Goal: Task Accomplishment & Management: Complete application form

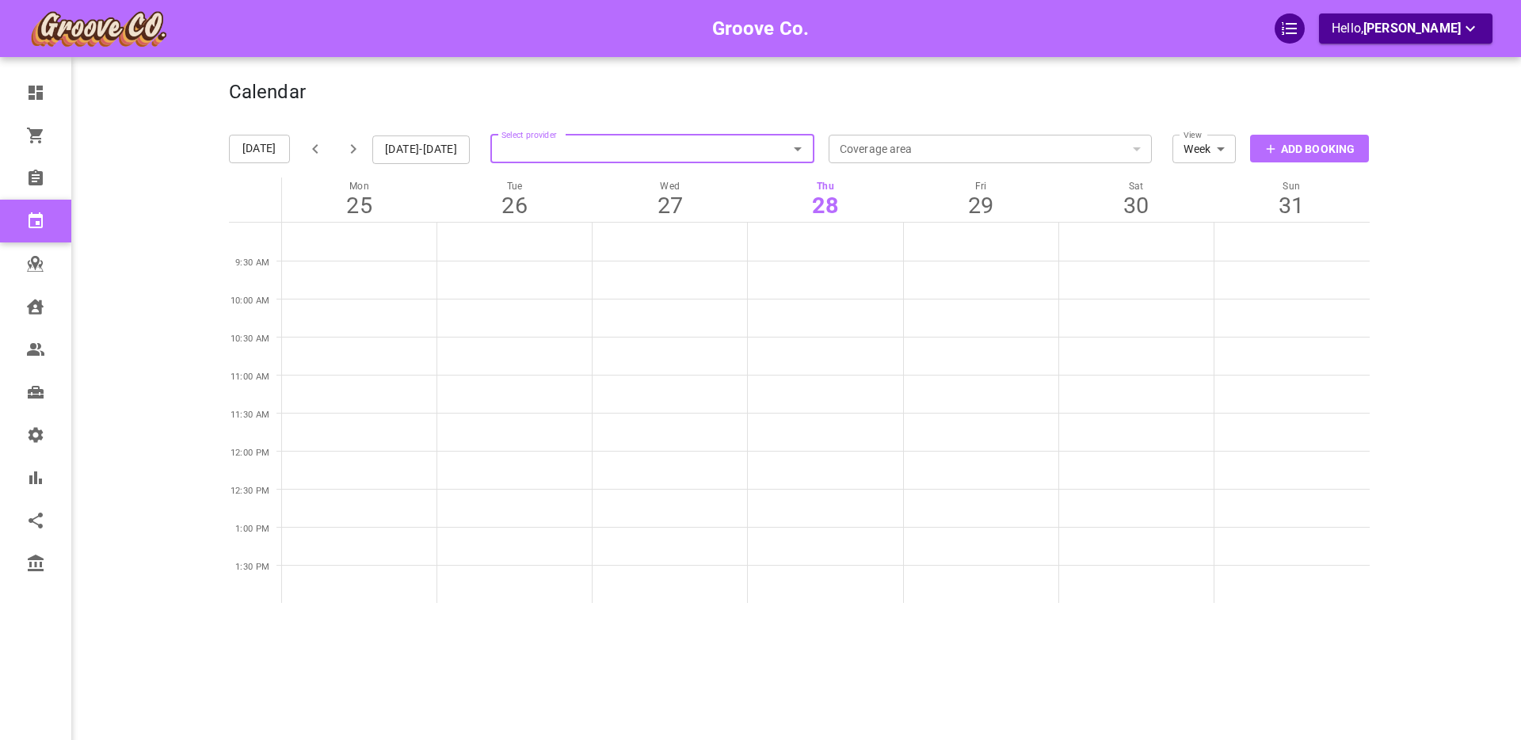
click at [140, 177] on div "Groove Co. Hello, Boris Sandford" at bounding box center [167, 394] width 124 height 740
click at [1300, 141] on p "Add Booking" at bounding box center [1318, 149] width 74 height 17
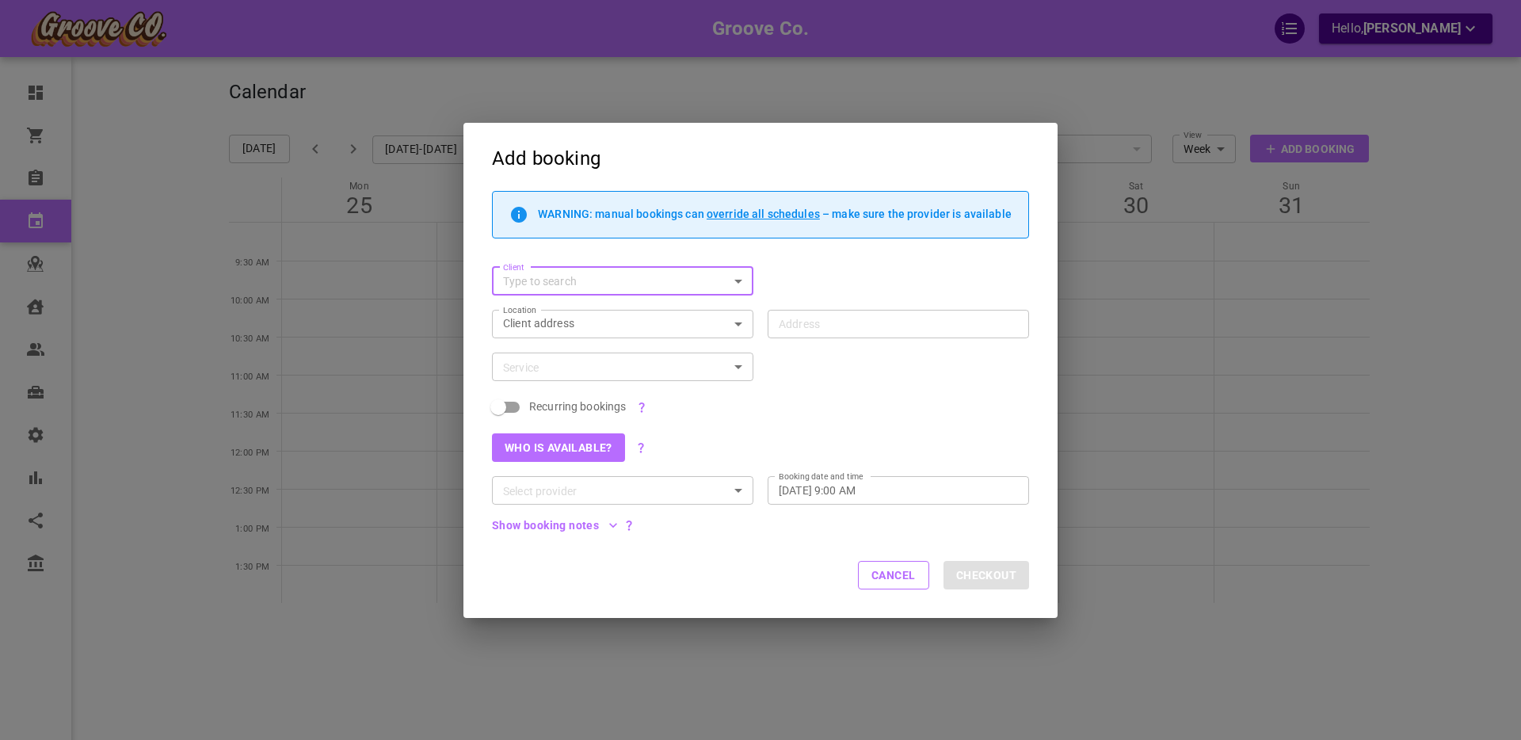
click at [740, 281] on icon "Open" at bounding box center [738, 281] width 19 height 19
click at [647, 285] on input "Client" at bounding box center [610, 282] width 226 height 20
click at [575, 319] on button "Add client" at bounding box center [623, 318] width 236 height 22
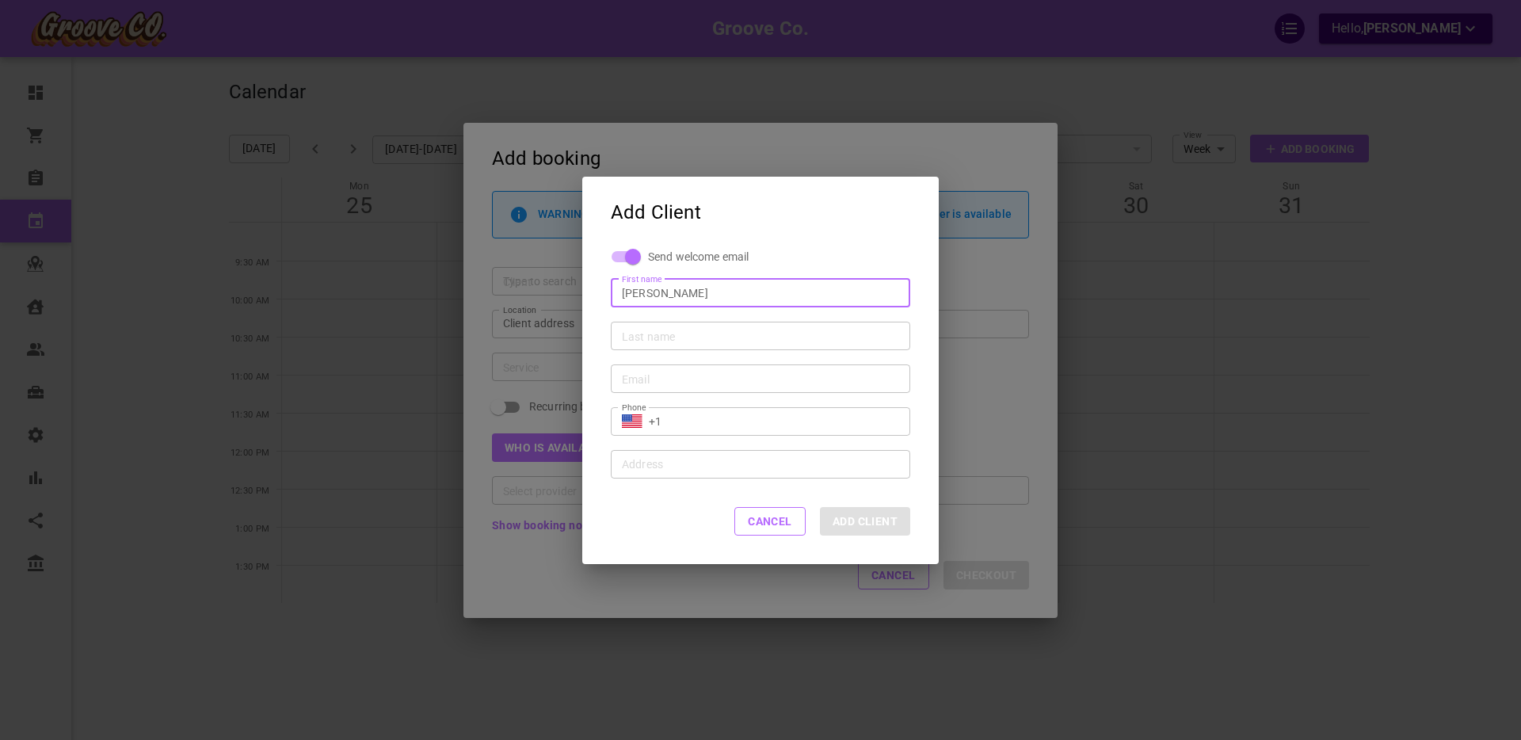
type input "[PERSON_NAME]"
type input "TestoMcTestyface"
type input "[PERSON_NAME][EMAIL_ADDRESS][DOMAIN_NAME]"
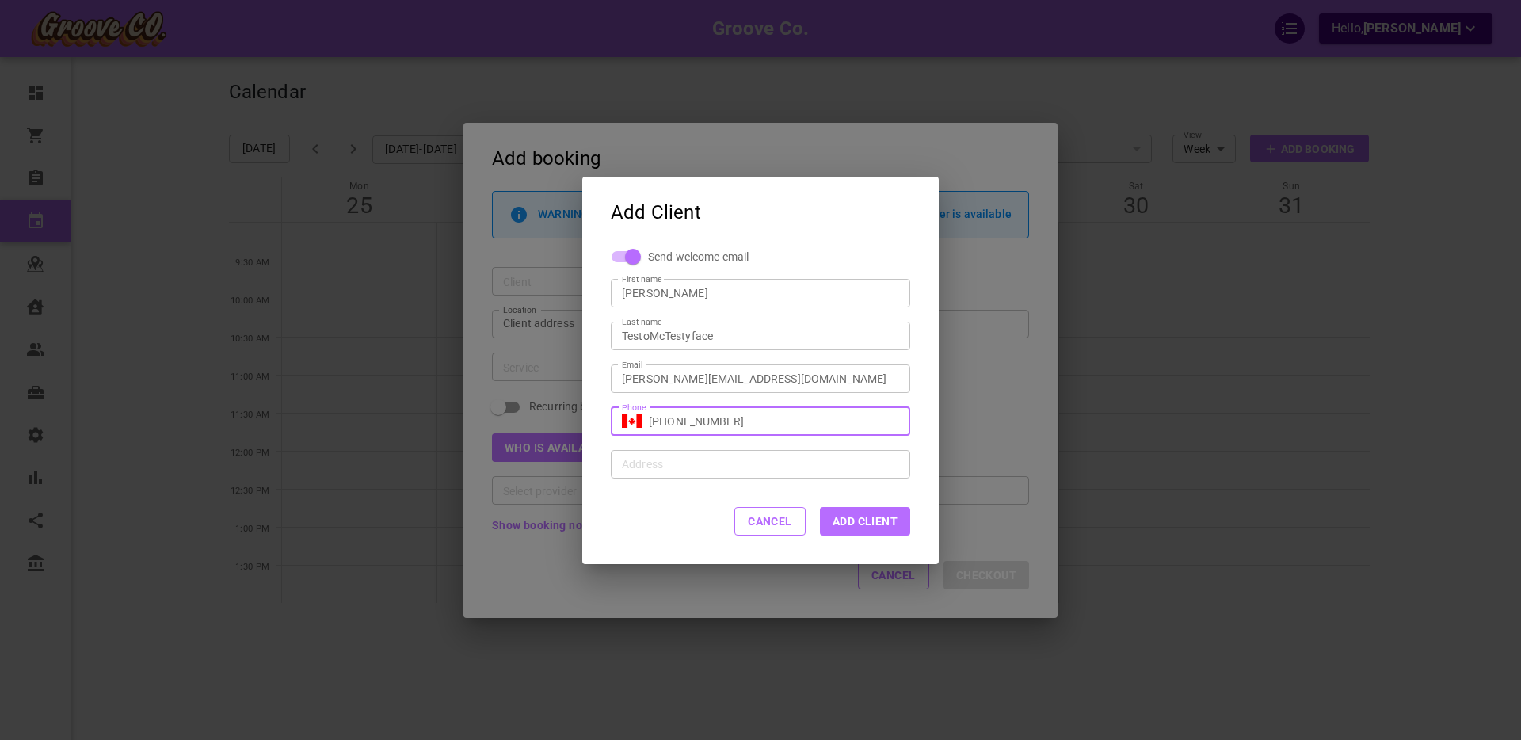
type input "[PHONE_NUMBER]"
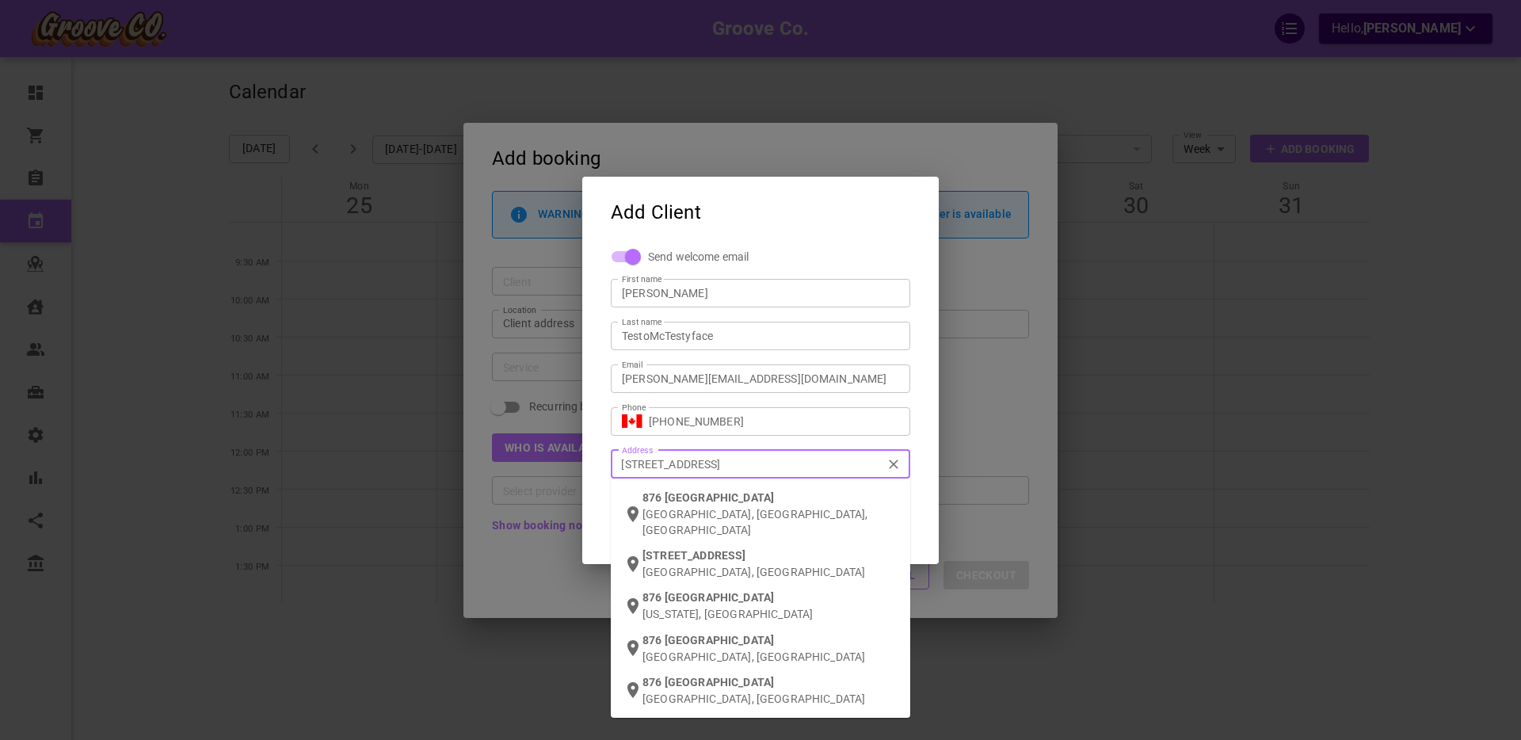
type input "876 w 14th ave van"
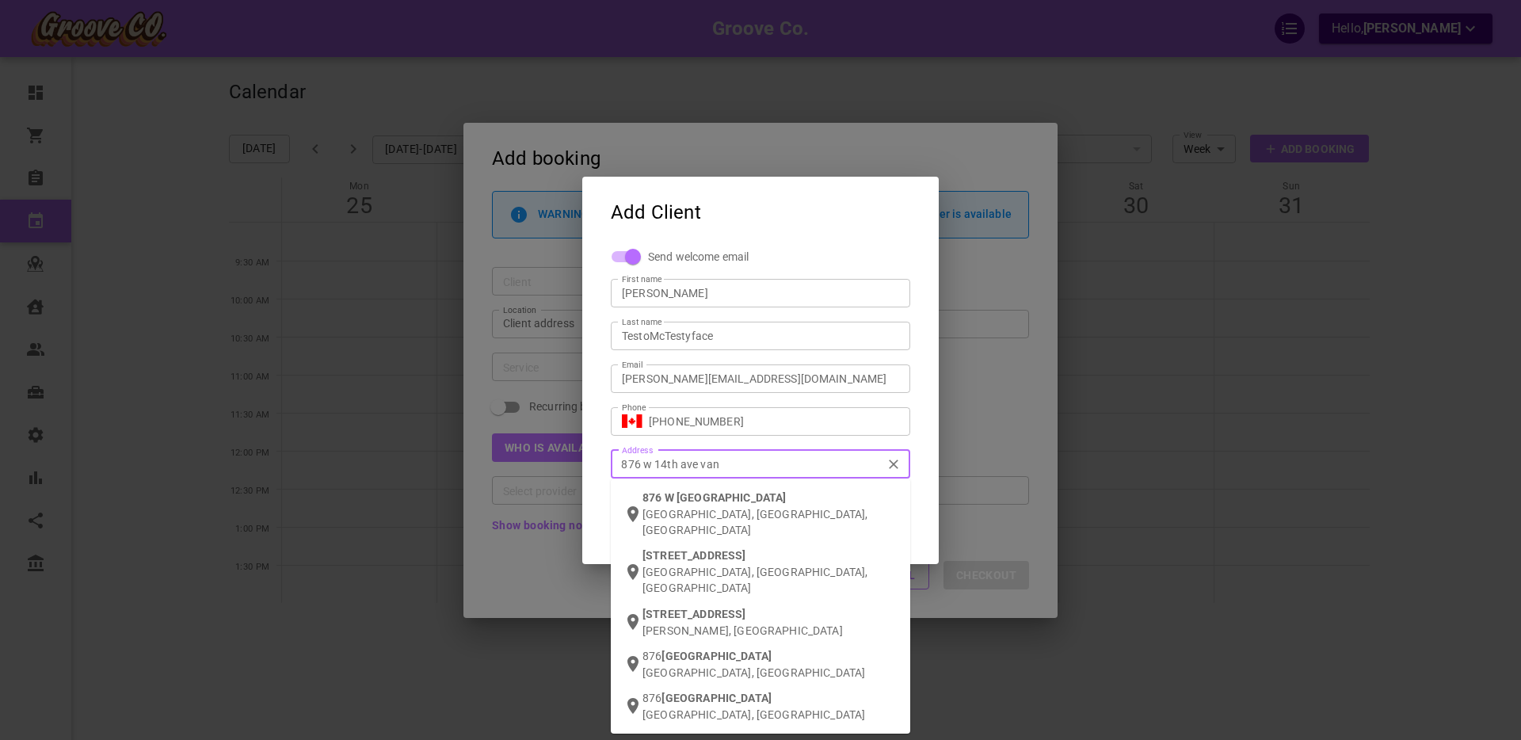
click at [674, 497] on span "W [GEOGRAPHIC_DATA]" at bounding box center [726, 497] width 122 height 13
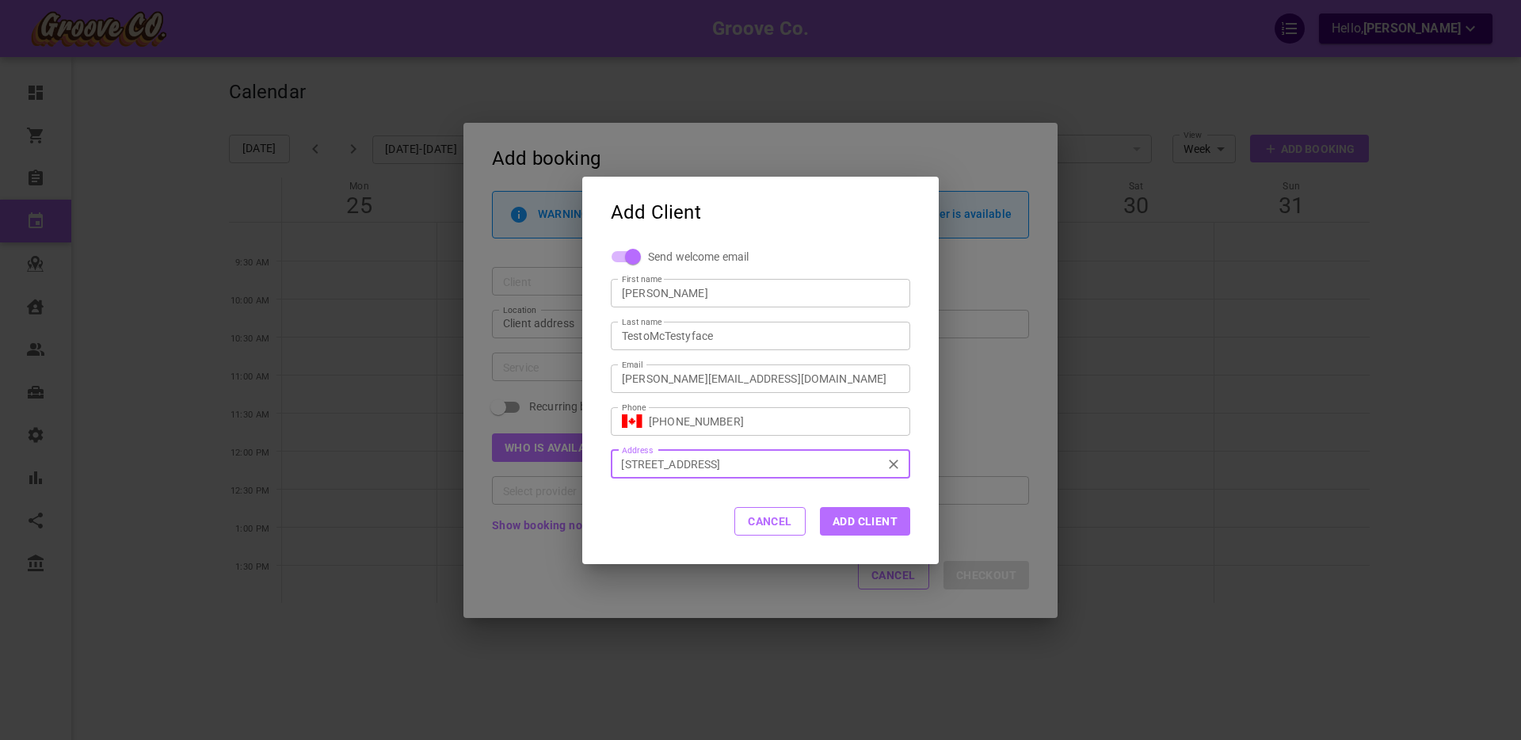
type input "[STREET_ADDRESS]"
click at [868, 524] on button "Add Client" at bounding box center [865, 521] width 90 height 29
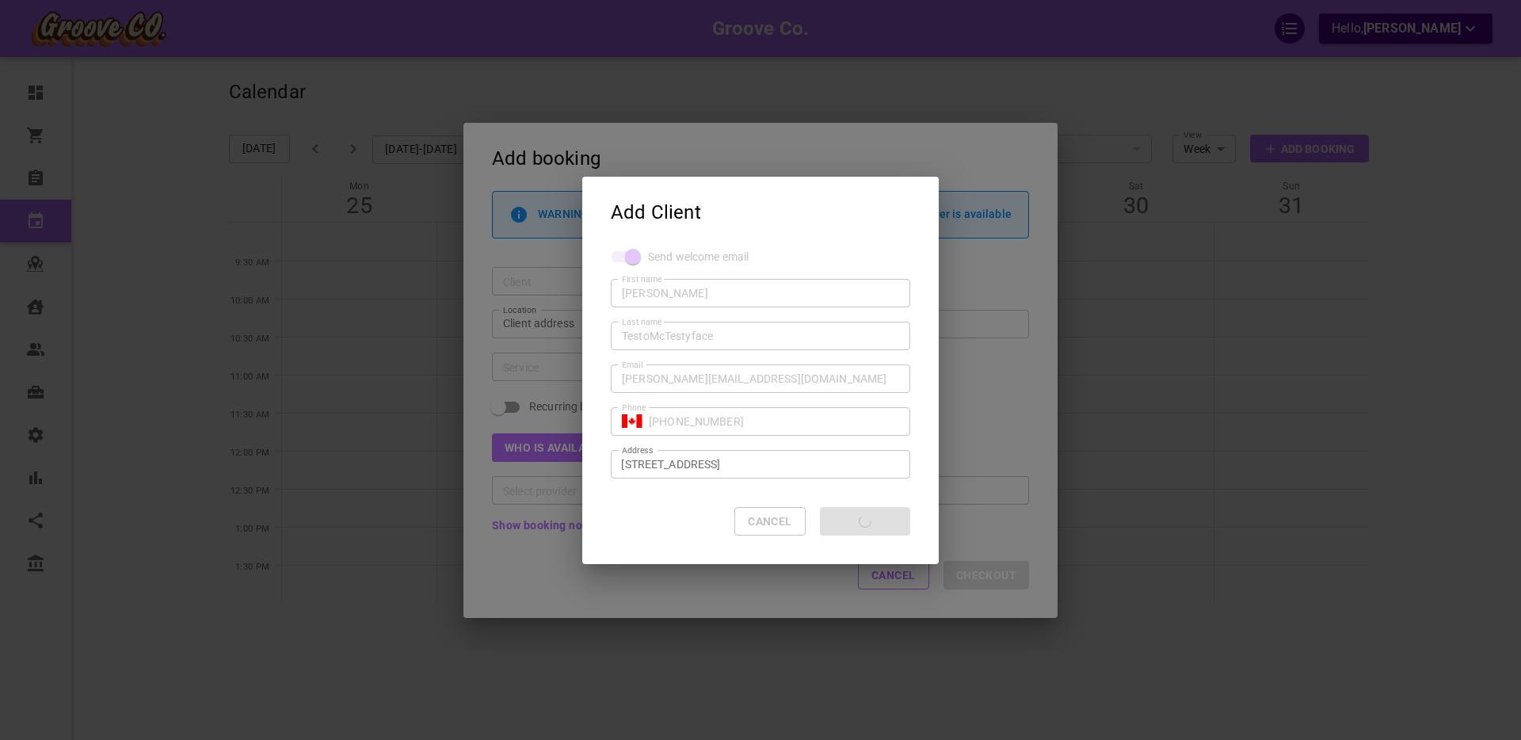
type input "+1"
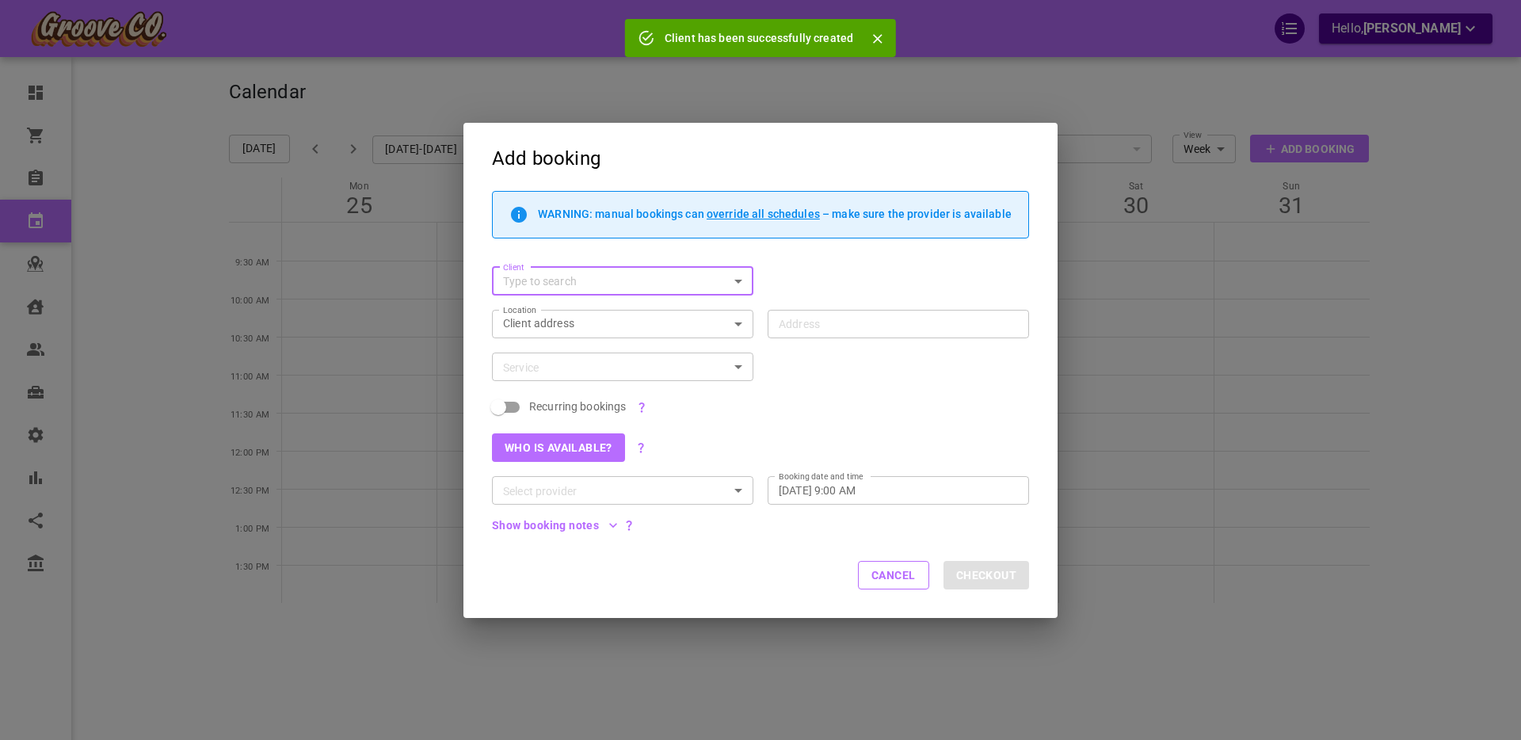
type input "[STREET_ADDRESS]"
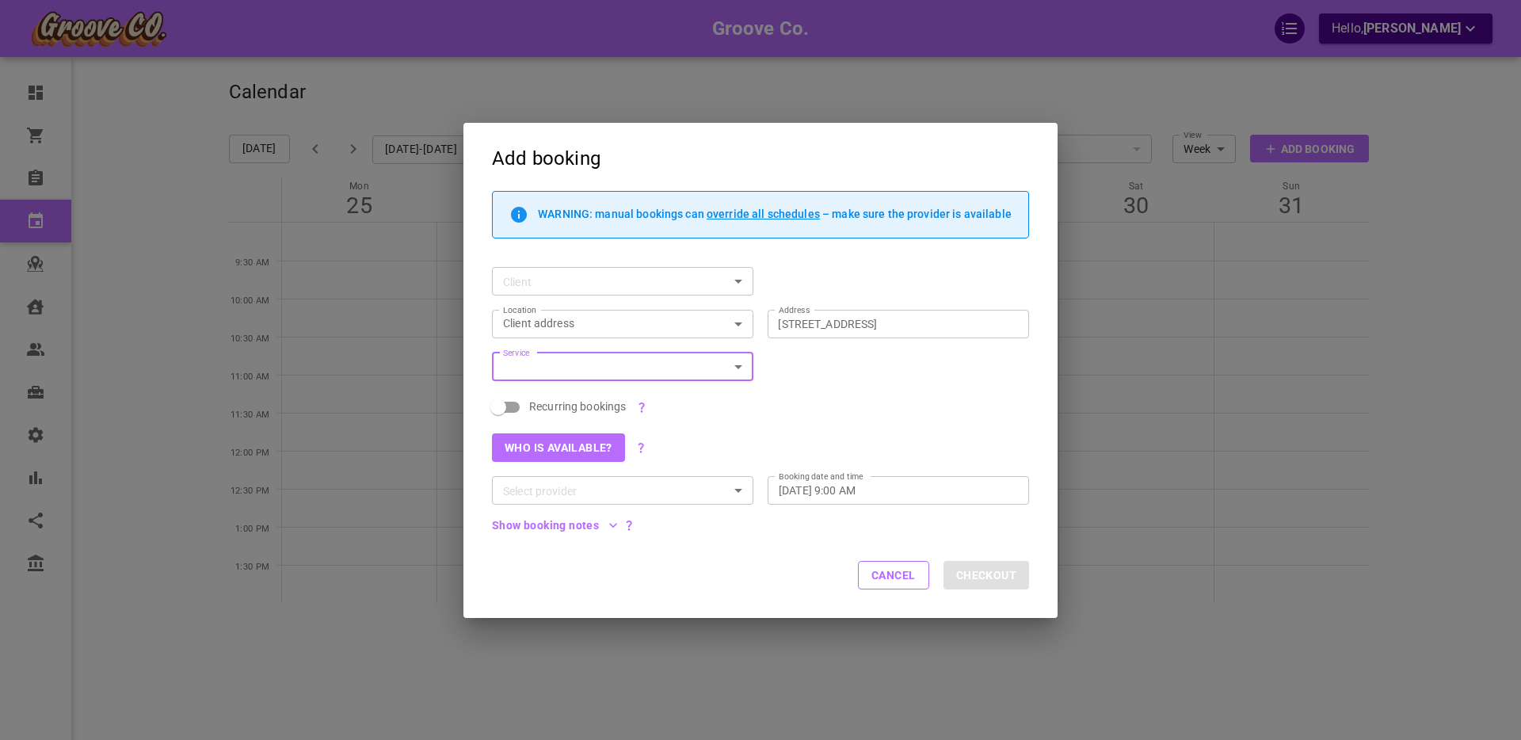
click at [657, 281] on input "Client" at bounding box center [610, 282] width 226 height 20
click at [685, 279] on input "Client" at bounding box center [610, 282] width 226 height 20
click at [540, 275] on input "Client" at bounding box center [610, 282] width 226 height 20
click at [574, 279] on input "Client" at bounding box center [610, 282] width 226 height 20
drag, startPoint x: 808, startPoint y: 272, endPoint x: 755, endPoint y: 290, distance: 56.1
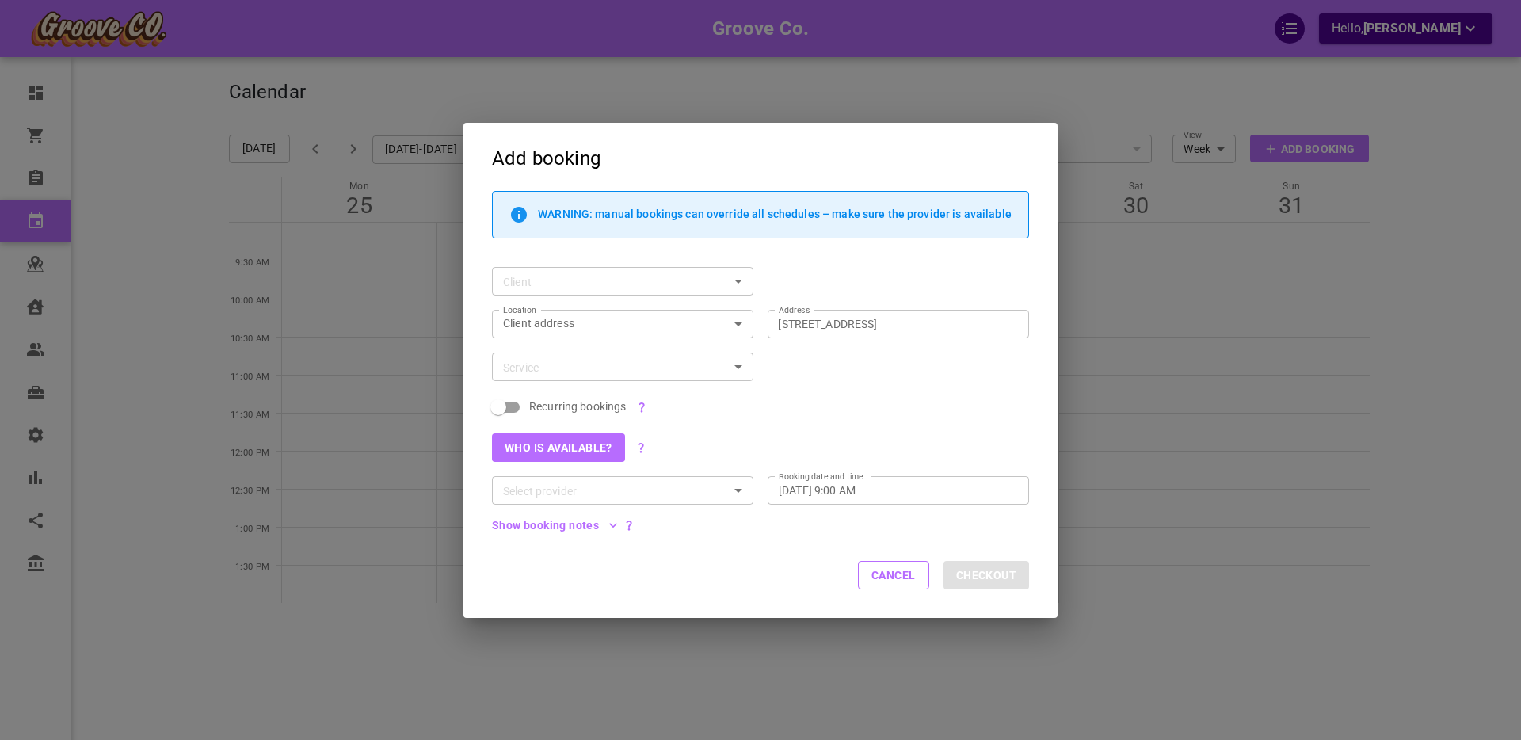
click at [808, 272] on div "Client Client" at bounding box center [753, 274] width 551 height 43
click at [625, 282] on input "Client" at bounding box center [610, 282] width 226 height 20
click at [880, 575] on button "Cancel" at bounding box center [893, 575] width 71 height 29
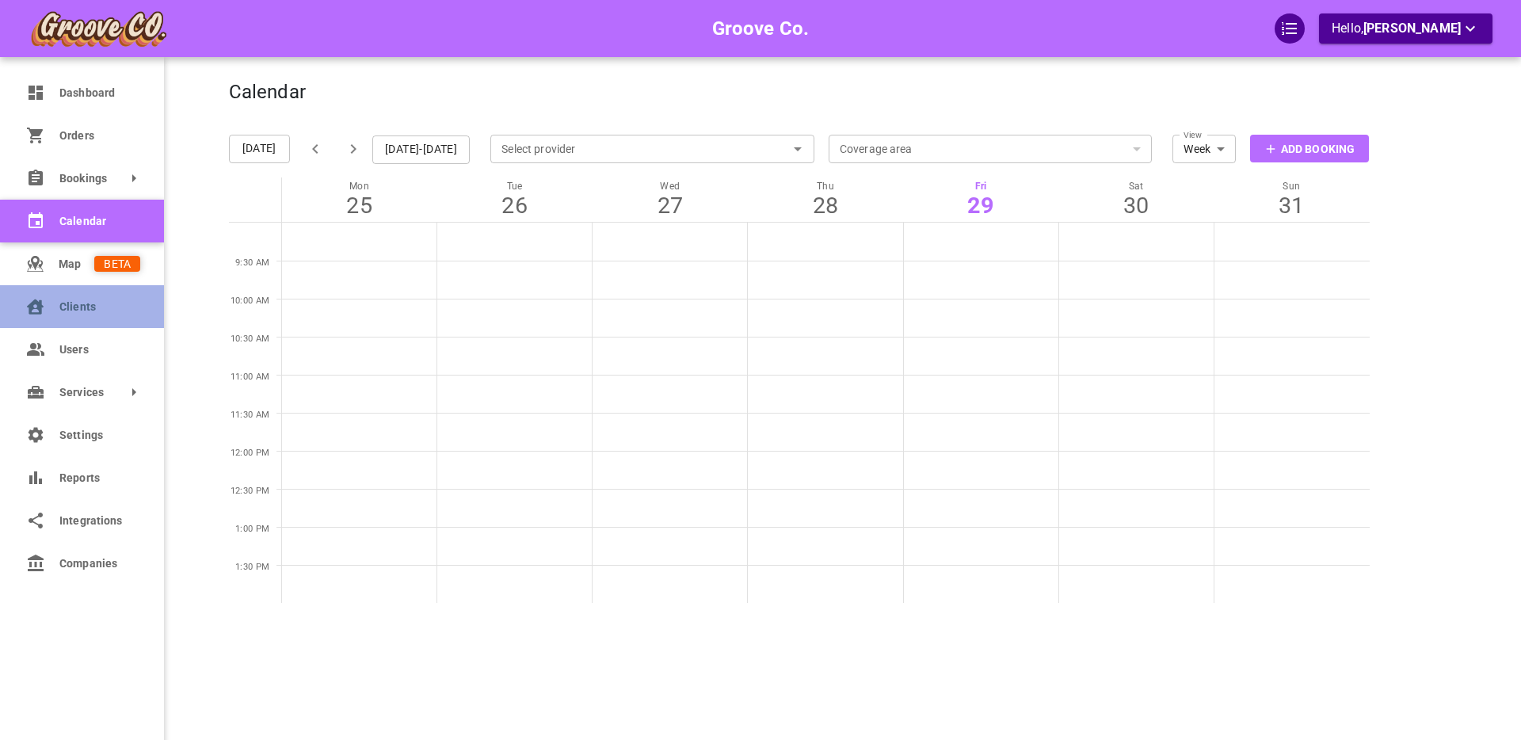
click at [53, 305] on link "Clients" at bounding box center [82, 306] width 164 height 43
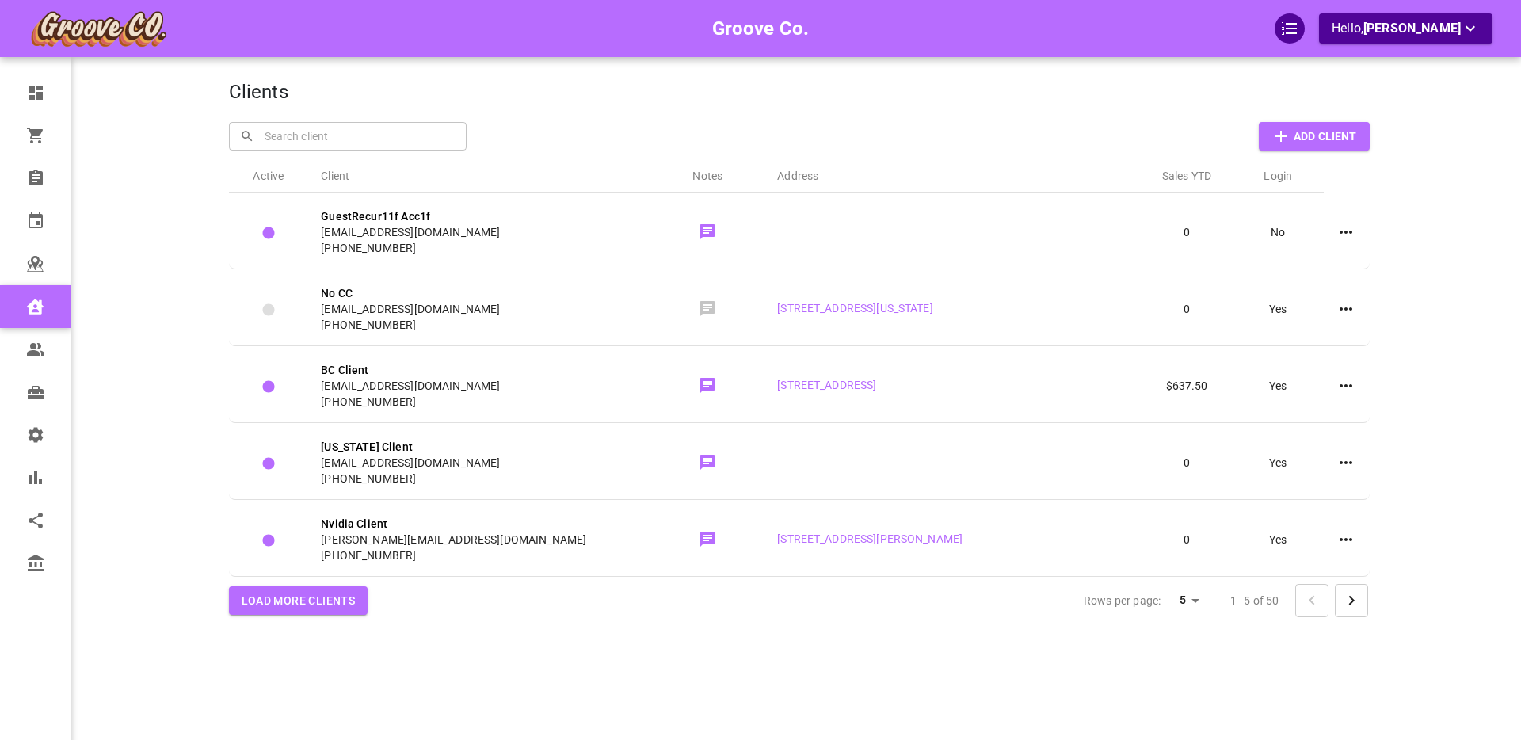
click at [315, 133] on input "text" at bounding box center [358, 136] width 195 height 28
click at [328, 177] on p "[PERSON_NAME]" at bounding box center [285, 170] width 86 height 17
type input "[PERSON_NAME]"
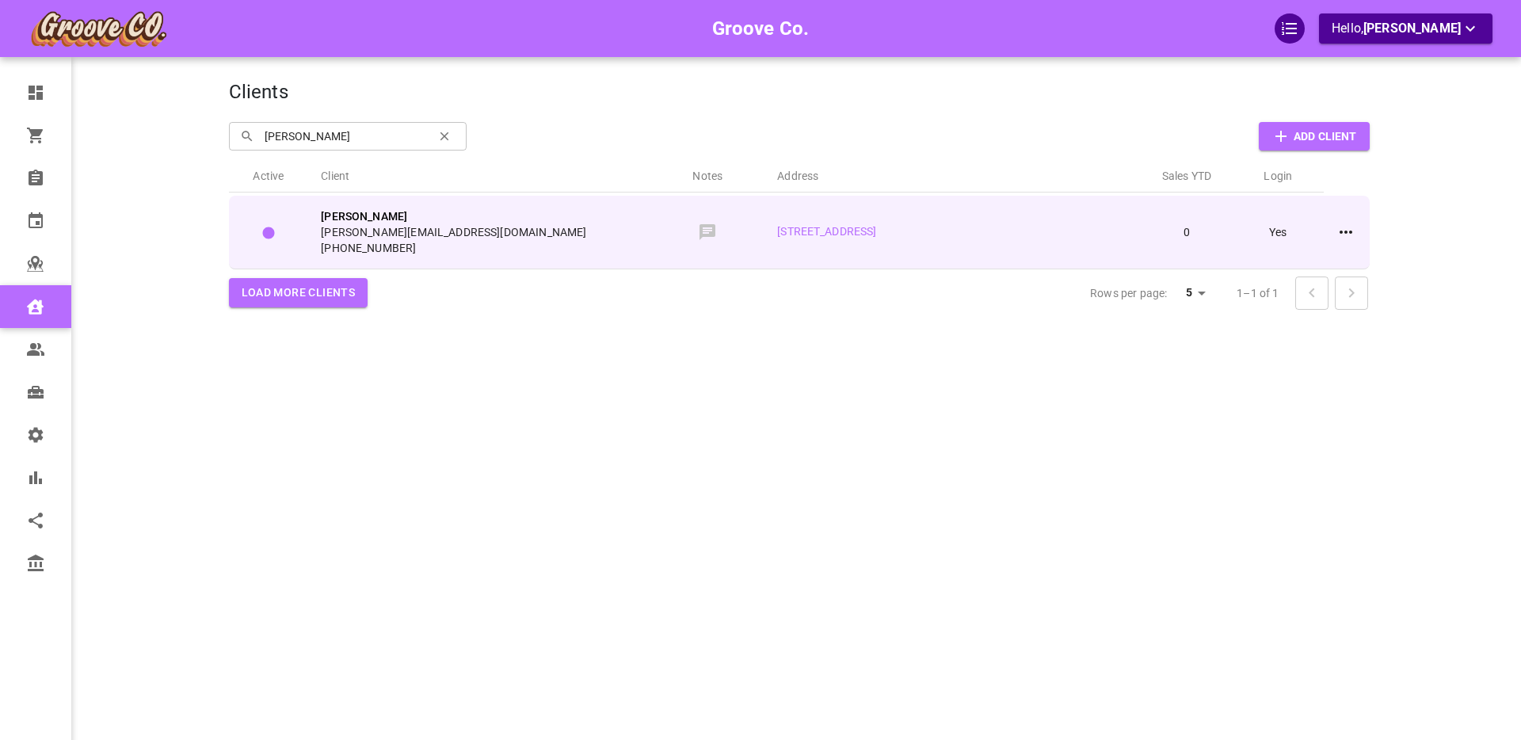
click at [571, 228] on span "[PERSON_NAME][EMAIL_ADDRESS][DOMAIN_NAME]" at bounding box center [479, 232] width 317 height 16
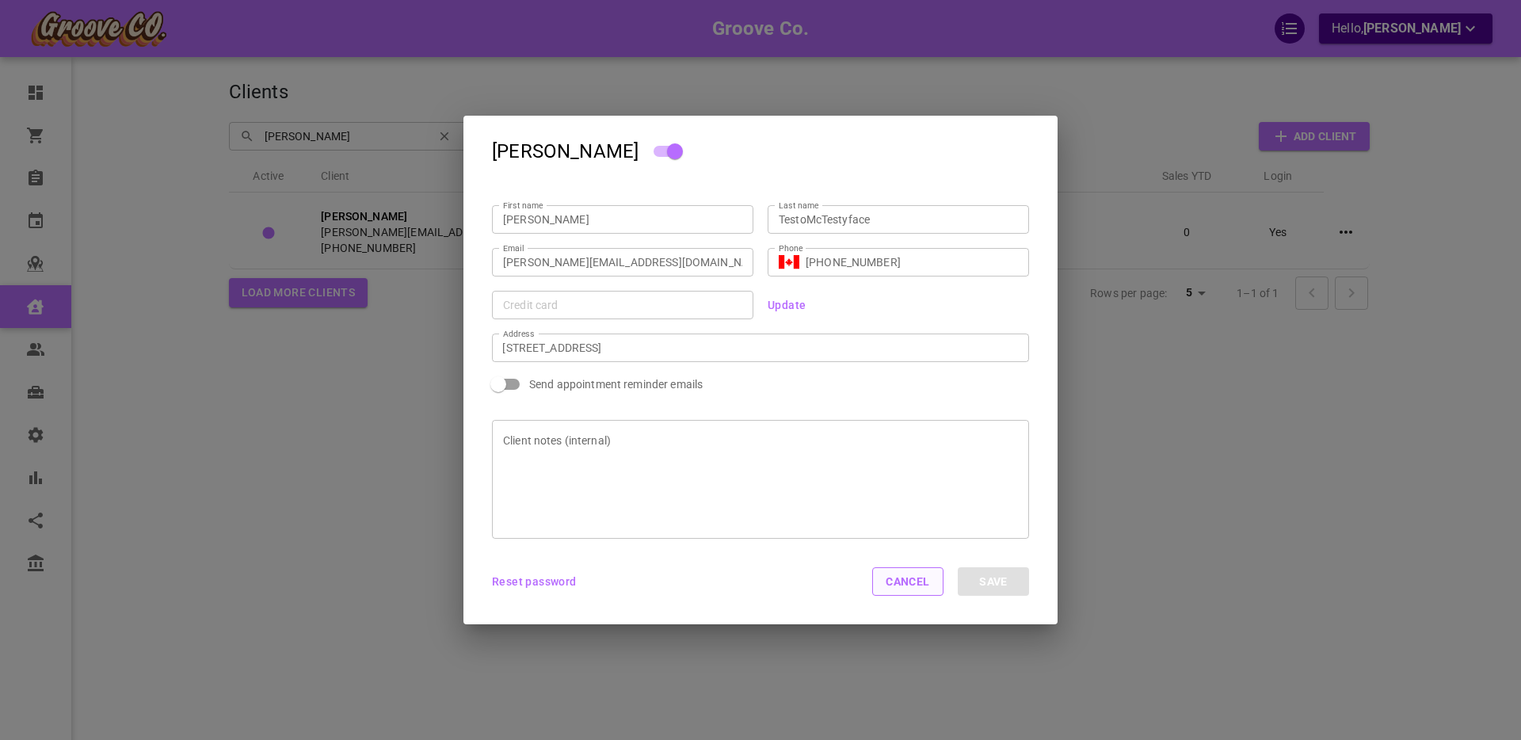
click at [891, 586] on button "Cancel" at bounding box center [907, 581] width 71 height 29
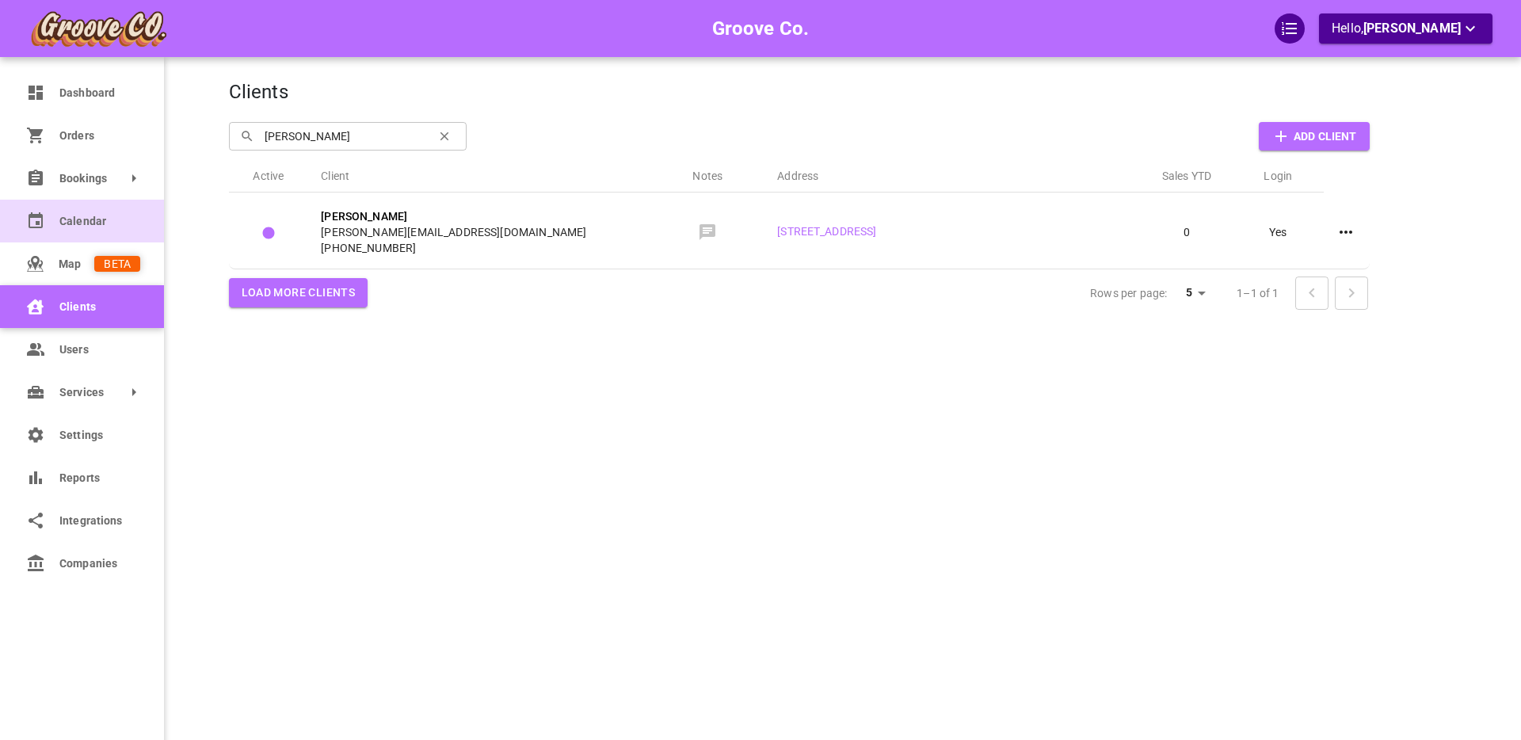
click at [121, 229] on link "Calendar" at bounding box center [82, 221] width 164 height 43
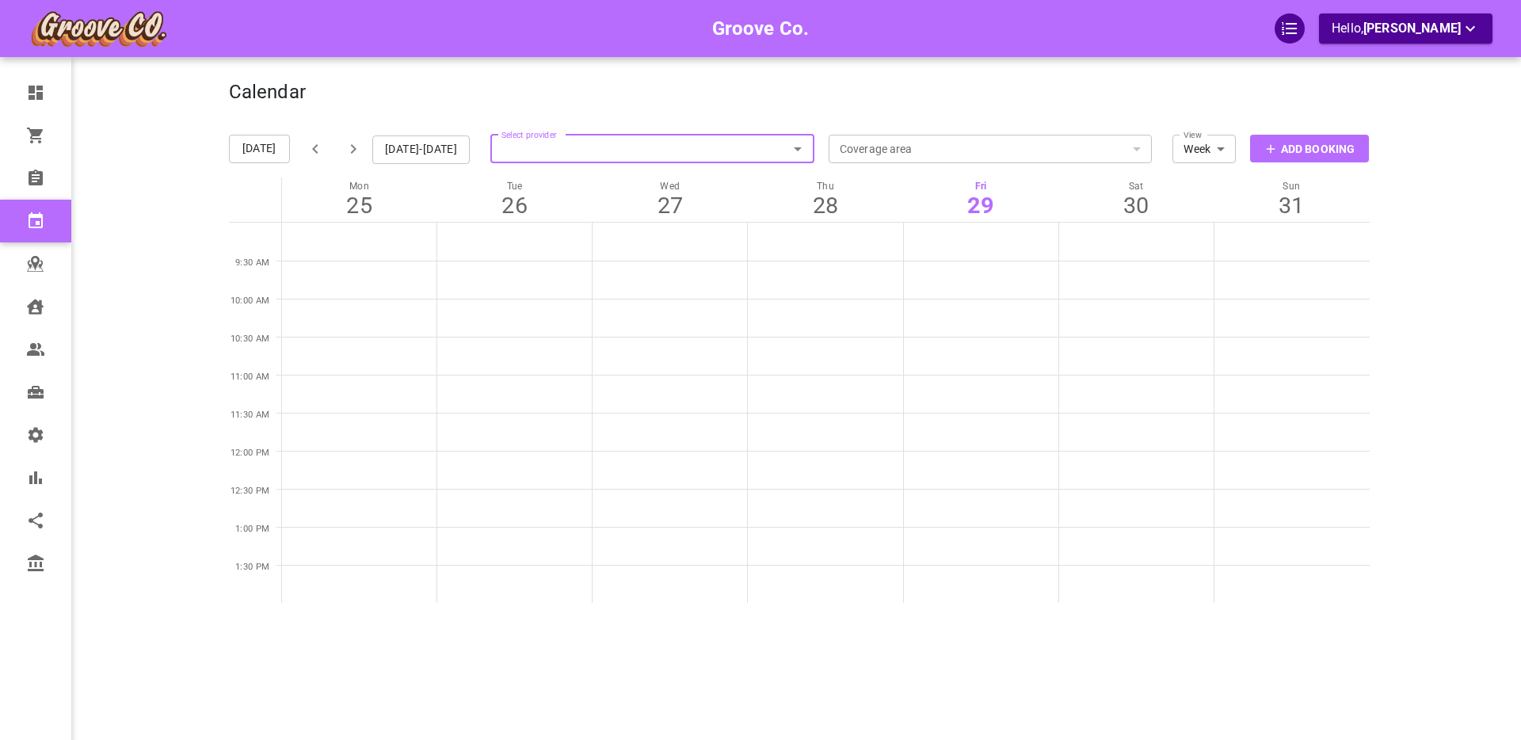
click at [1296, 149] on p "Add Booking" at bounding box center [1318, 149] width 74 height 17
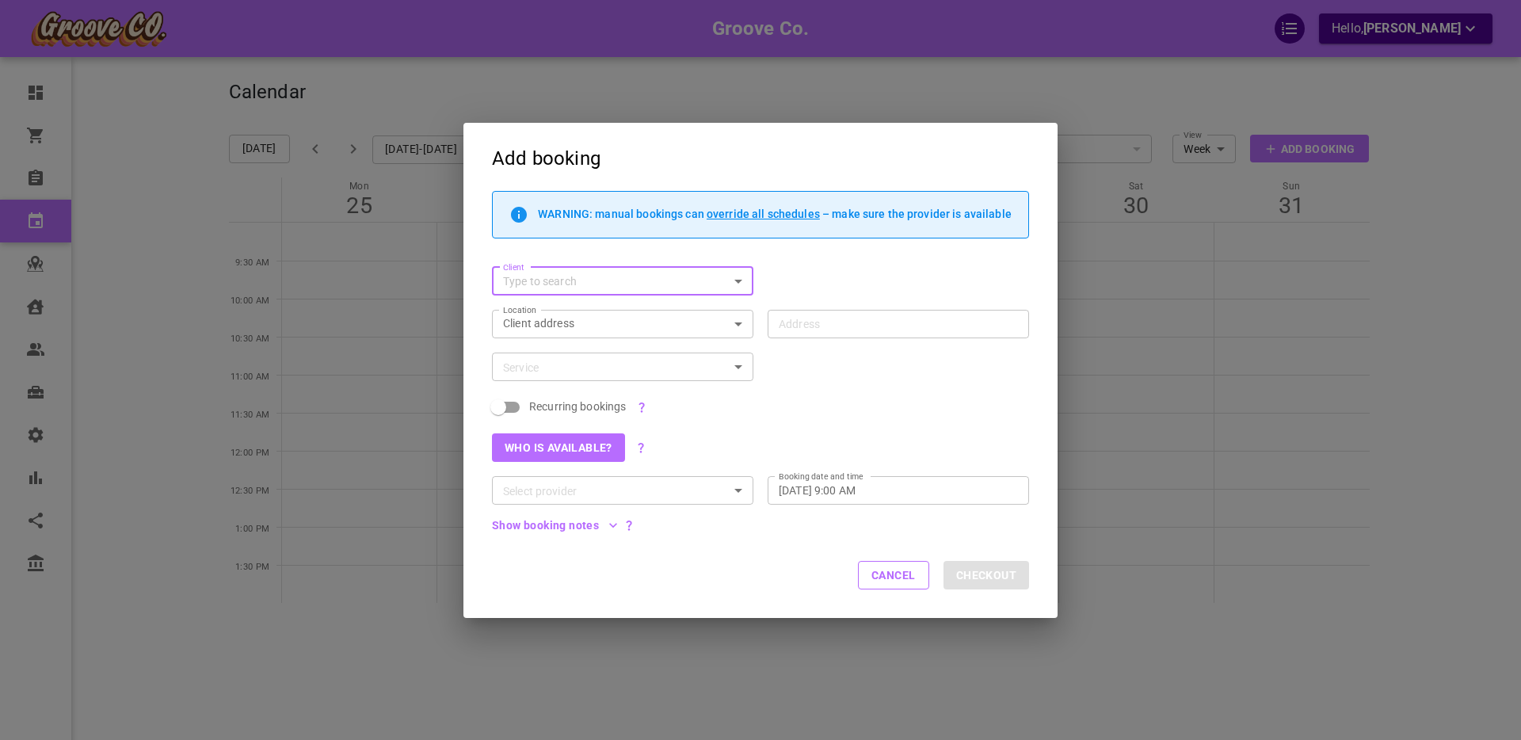
click at [586, 284] on input "Client" at bounding box center [610, 282] width 226 height 20
click at [540, 323] on button "Add client" at bounding box center [623, 318] width 236 height 22
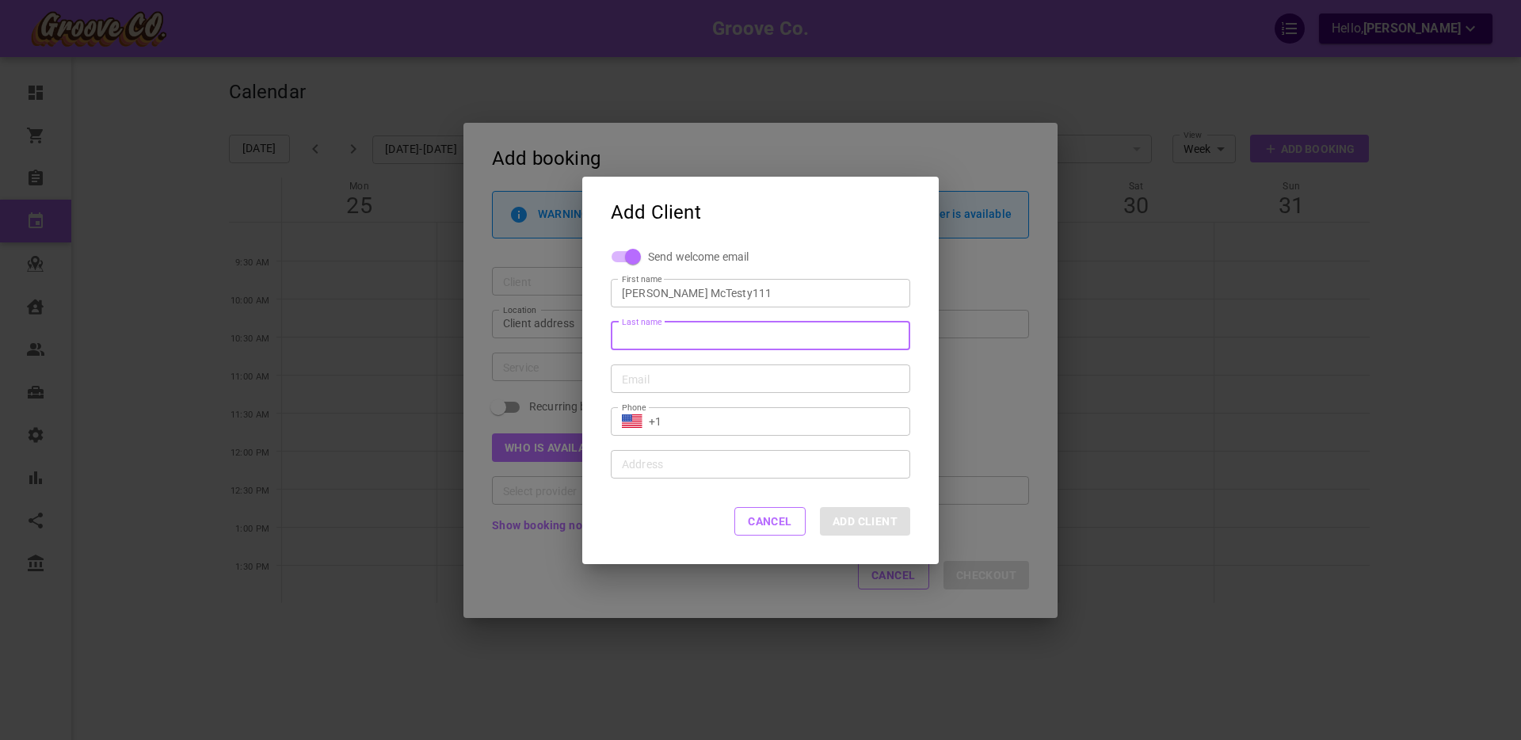
click at [671, 294] on input "[PERSON_NAME] McTesty111" at bounding box center [760, 292] width 277 height 16
type input "[PERSON_NAME]"
click at [646, 338] on input "Last name" at bounding box center [760, 335] width 277 height 16
paste input "McTesty111"
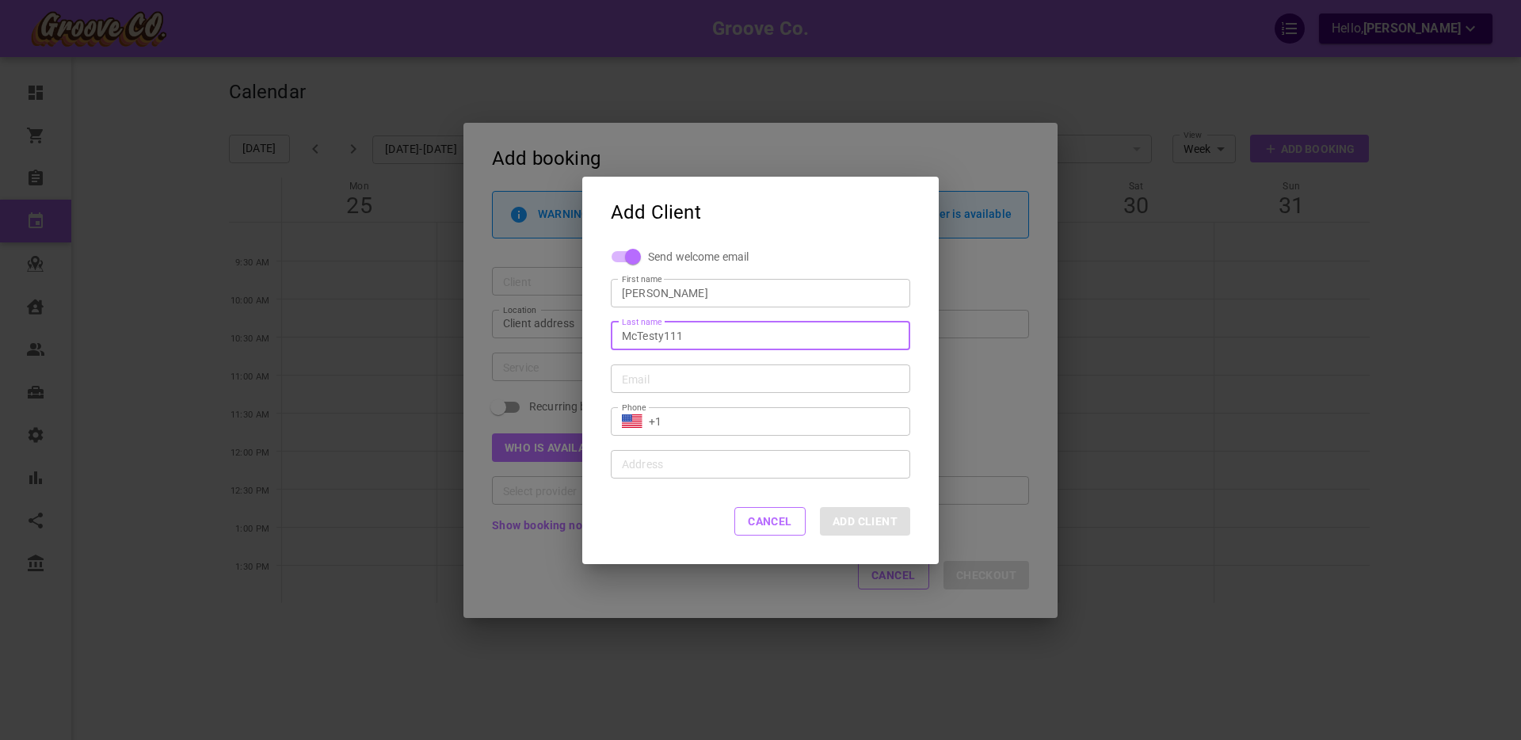
type input "McTesty111"
click at [639, 382] on input "Email" at bounding box center [760, 378] width 277 height 16
type input "[PERSON_NAME][EMAIL_ADDRESS][DOMAIN_NAME]"
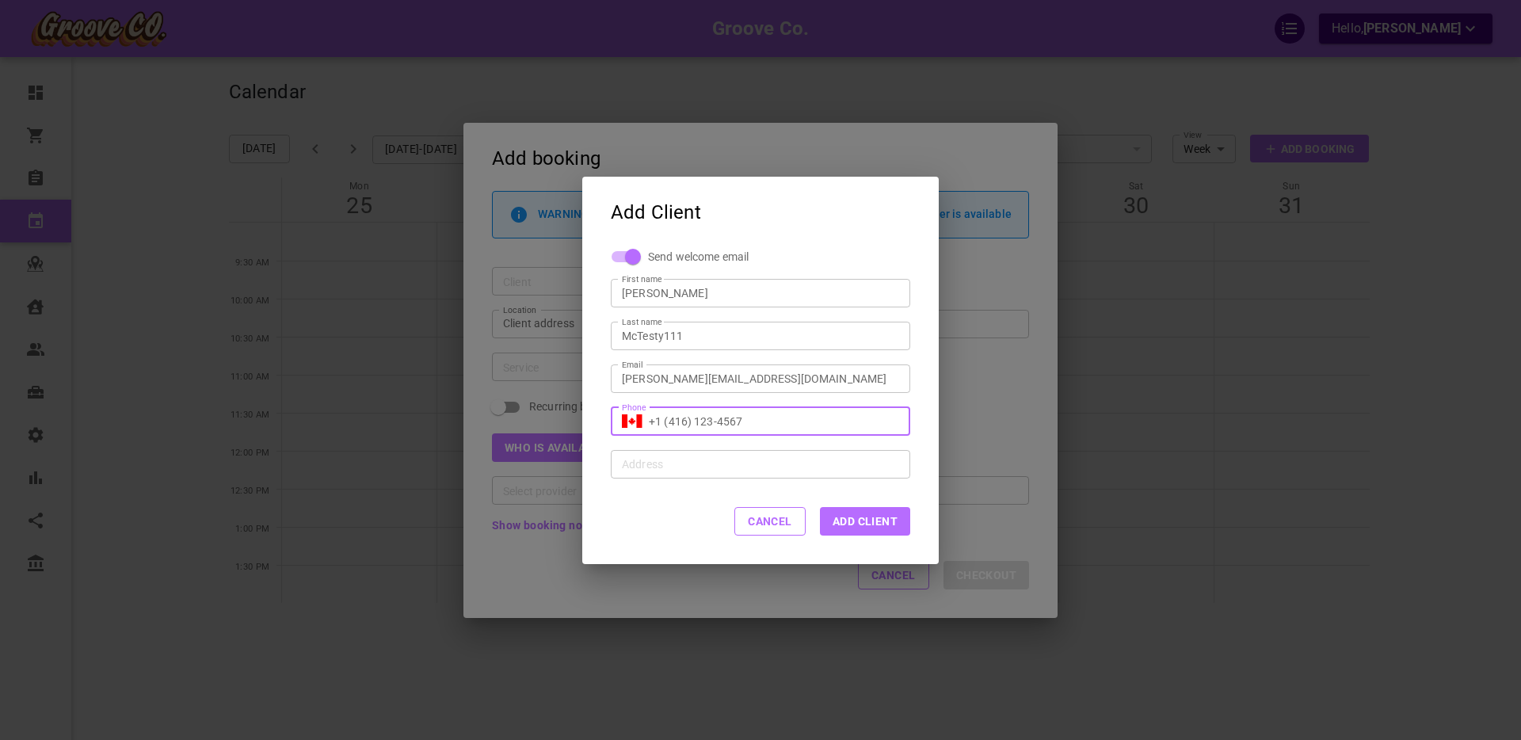
type input "+1 (416) 123-4567"
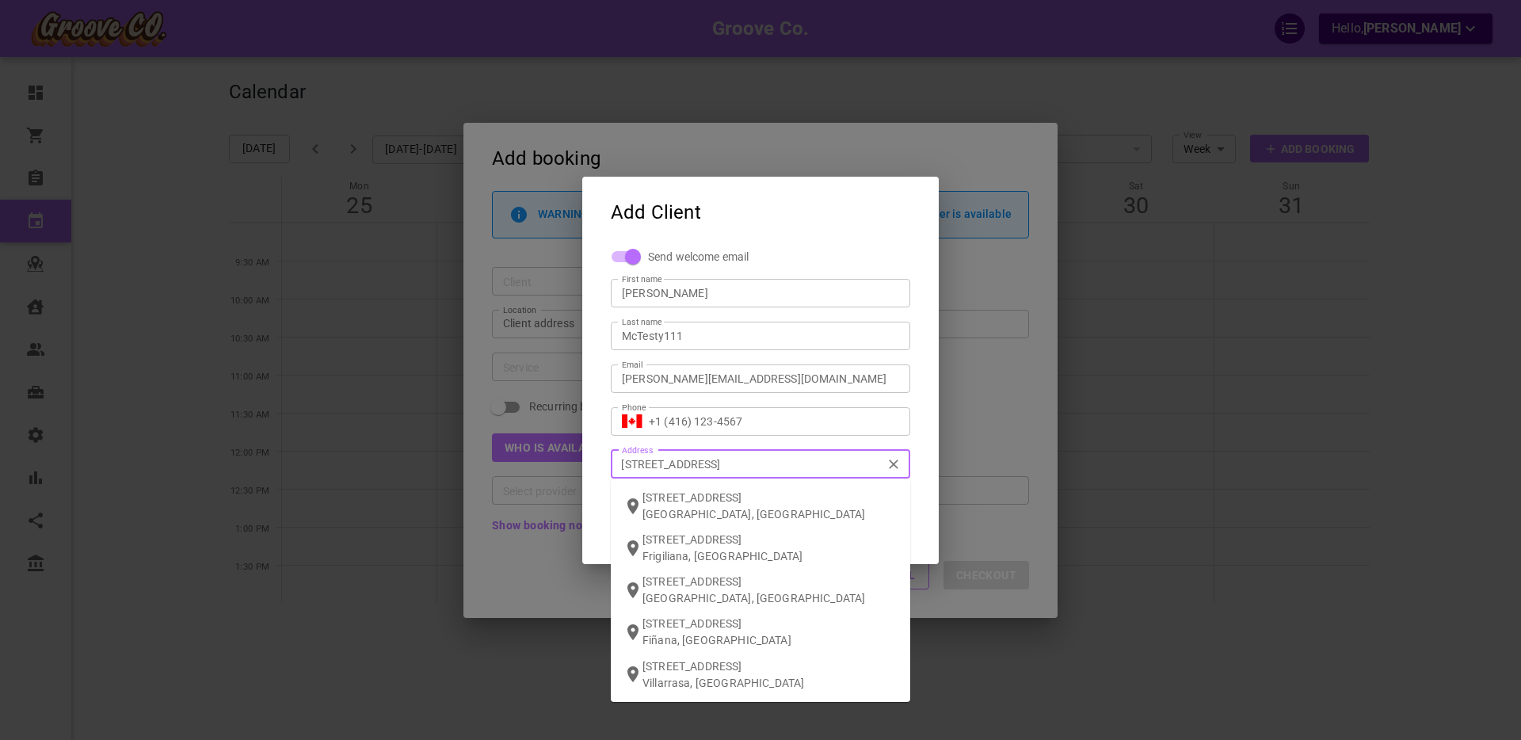
click at [661, 466] on input "[STREET_ADDRESS]" at bounding box center [752, 464] width 275 height 20
type input "[STREET_ADDRESS]"
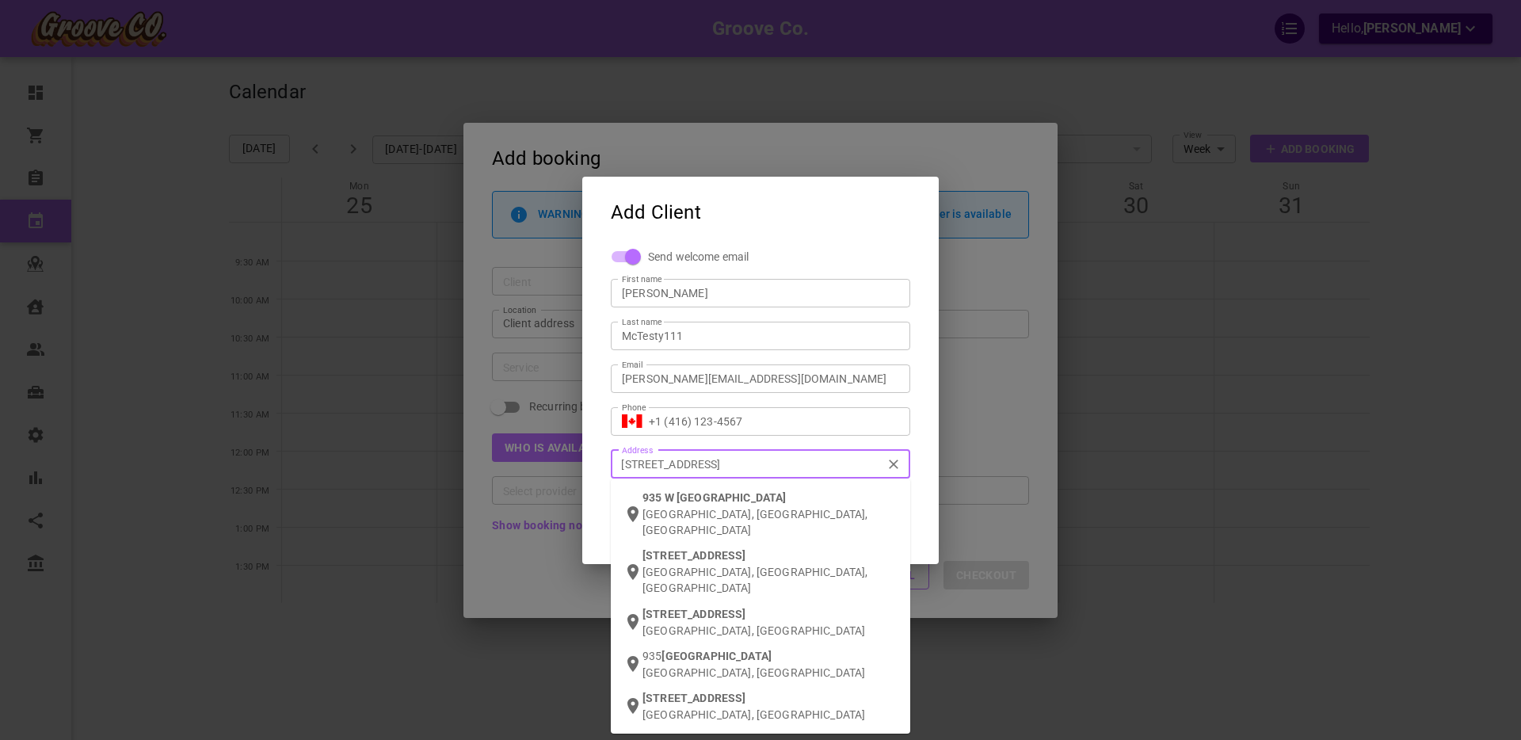
click at [694, 498] on span "W [GEOGRAPHIC_DATA]" at bounding box center [726, 497] width 122 height 13
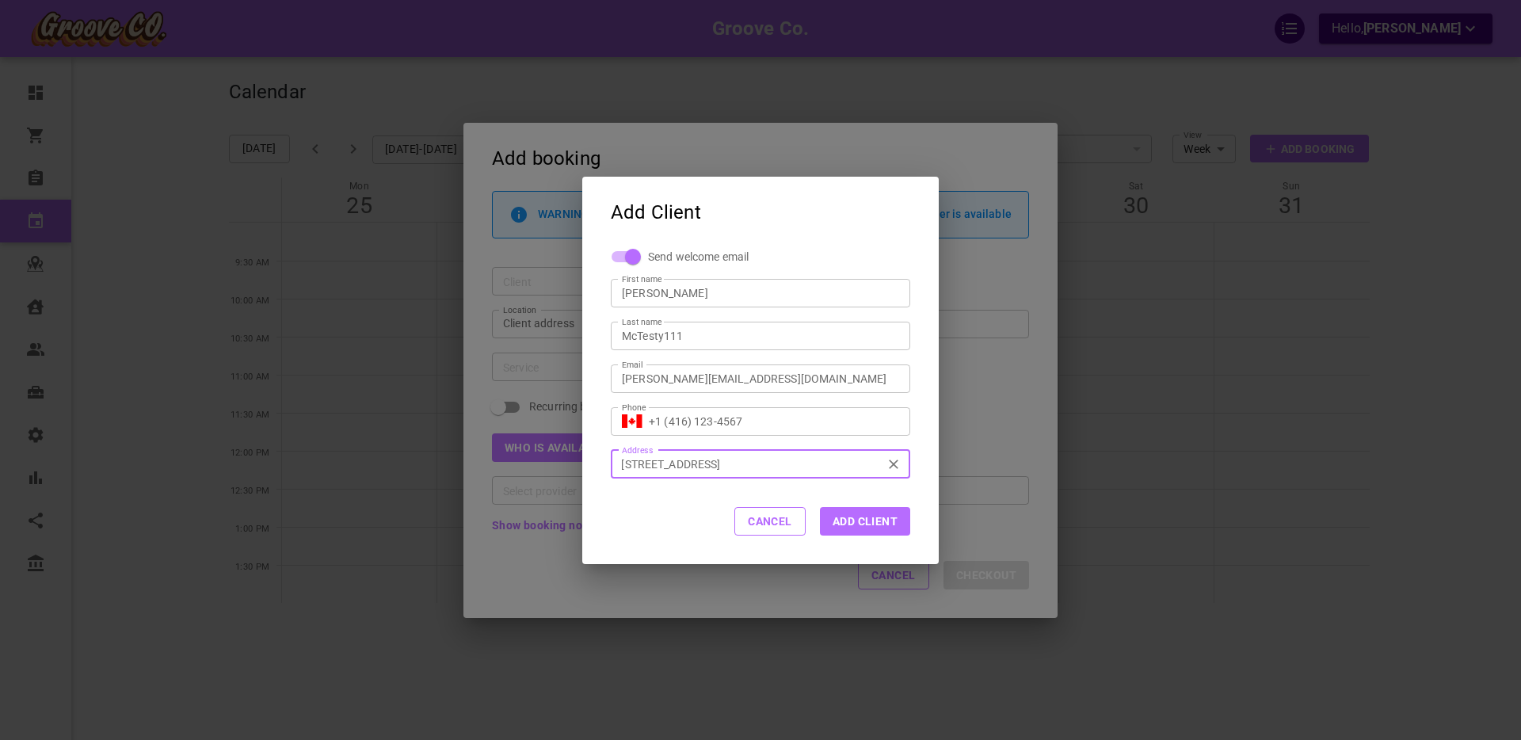
type input "[STREET_ADDRESS]"
click at [662, 257] on span "Send welcome email" at bounding box center [698, 257] width 101 height 16
click at [662, 257] on input "Send welcome email" at bounding box center [633, 257] width 90 height 30
click at [870, 522] on button "Add Client" at bounding box center [865, 521] width 90 height 29
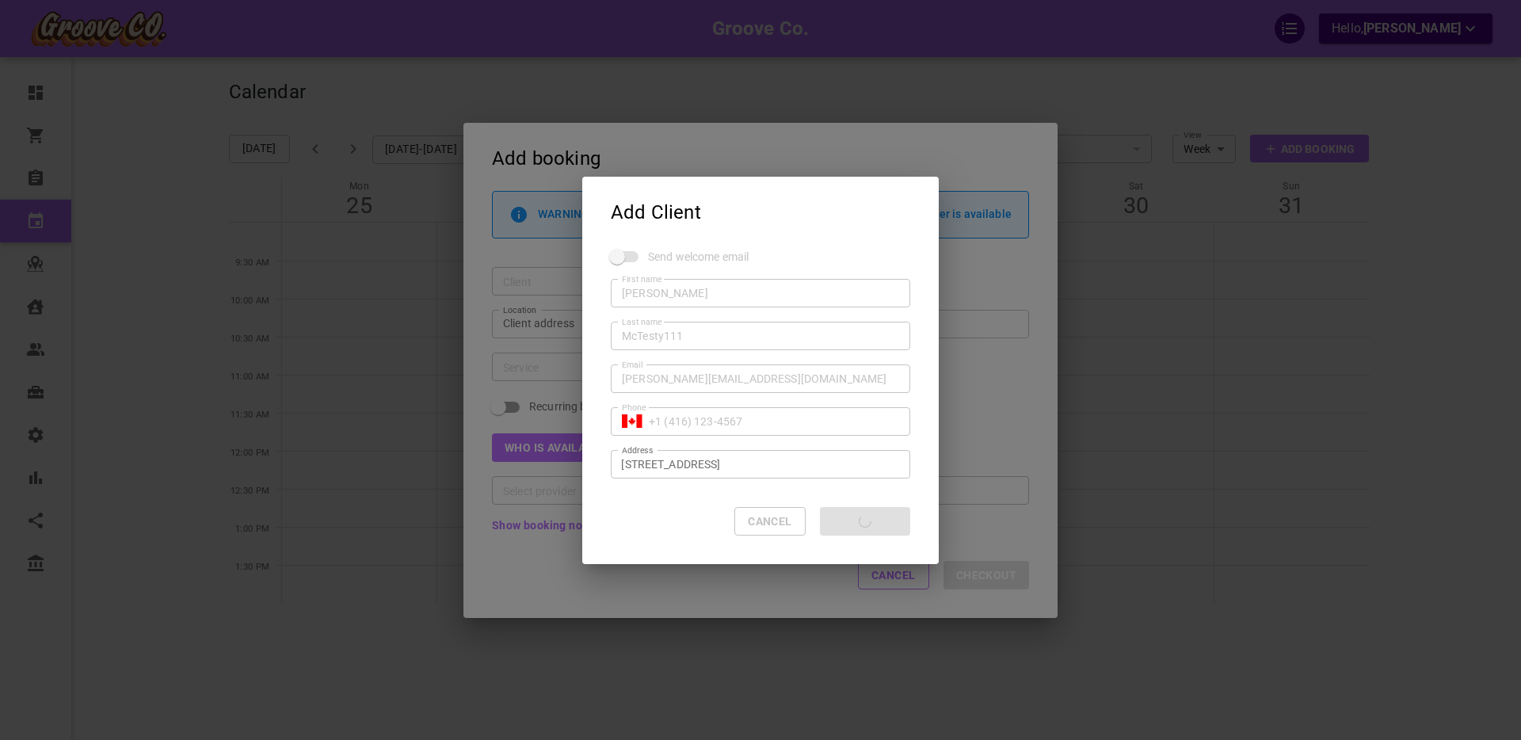
checkbox input "true"
type input "+1"
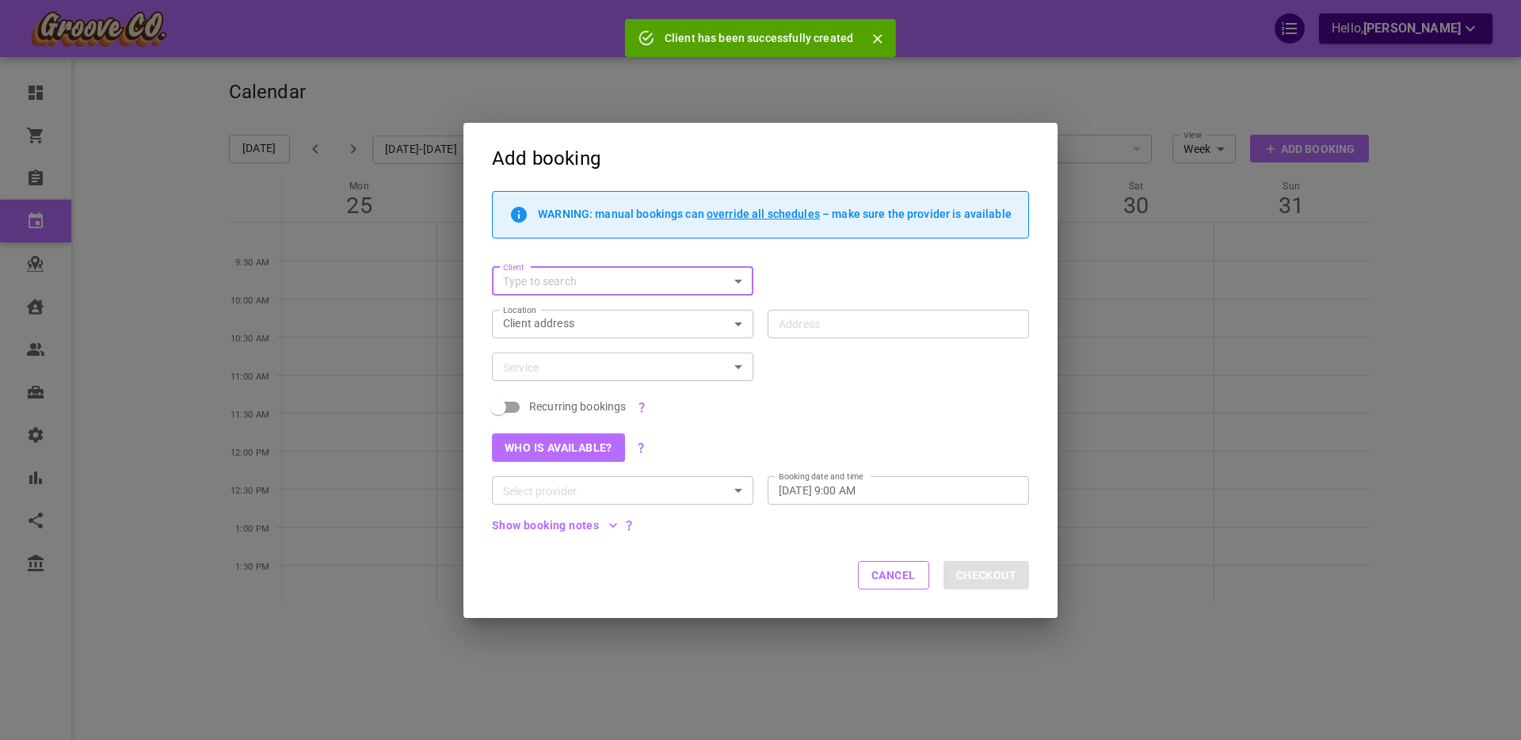
type input "[STREET_ADDRESS]"
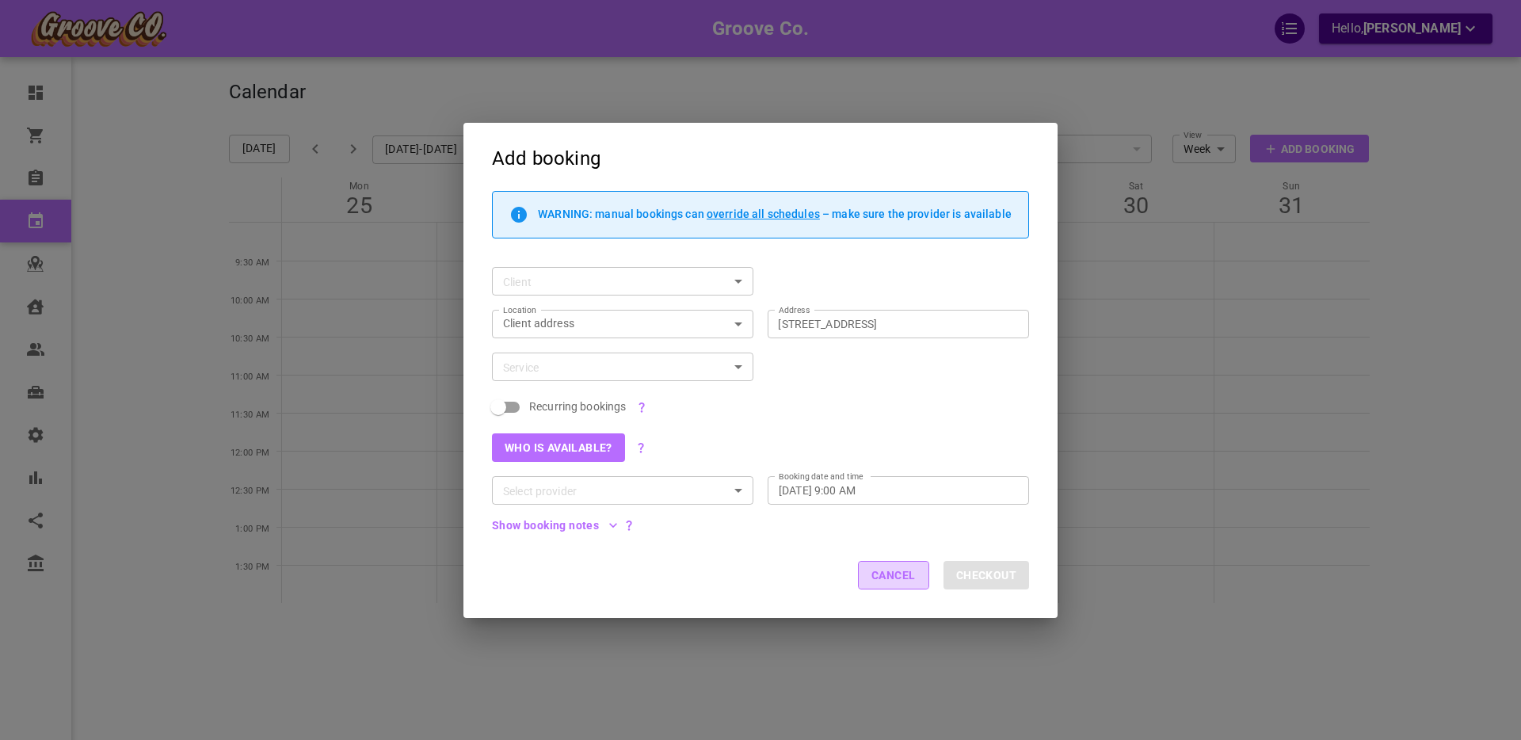
click at [884, 574] on button "Cancel" at bounding box center [893, 575] width 71 height 29
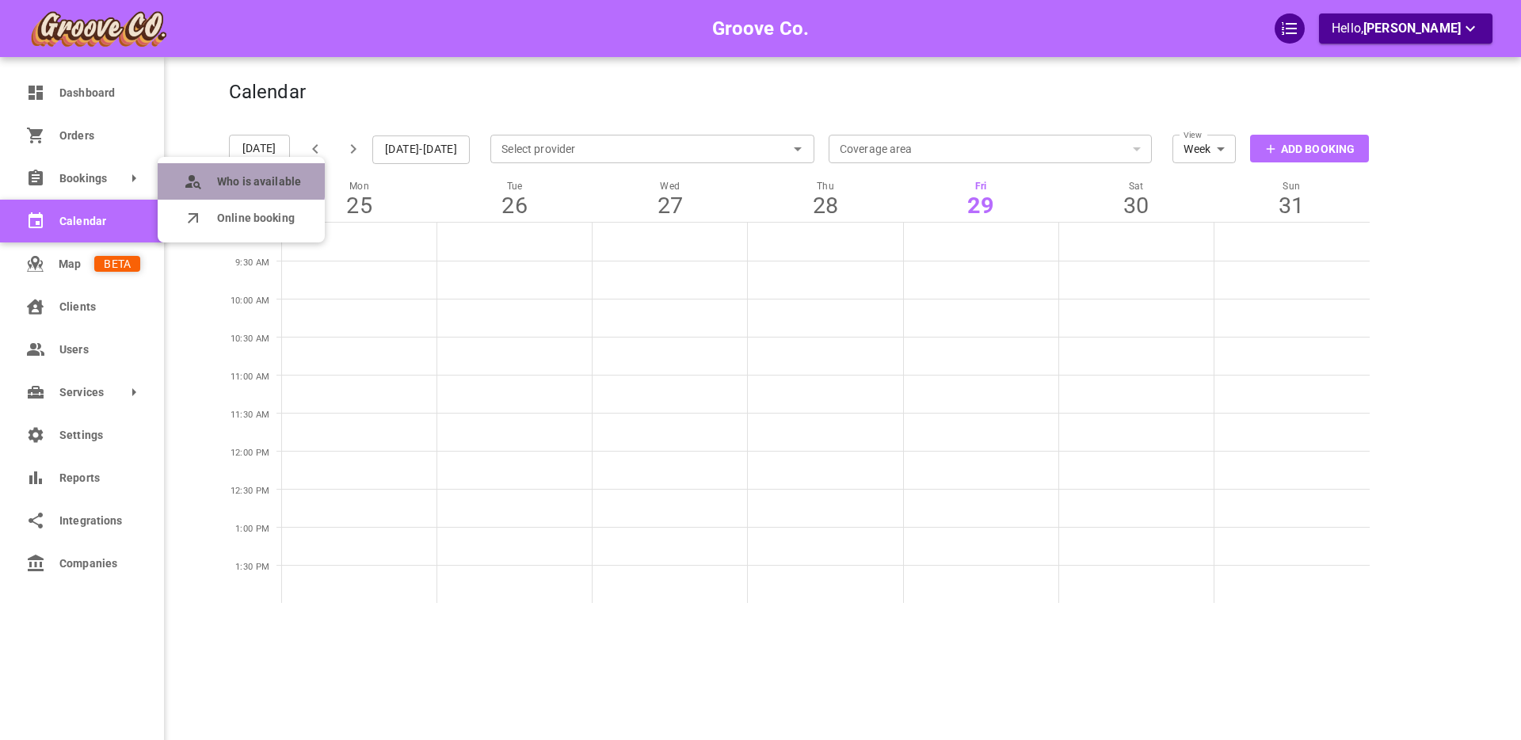
click at [232, 180] on span "Who is available" at bounding box center [259, 182] width 84 height 17
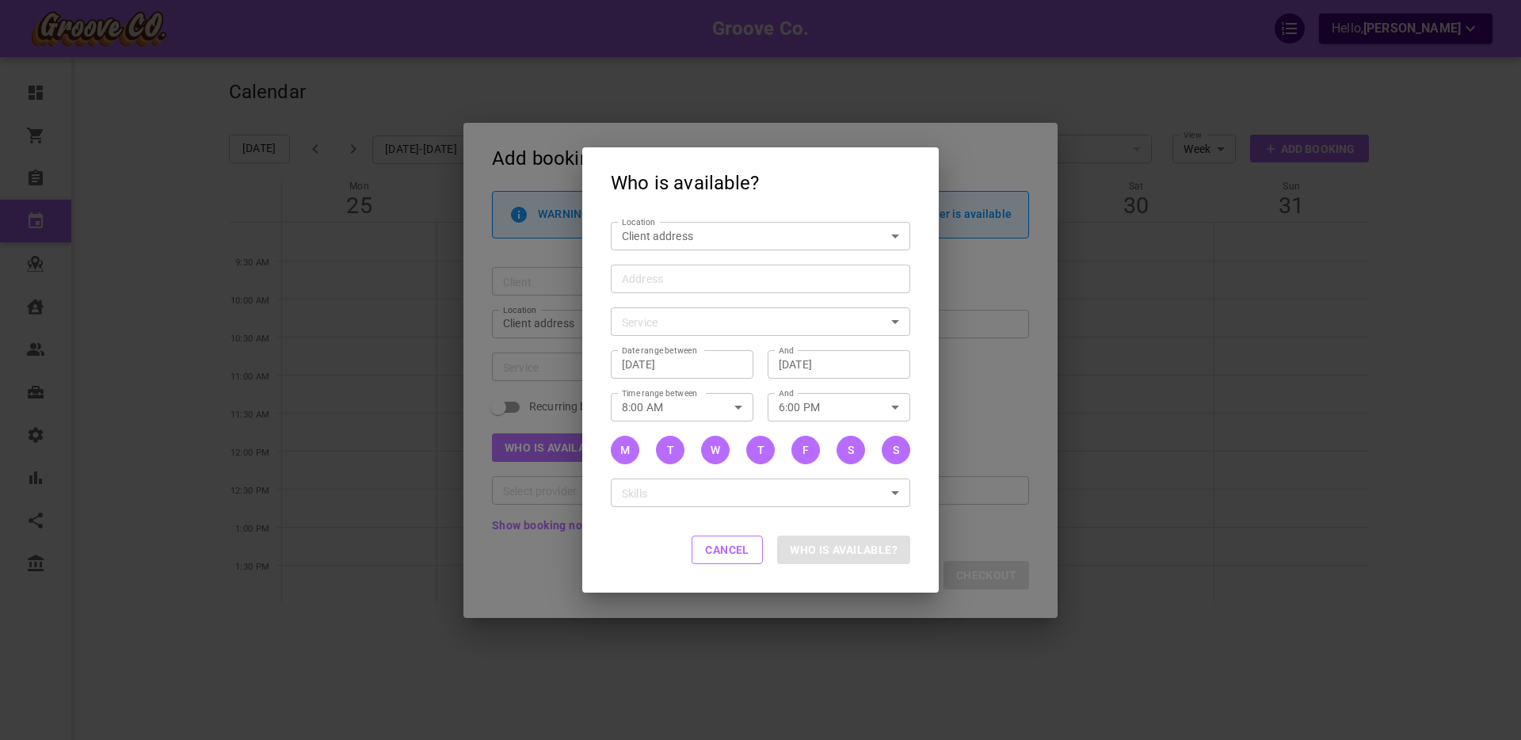
click at [661, 276] on input "Address Address" at bounding box center [752, 279] width 275 height 20
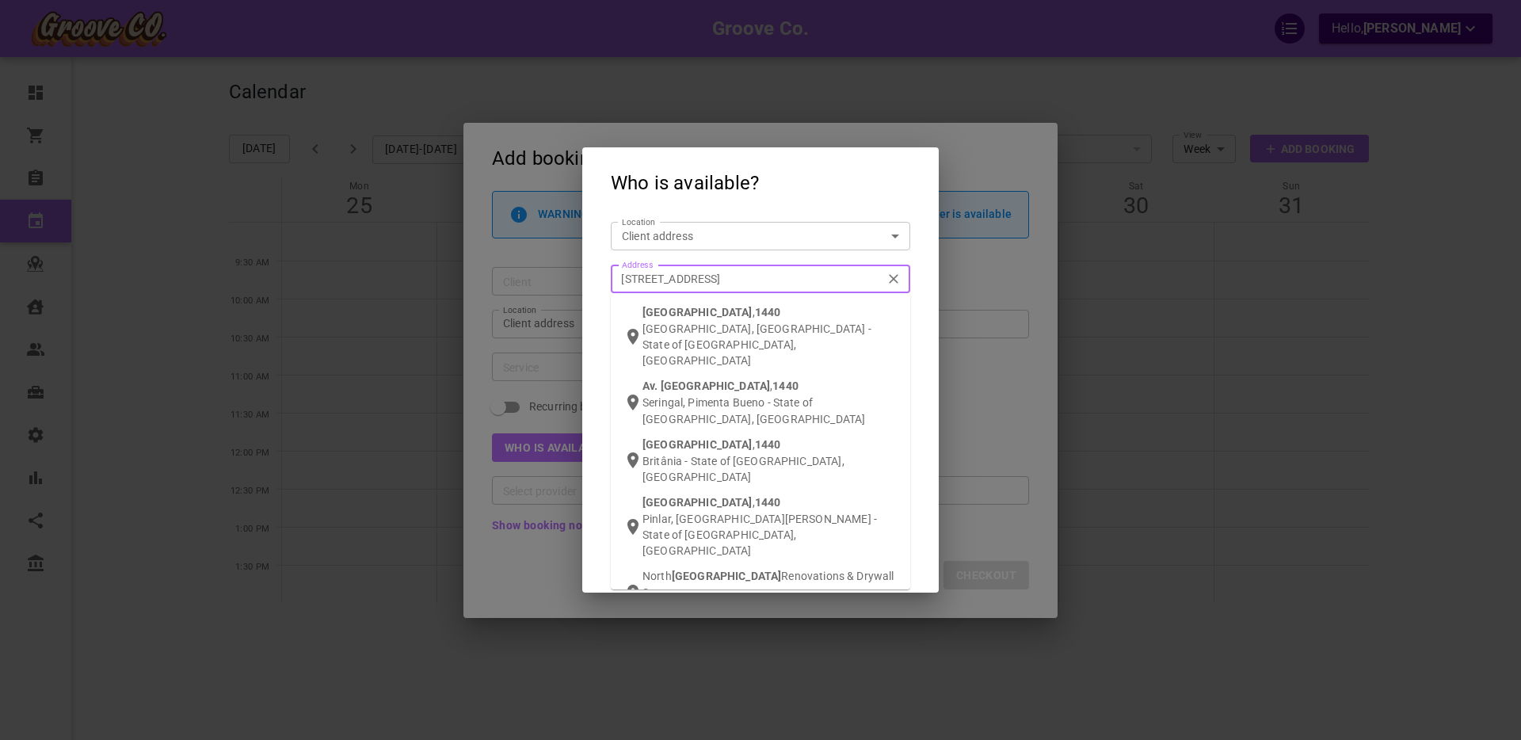
click at [661, 278] on input "[STREET_ADDRESS]" at bounding box center [752, 279] width 275 height 20
type input "[STREET_ADDRESS]"
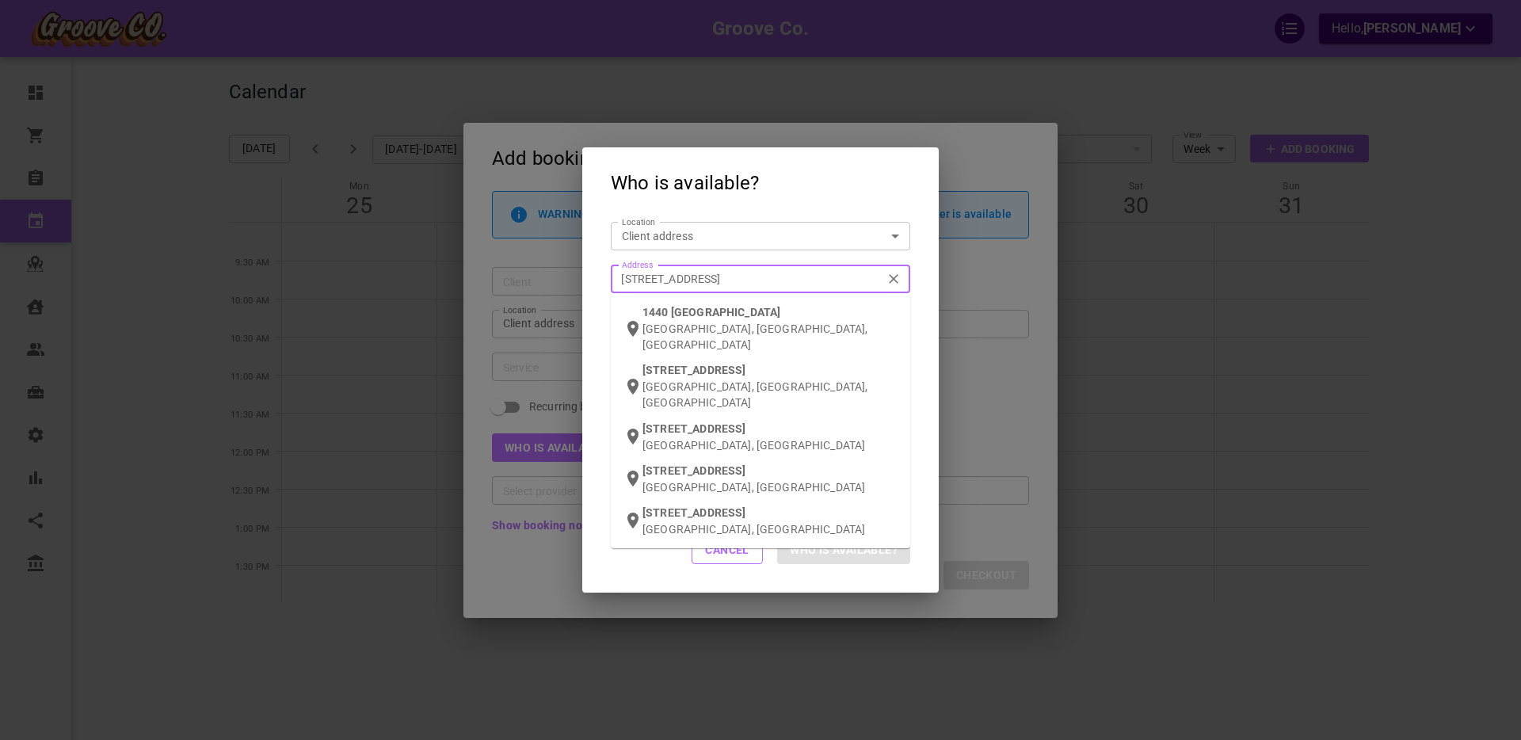
click at [681, 364] on span "[STREET_ADDRESS]" at bounding box center [694, 370] width 103 height 13
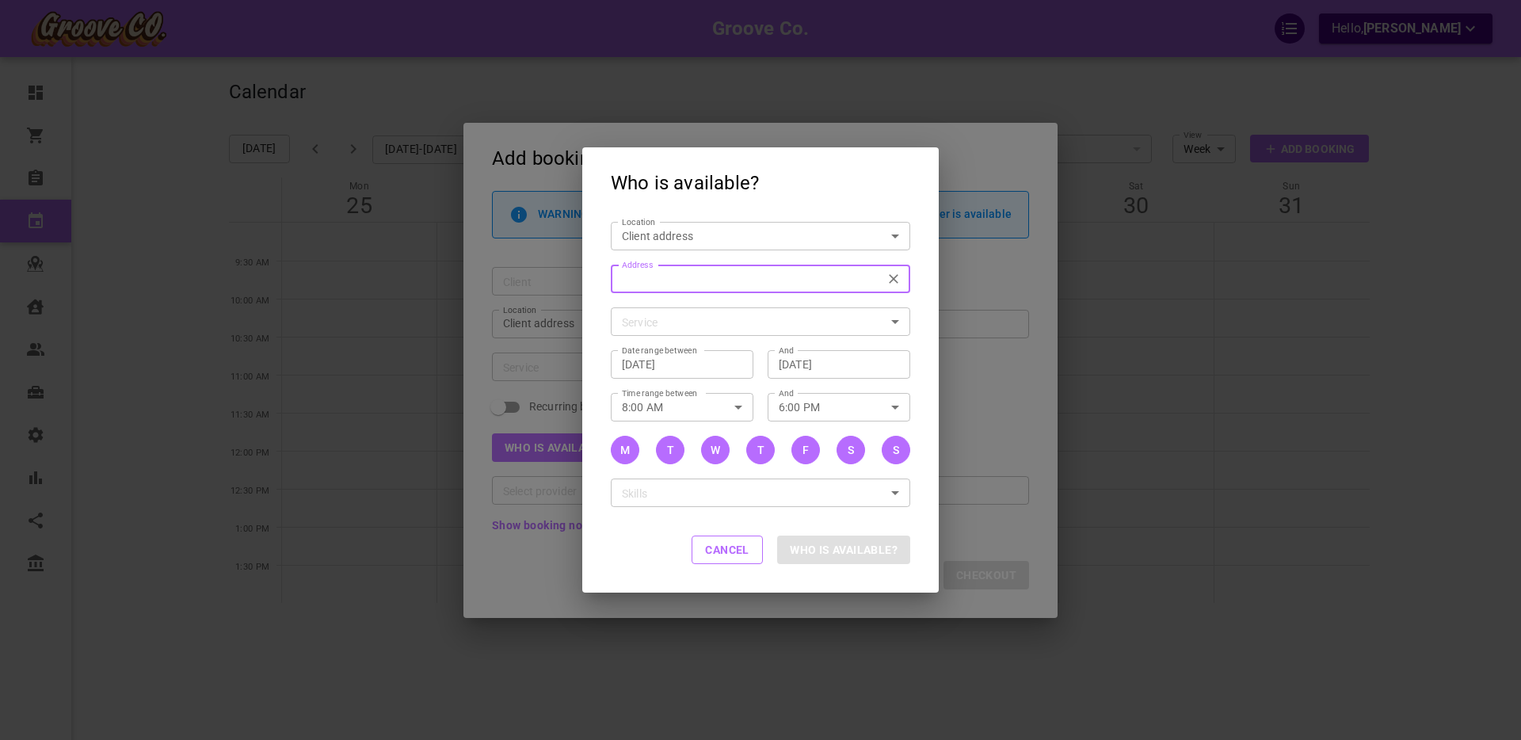
type input "[STREET_ADDRESS]"
click at [659, 321] on body "Groove Co. Hello, [PERSON_NAME] Dashboard Orders Bookings Calendar Map Clients …" at bounding box center [760, 419] width 1521 height 838
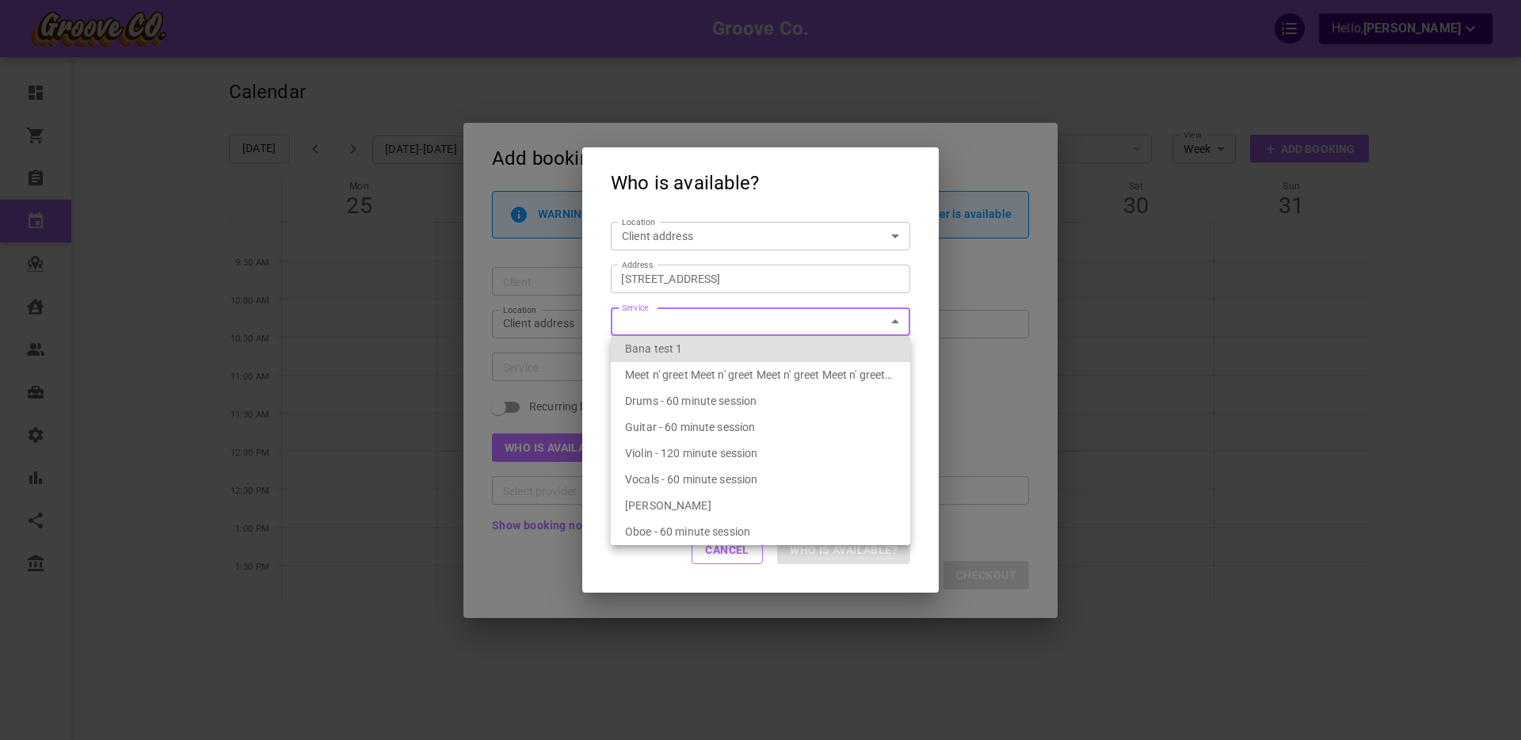
click at [689, 422] on span "Guitar - 60 minute session" at bounding box center [690, 427] width 130 height 13
type input "Guitar - 60 minute session"
type input "6c73a1f1-b0b5-4cf4-b67a-b720ca254ffe"
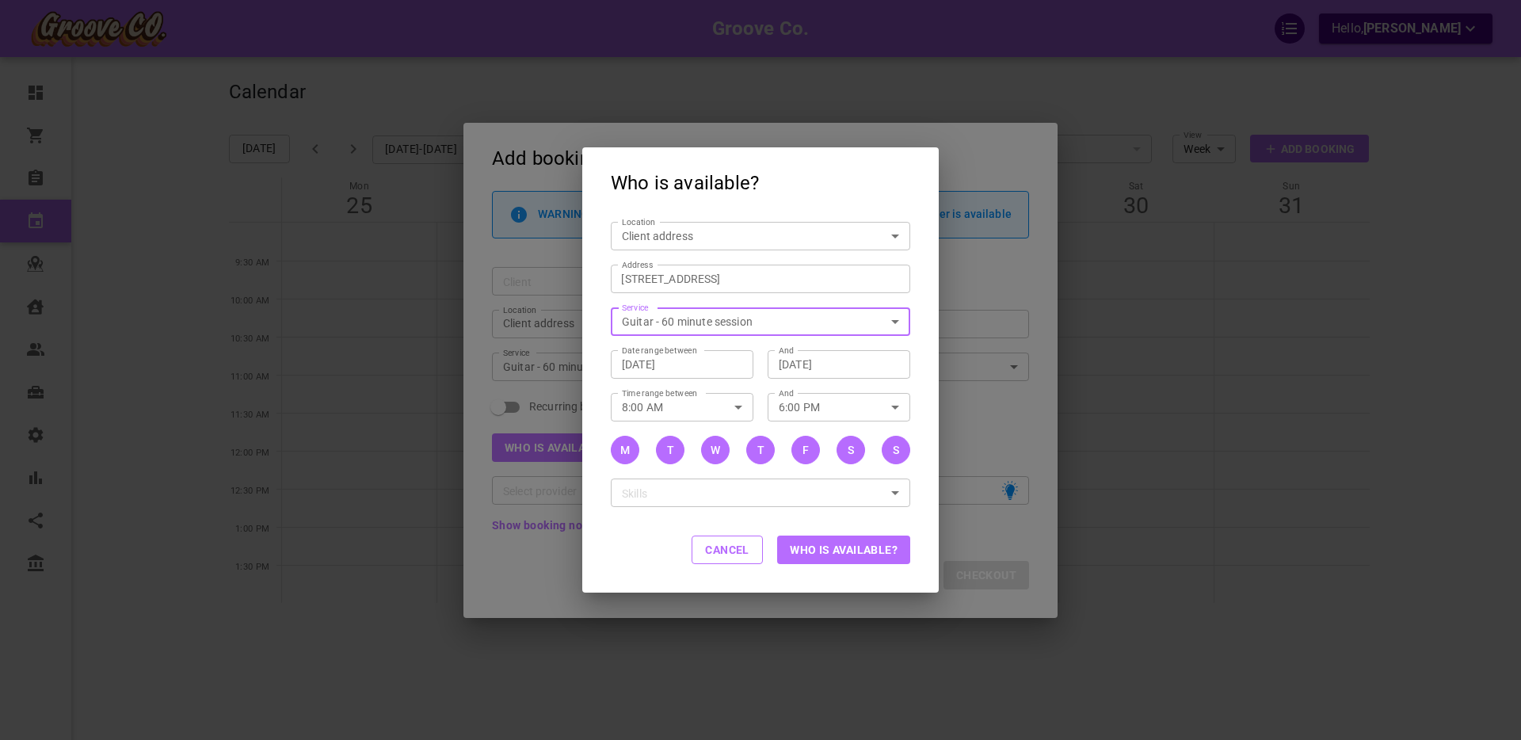
click at [841, 546] on button "Who is available?" at bounding box center [843, 550] width 133 height 29
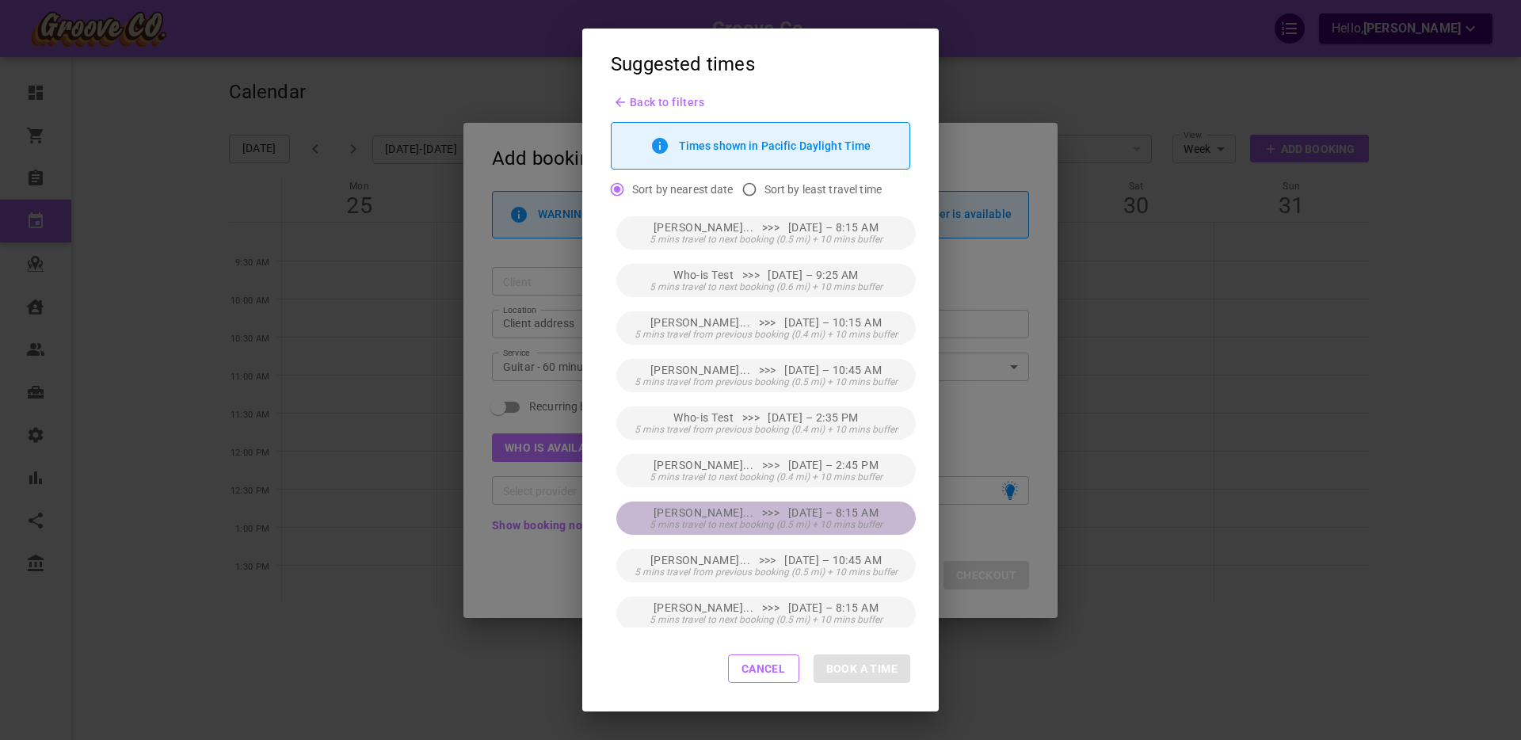
click at [834, 517] on span "[PERSON_NAME]... >>> [DATE] – 8:15 AM" at bounding box center [766, 512] width 225 height 13
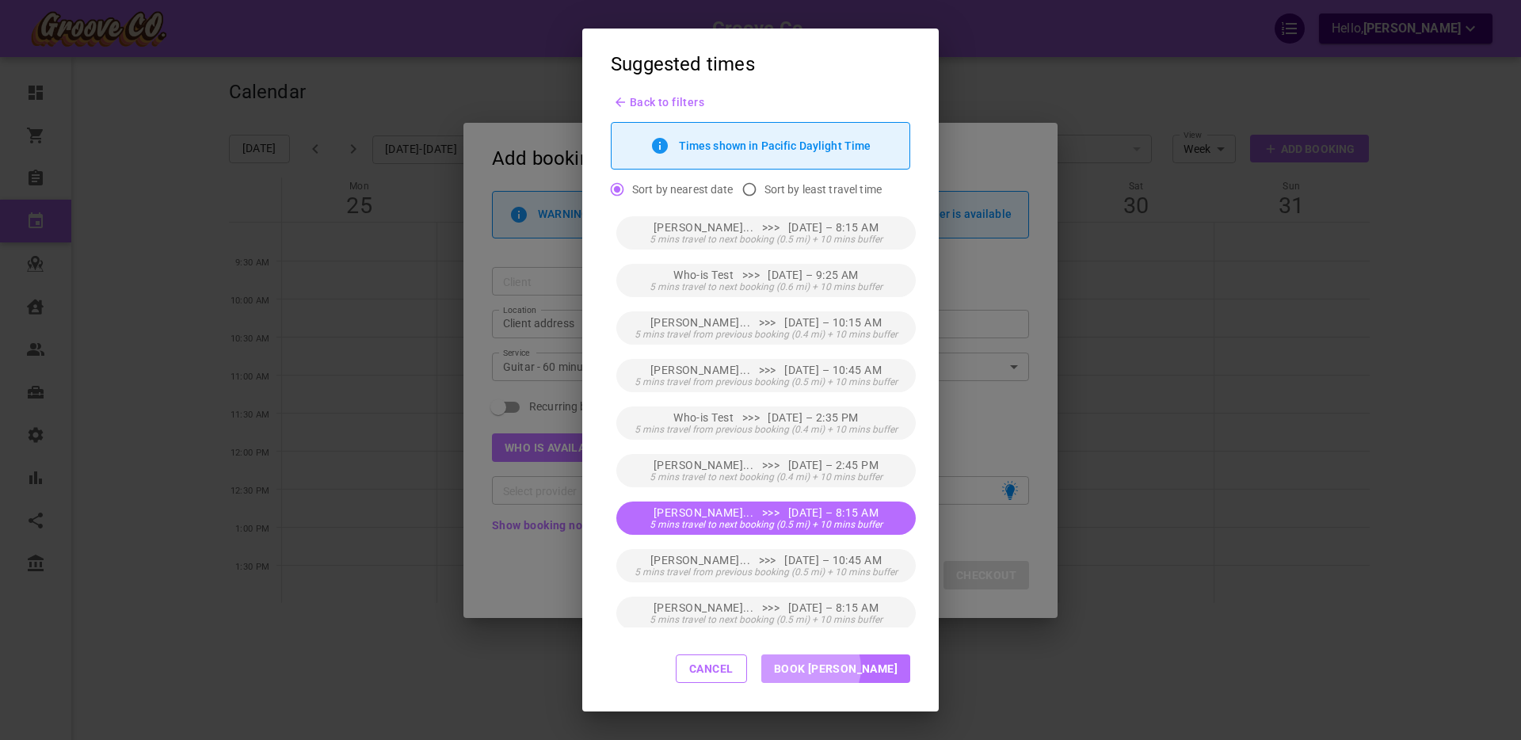
click at [866, 668] on button "Book [PERSON_NAME]" at bounding box center [835, 669] width 149 height 29
type input "[PERSON_NAME]"
type input "[DATE] 8:15 AM"
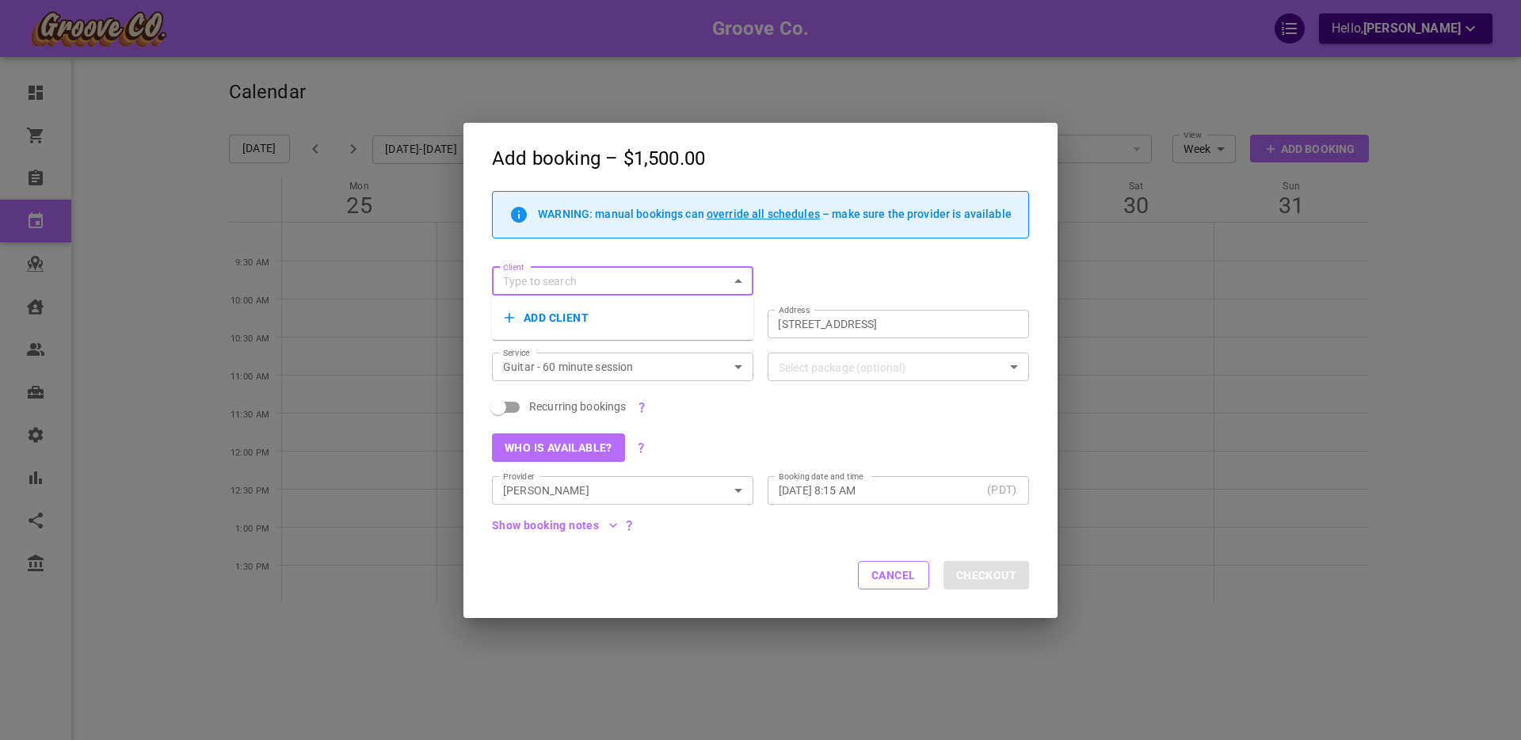
click at [544, 273] on input "Client" at bounding box center [610, 282] width 226 height 20
click at [545, 319] on button "Add client" at bounding box center [623, 318] width 236 height 22
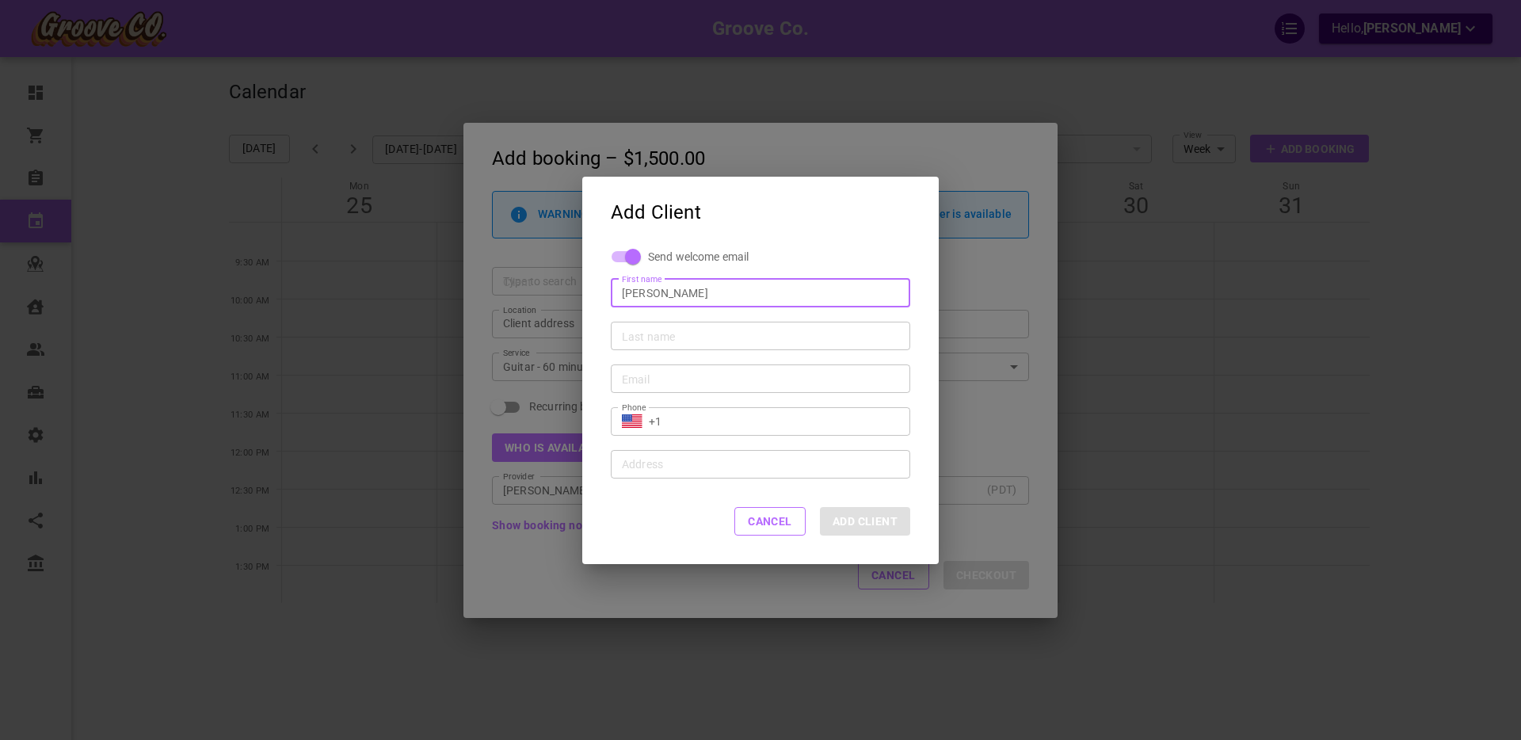
type input "[PERSON_NAME]"
type input "L"
type input "Somuchtesting"
type input "[PERSON_NAME][EMAIL_ADDRESS][DOMAIN_NAME]"
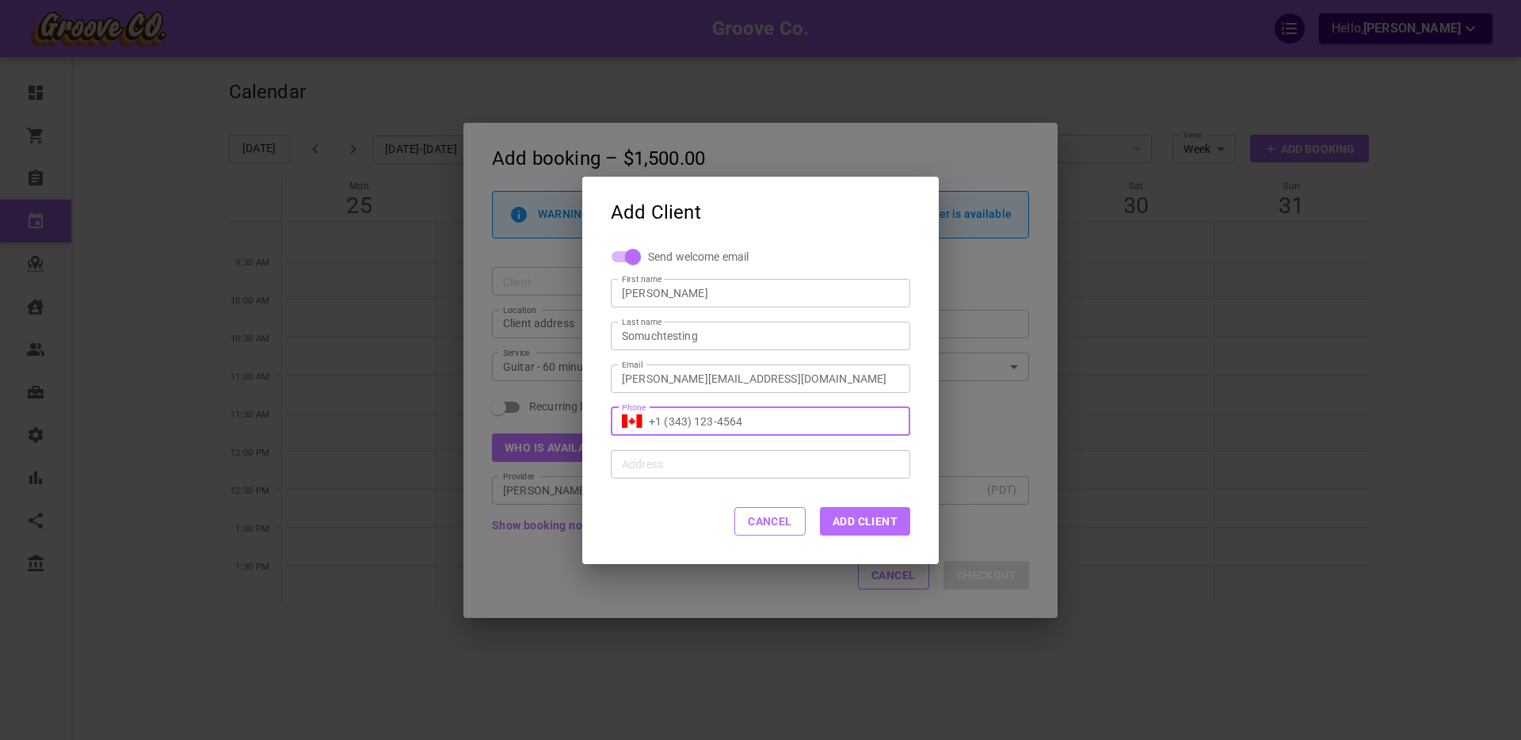
type input "+1 (343) 123-4564"
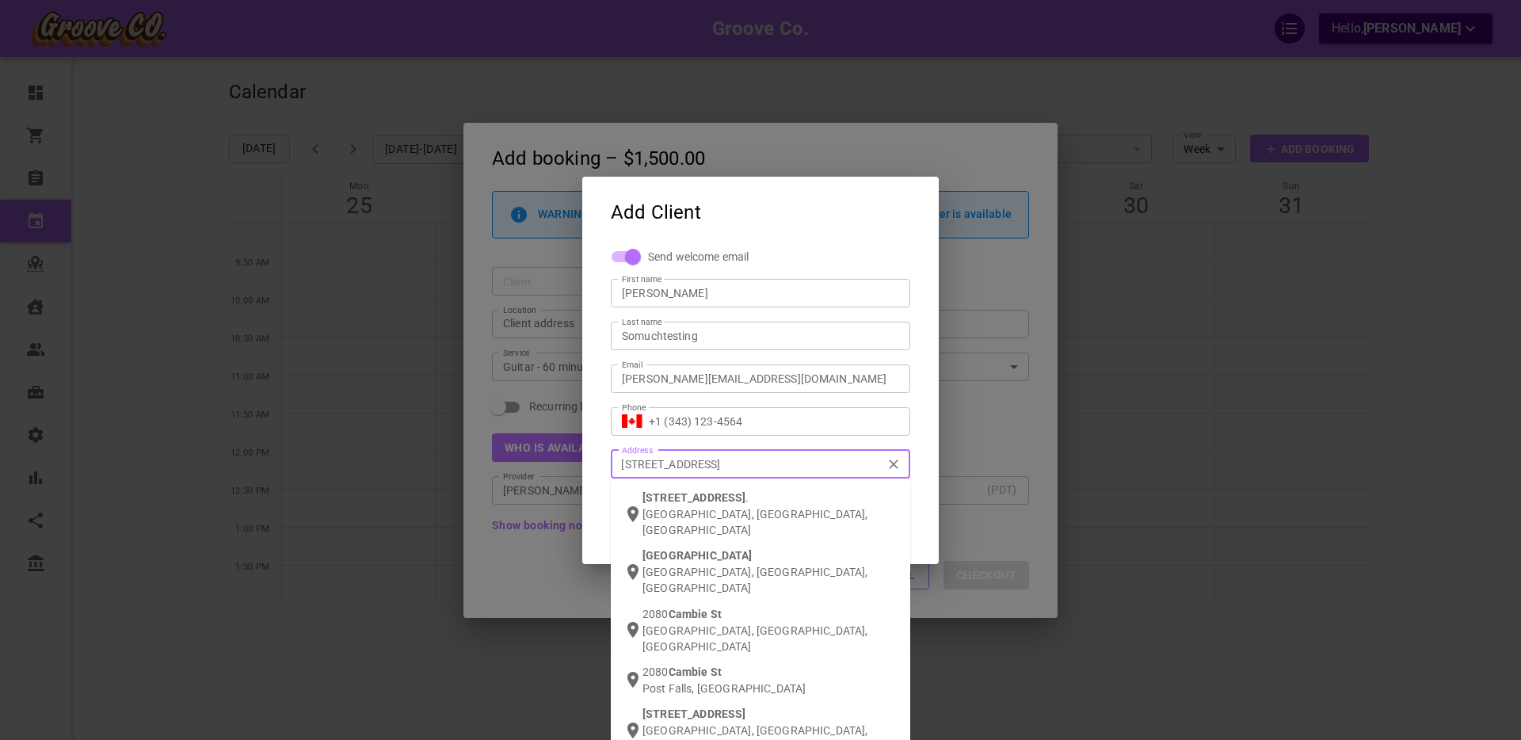
type input "[STREET_ADDRESS]"
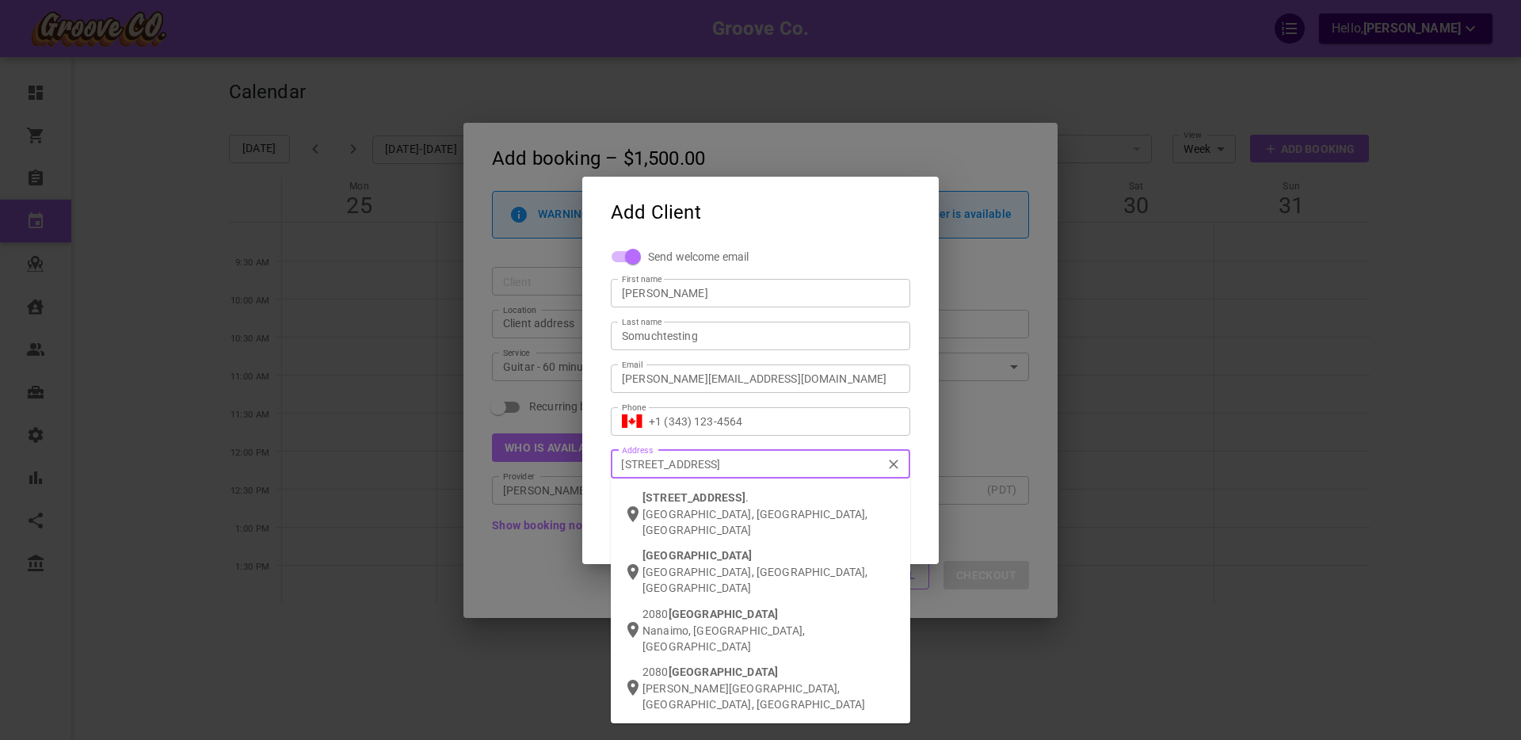
click at [686, 510] on p "[GEOGRAPHIC_DATA], [GEOGRAPHIC_DATA], [GEOGRAPHIC_DATA]" at bounding box center [770, 522] width 255 height 32
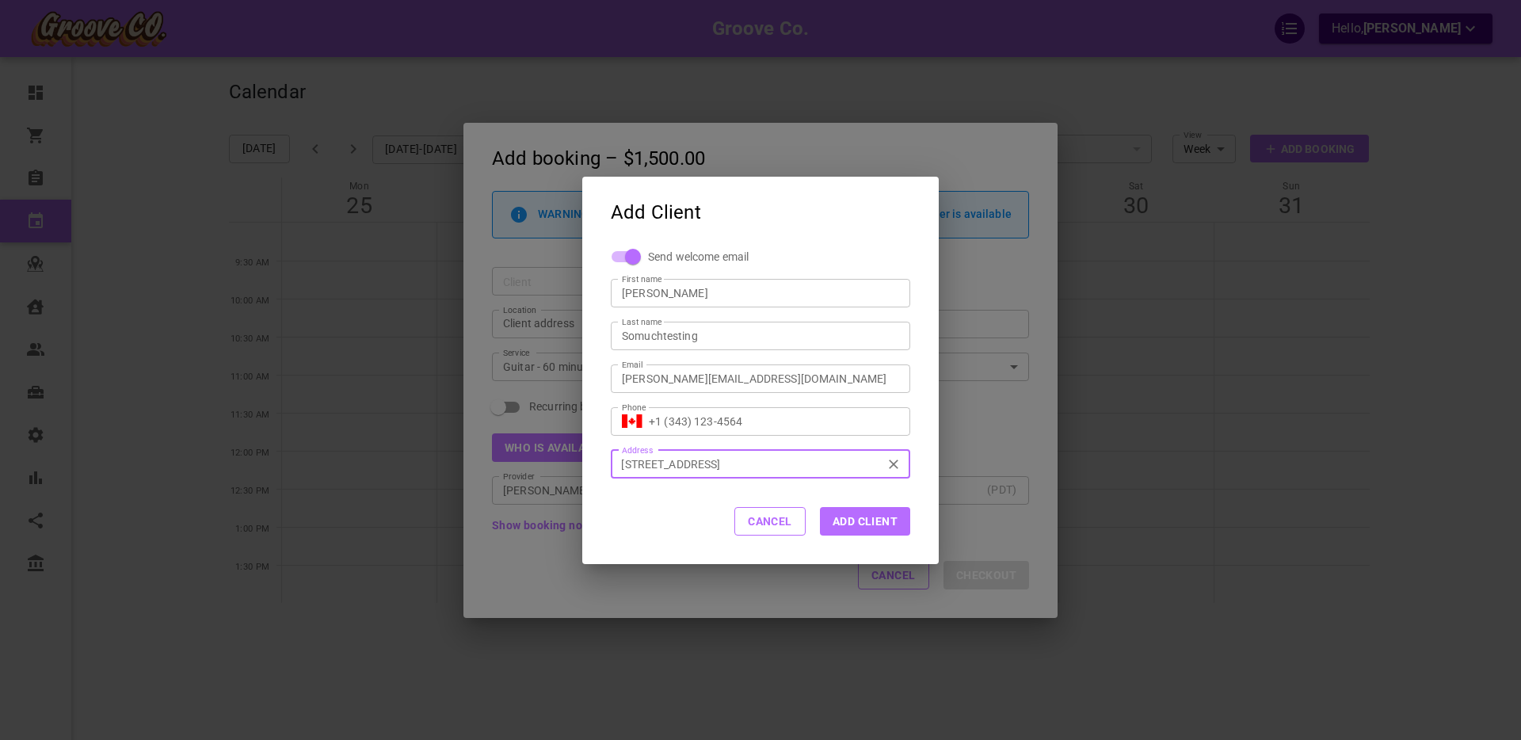
type input "[STREET_ADDRESS]"
click at [864, 521] on button "Add Client" at bounding box center [865, 521] width 90 height 29
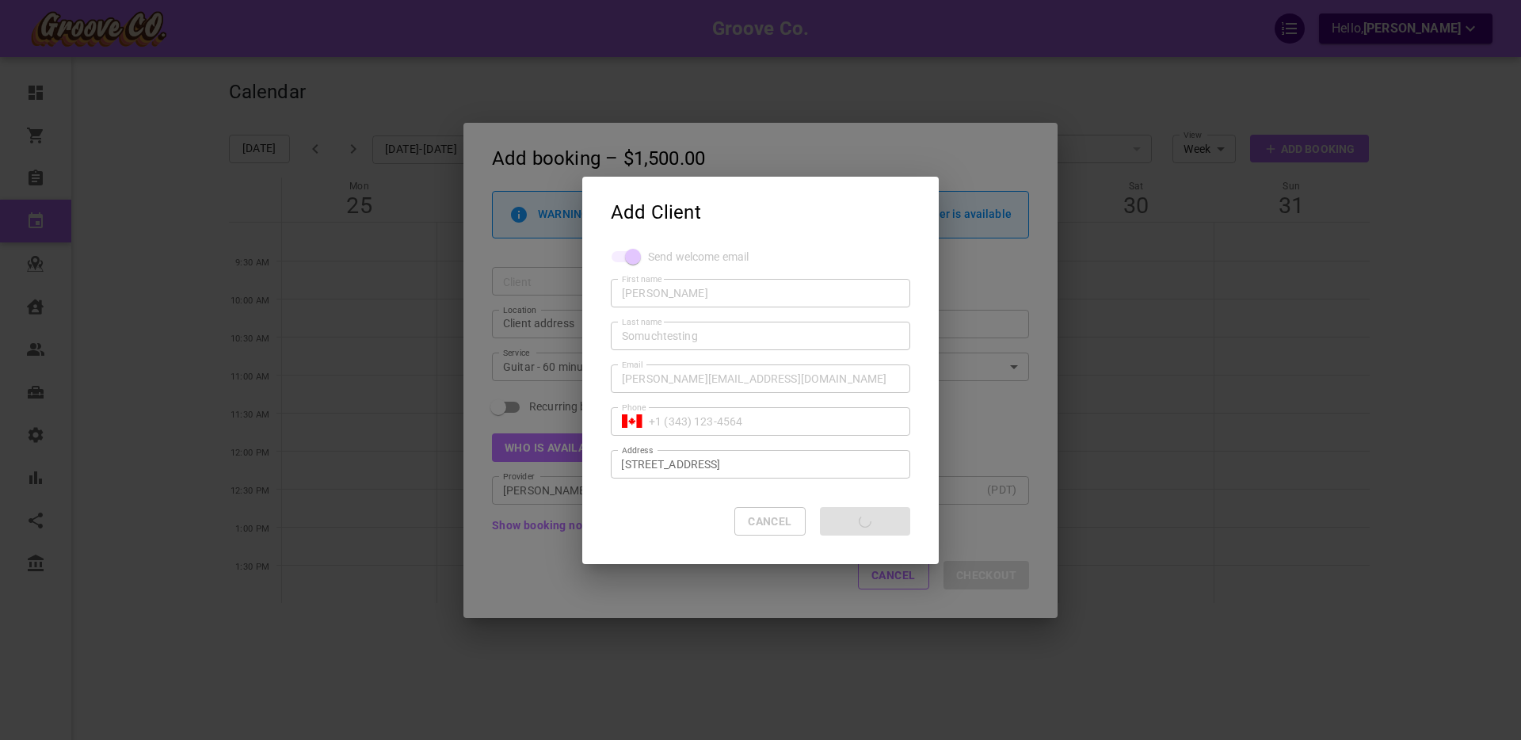
type input "+1"
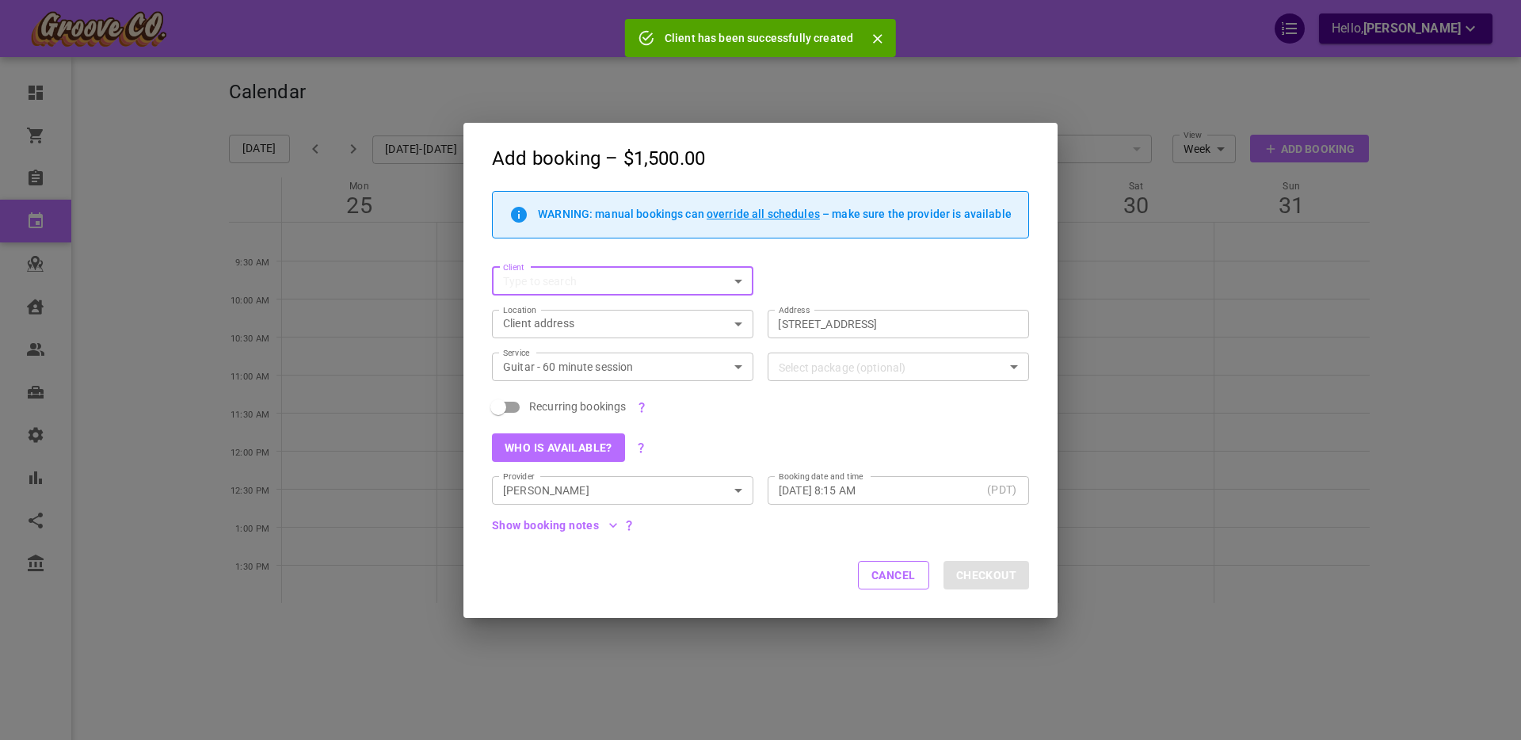
type input "[STREET_ADDRESS]"
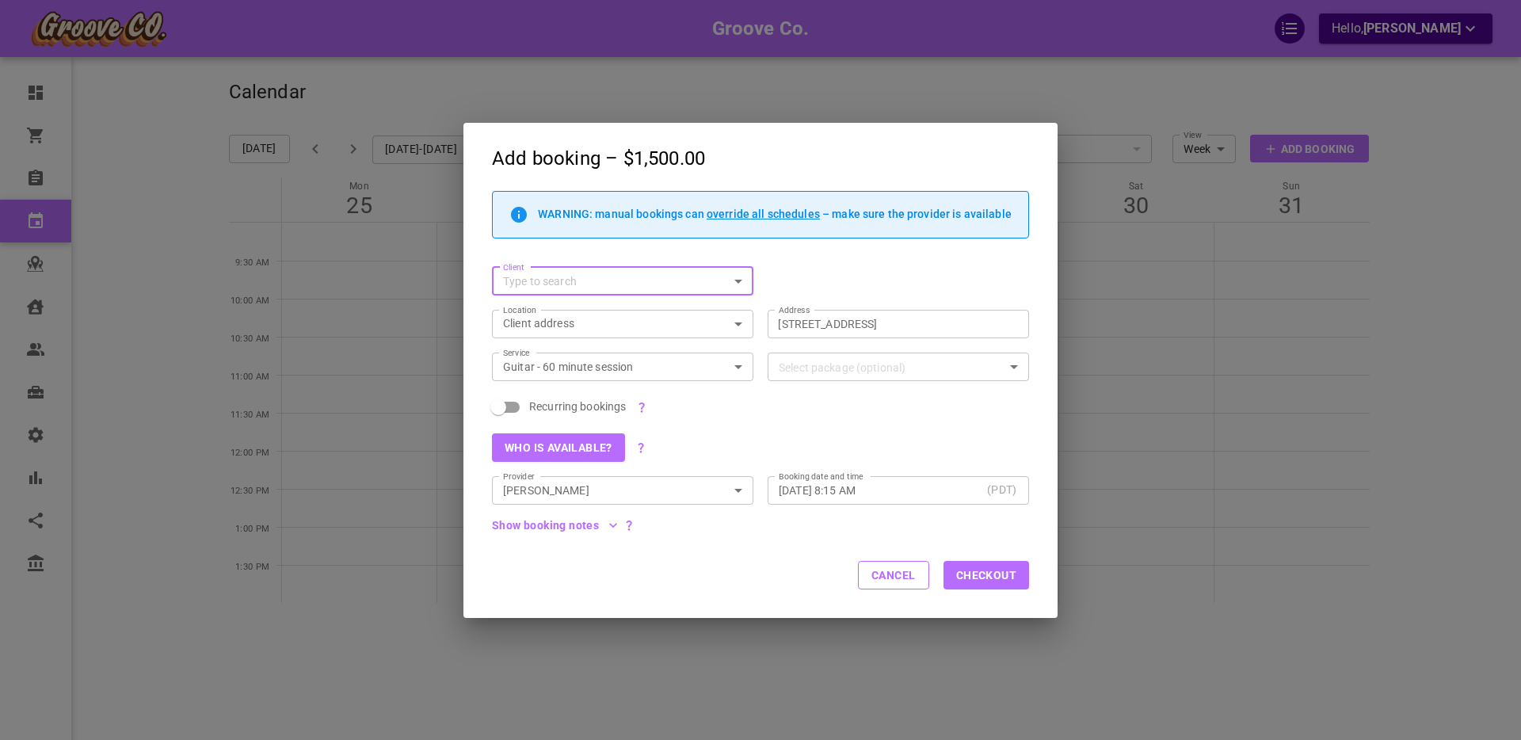
click at [585, 281] on input "Client" at bounding box center [610, 282] width 226 height 20
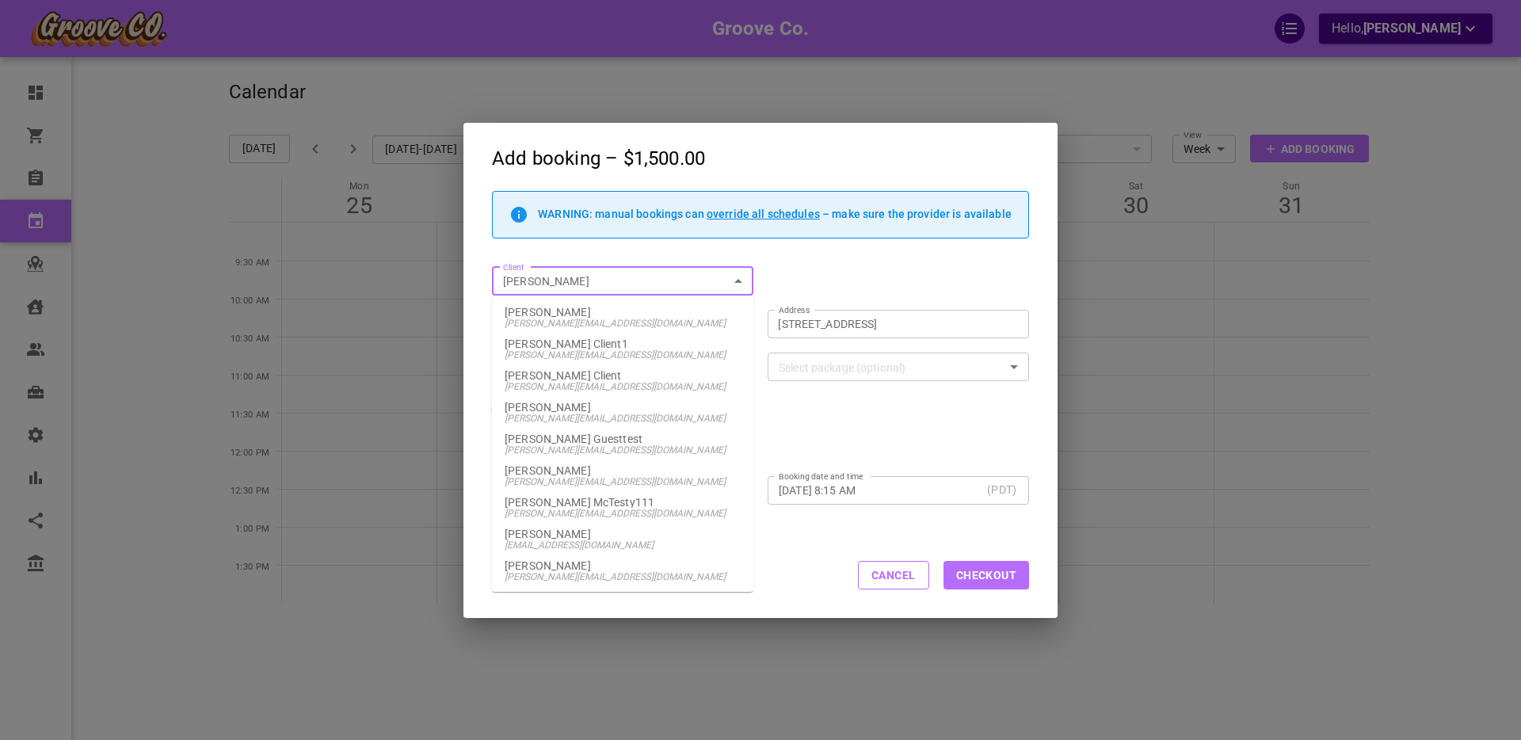
type input "[PERSON_NAME]"
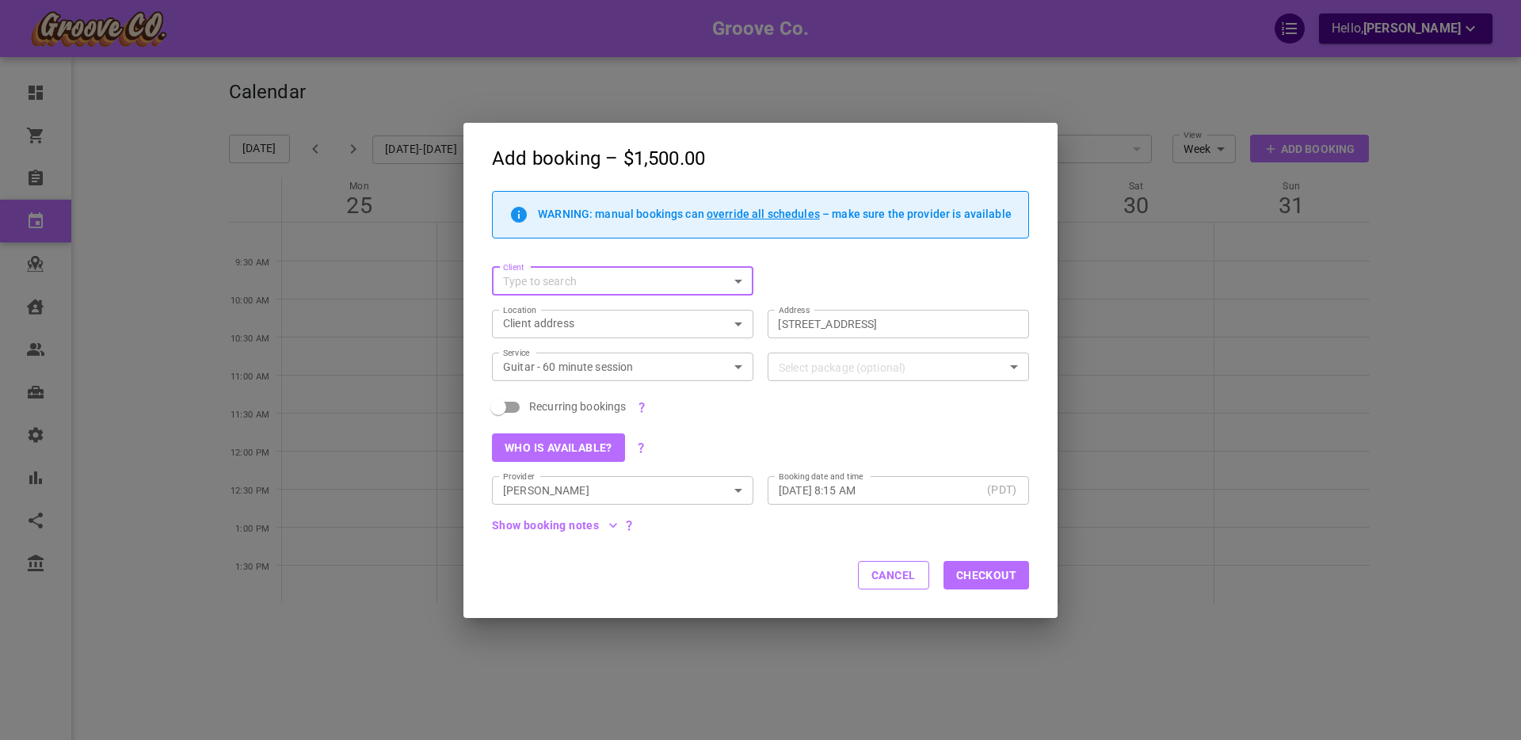
click at [643, 283] on input "Client" at bounding box center [610, 282] width 226 height 20
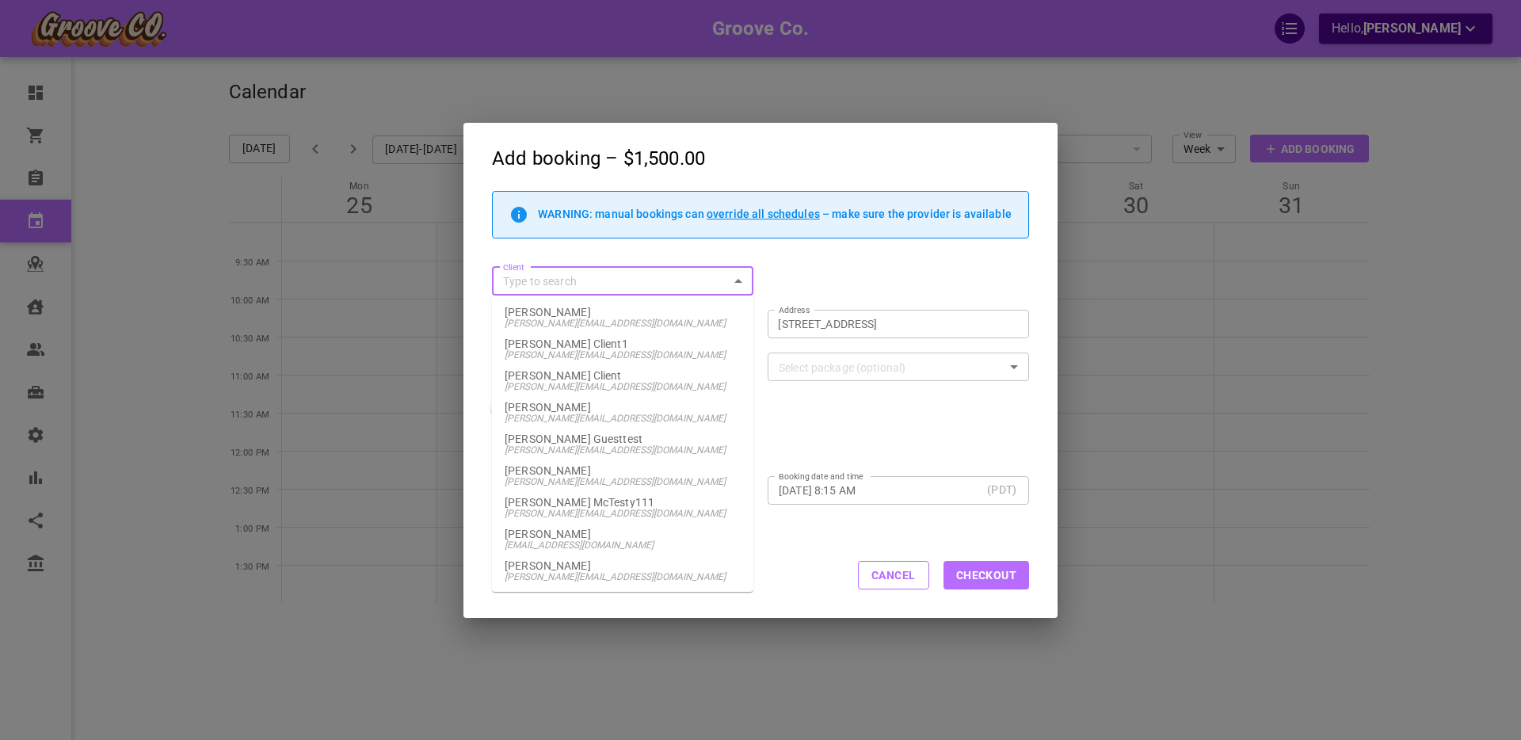
click at [765, 576] on div "Cancel Checkout" at bounding box center [761, 576] width 594 height 84
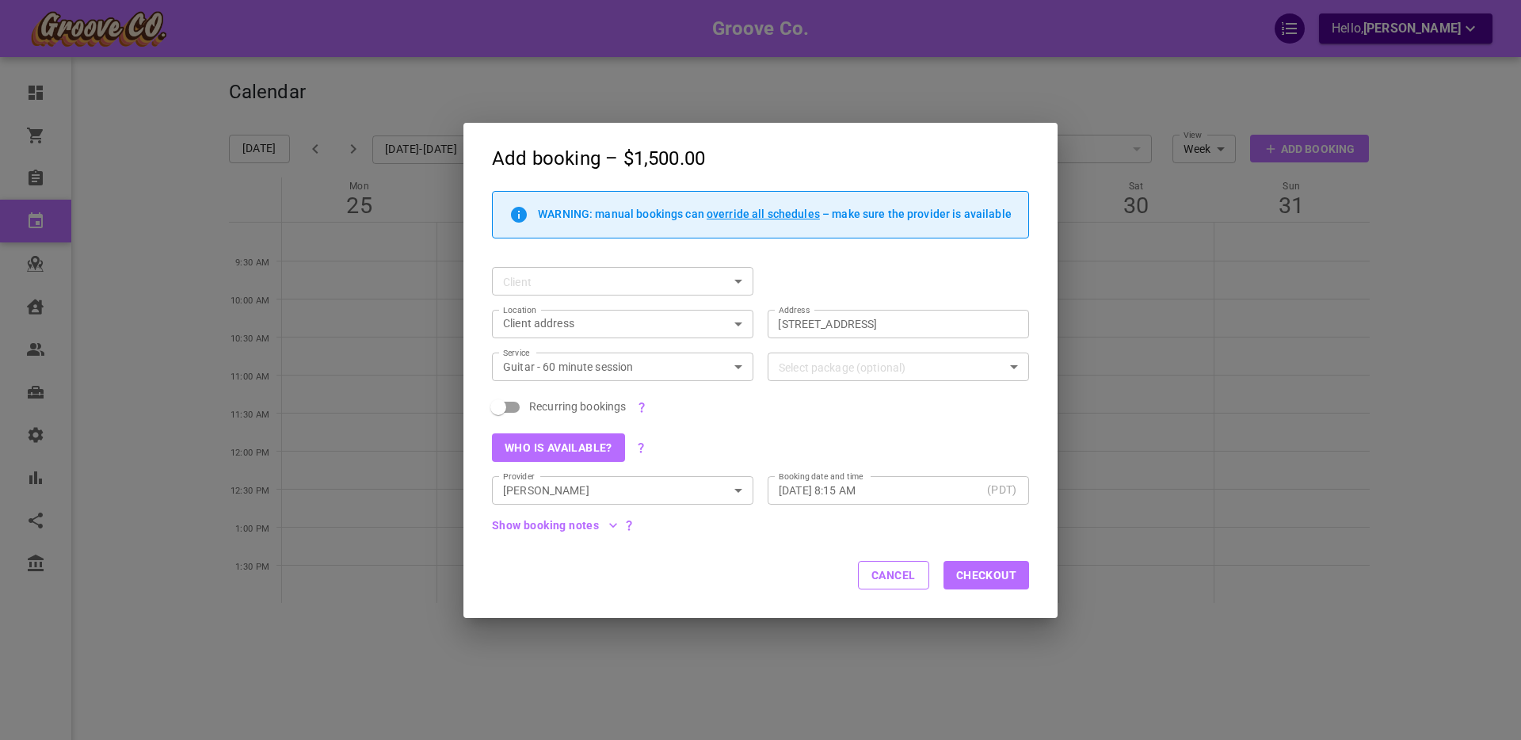
drag, startPoint x: 645, startPoint y: 282, endPoint x: 621, endPoint y: 293, distance: 26.2
click at [644, 282] on input "Client" at bounding box center [610, 282] width 226 height 20
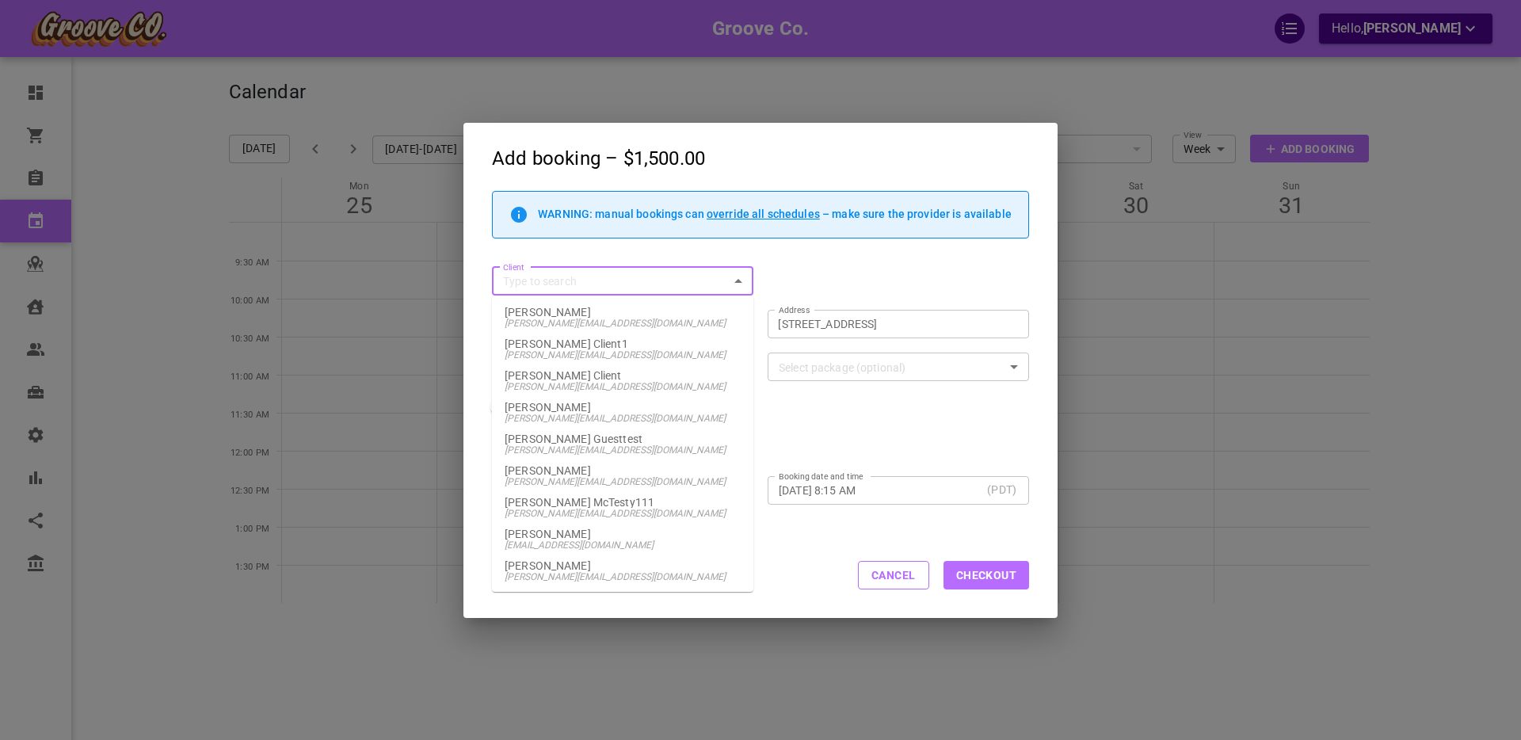
scroll to position [288, 0]
click at [587, 574] on button "Add client" at bounding box center [623, 570] width 236 height 22
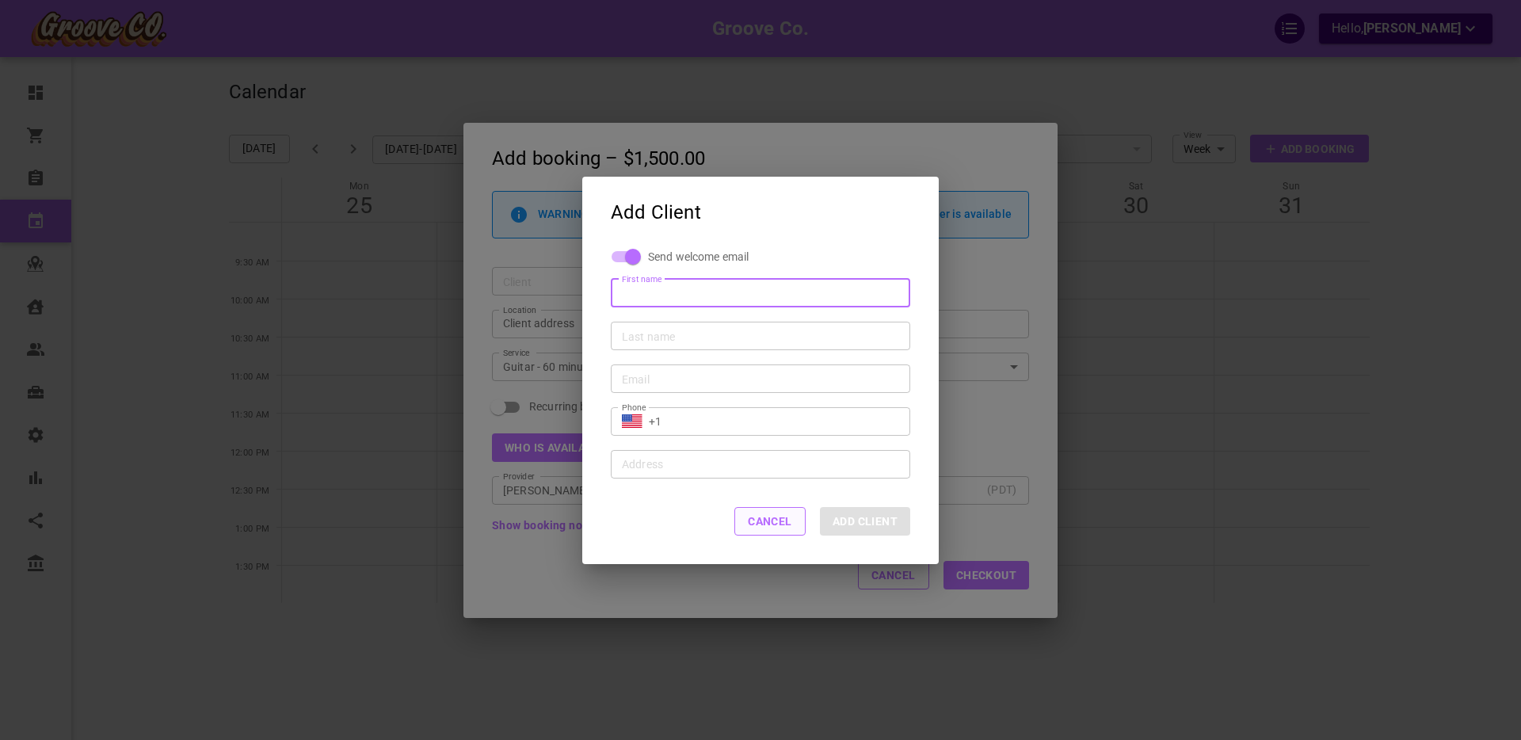
drag, startPoint x: 768, startPoint y: 522, endPoint x: 787, endPoint y: 532, distance: 21.6
click at [769, 523] on button "Cancel" at bounding box center [770, 521] width 71 height 29
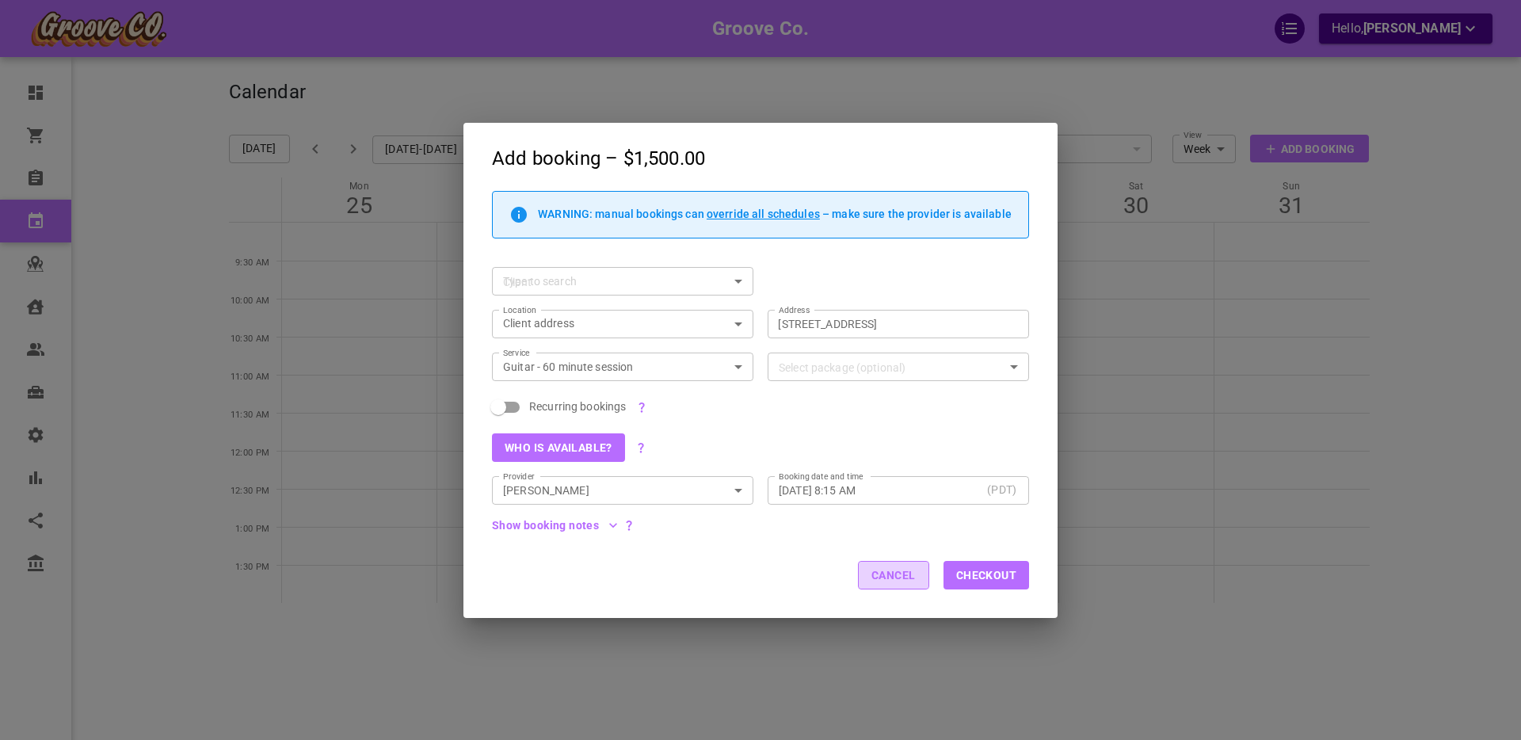
drag, startPoint x: 880, startPoint y: 570, endPoint x: 380, endPoint y: 619, distance: 503.2
click at [880, 570] on button "Cancel" at bounding box center [893, 575] width 71 height 29
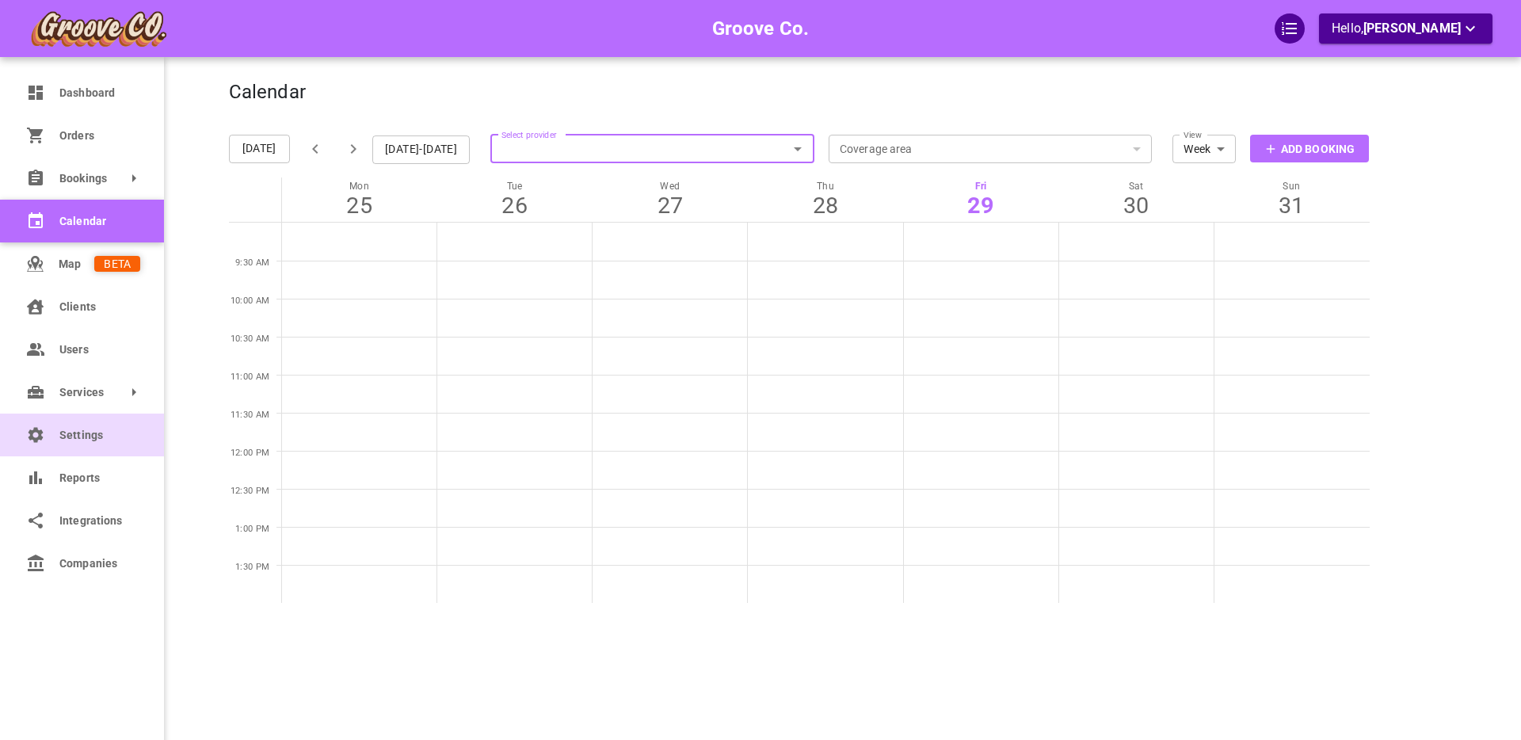
click at [36, 441] on icon at bounding box center [36, 434] width 15 height 15
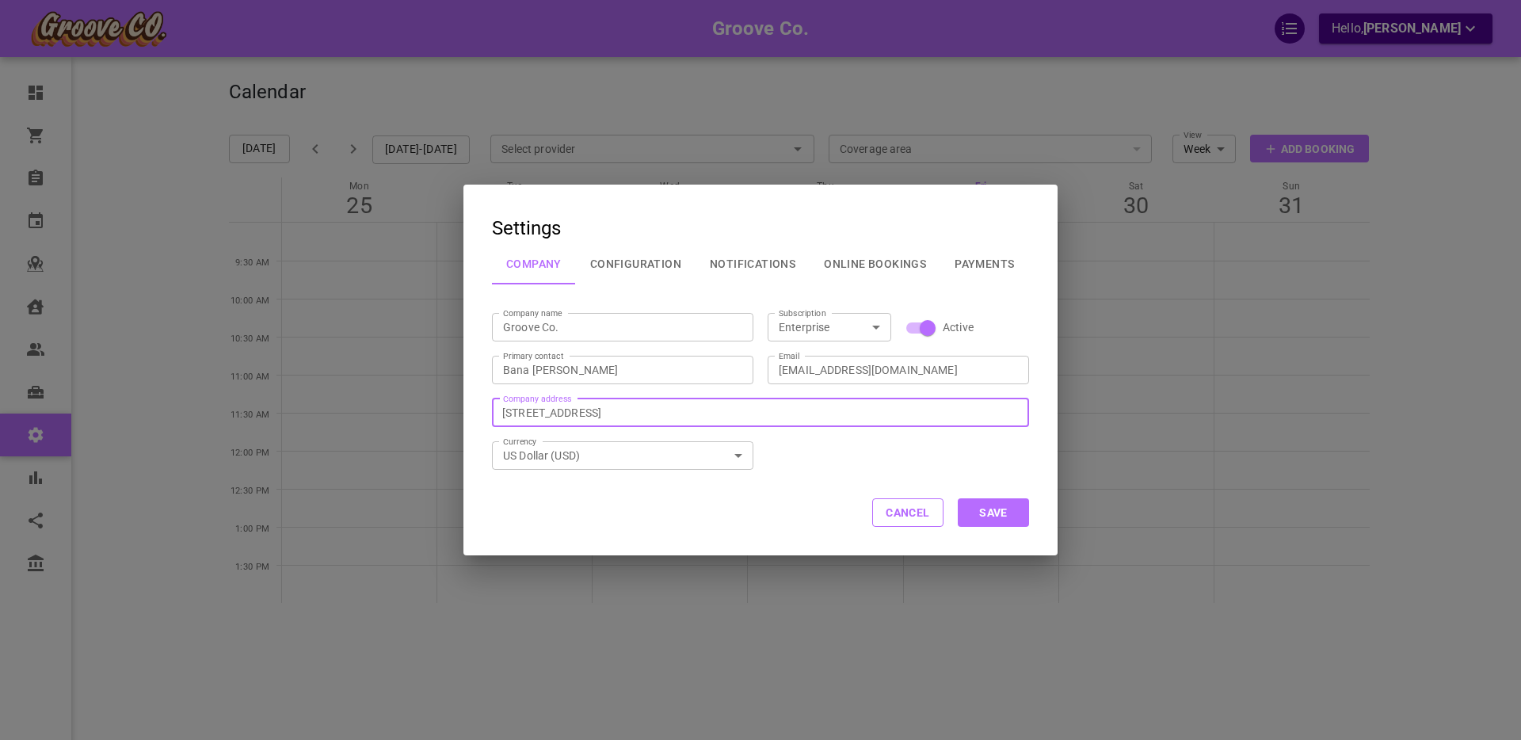
click at [670, 413] on input "[STREET_ADDRESS]" at bounding box center [763, 413] width 531 height 28
click at [655, 471] on div "Cancel Save" at bounding box center [761, 513] width 594 height 86
click at [613, 453] on div "[STREET_ADDRESS]" at bounding box center [770, 454] width 493 height 32
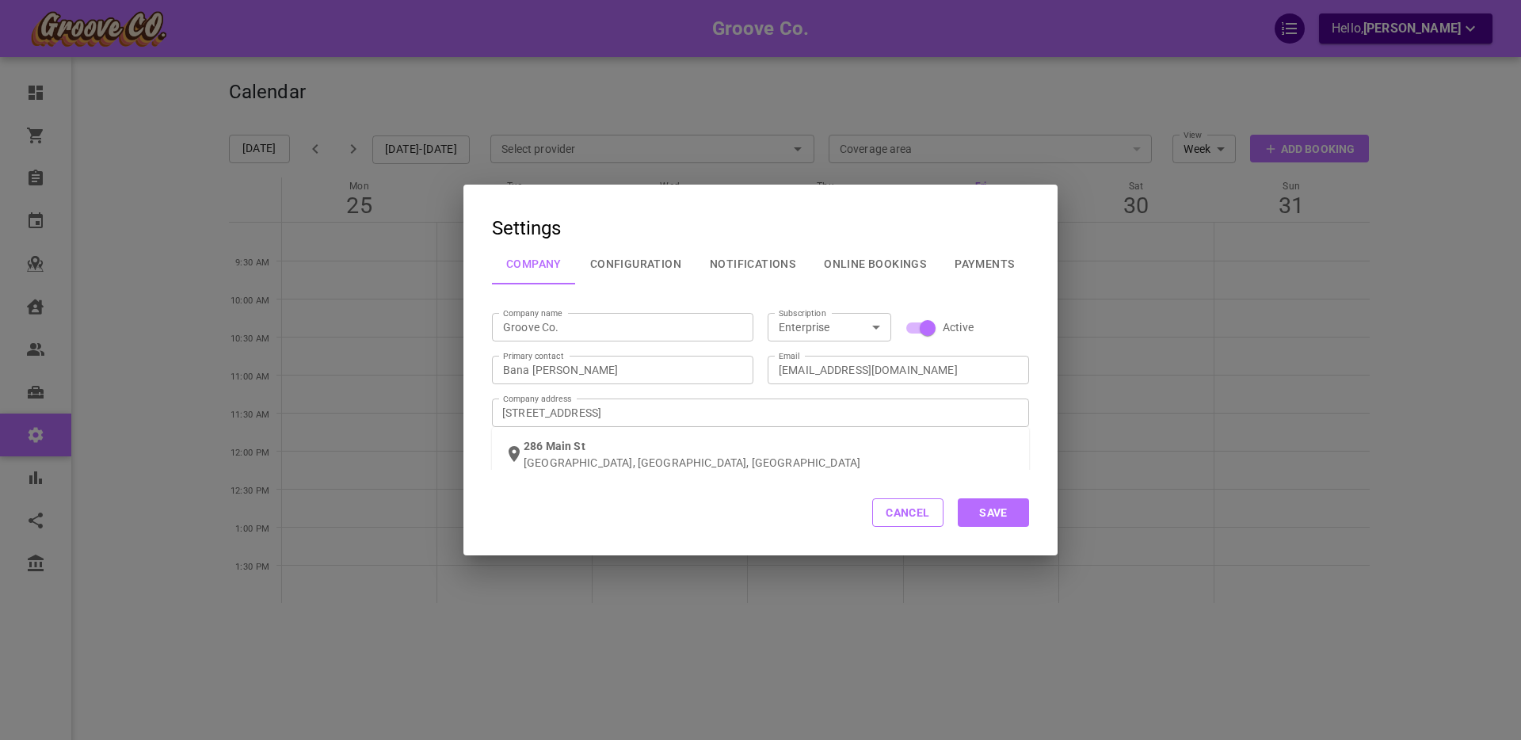
click at [613, 426] on input "[STREET_ADDRESS]" at bounding box center [763, 413] width 531 height 28
type input "[STREET_ADDRESS]"
click at [554, 456] on input "US Dollar (USD)" at bounding box center [610, 456] width 226 height 20
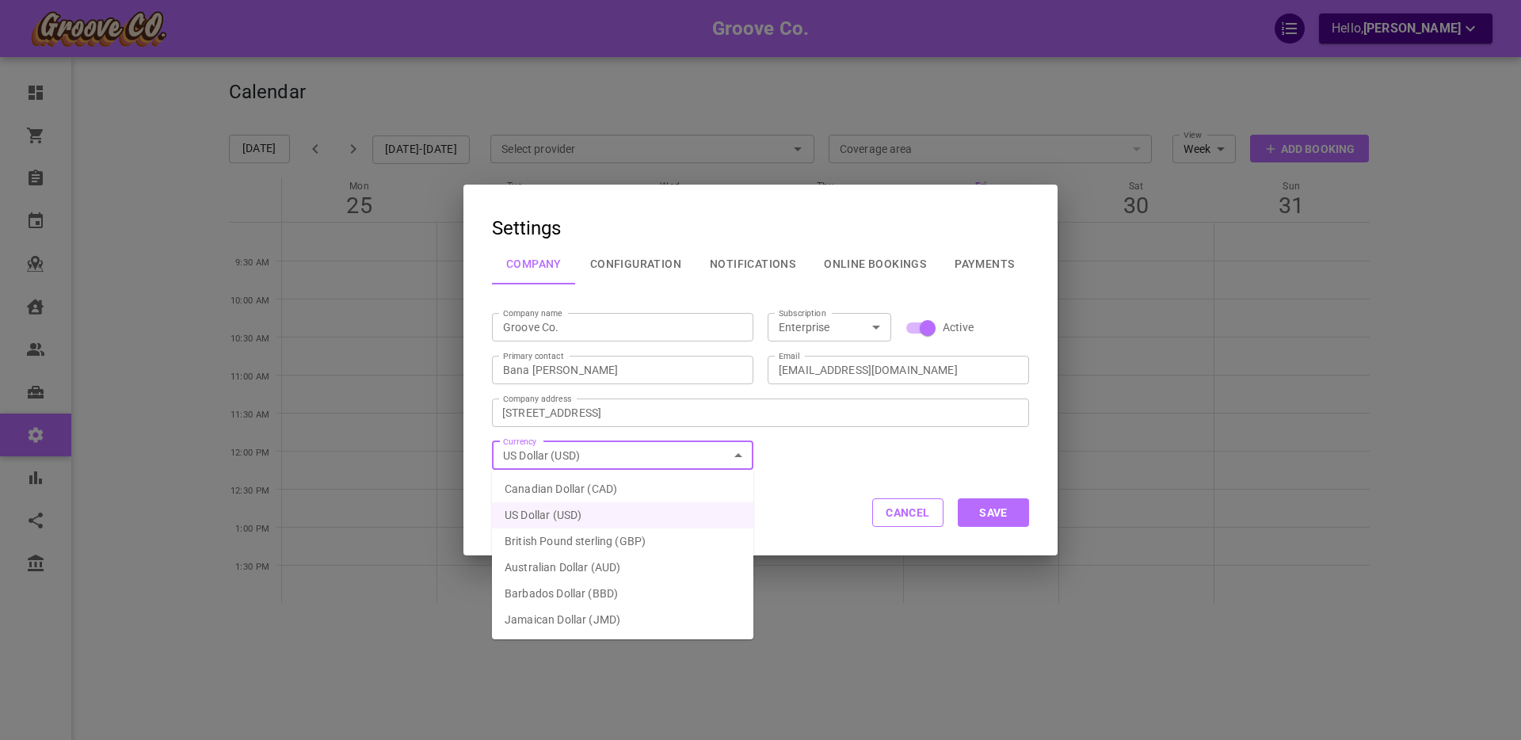
click at [545, 487] on li "Canadian Dollar (CAD)" at bounding box center [622, 489] width 261 height 26
type input "Canadian Dollar (CAD)"
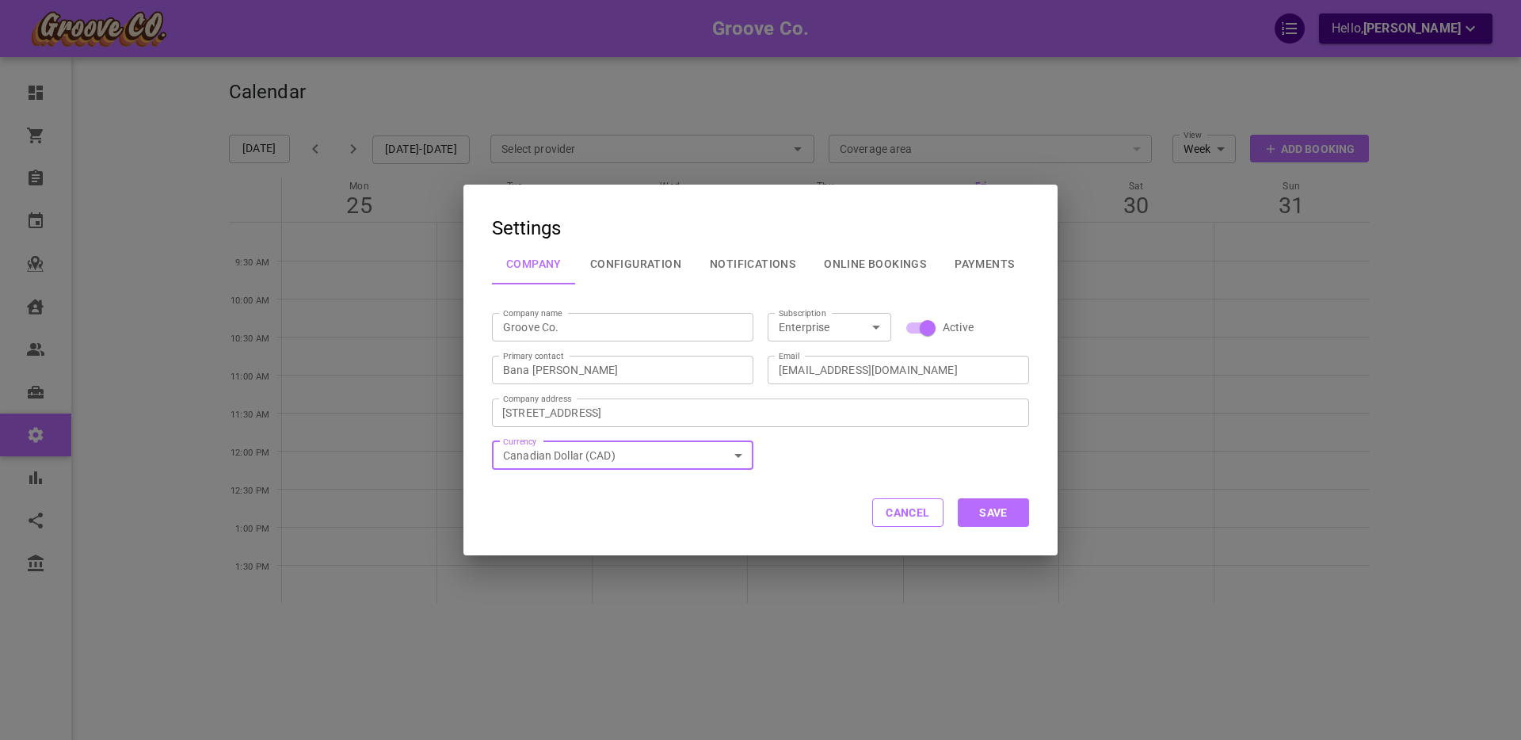
click at [675, 501] on div "Cancel Save" at bounding box center [761, 513] width 594 height 86
click at [1011, 513] on button "Save" at bounding box center [993, 512] width 71 height 29
click at [917, 515] on button "Cancel" at bounding box center [907, 512] width 71 height 29
click at [909, 515] on button "Cancel" at bounding box center [907, 512] width 71 height 29
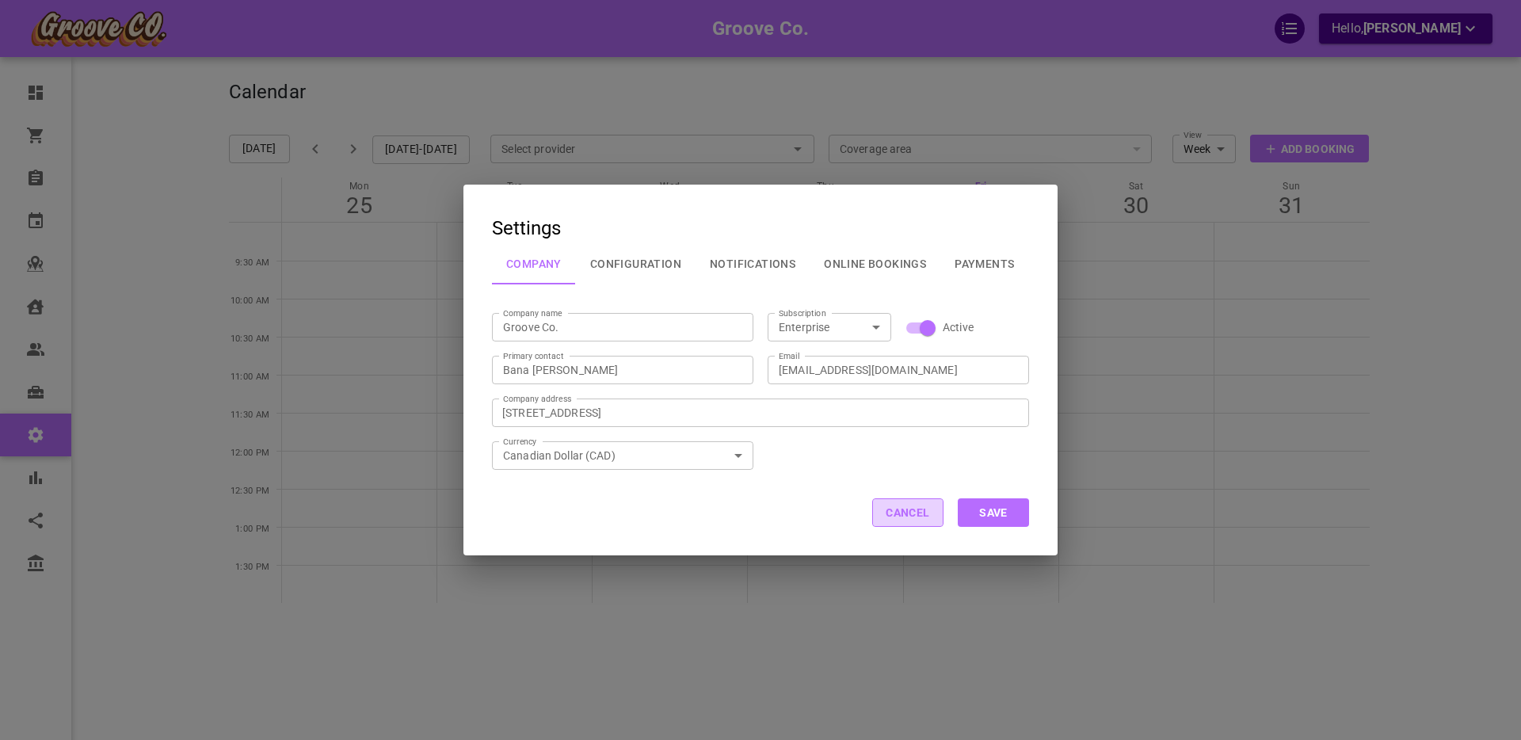
click at [909, 515] on button "Cancel" at bounding box center [907, 512] width 71 height 29
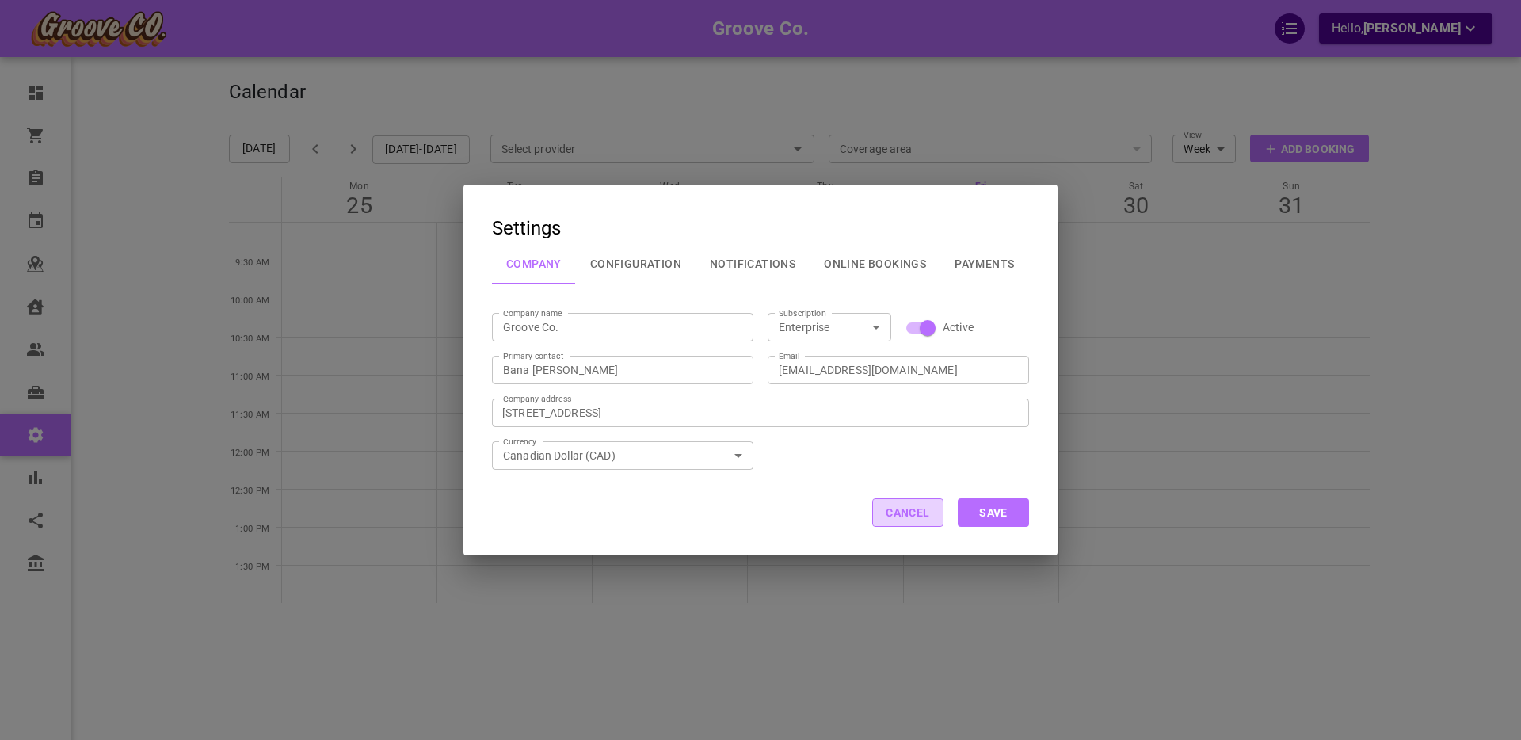
click at [909, 515] on button "Cancel" at bounding box center [907, 512] width 71 height 29
drag, startPoint x: 433, startPoint y: 617, endPoint x: 415, endPoint y: 625, distance: 19.9
click at [433, 617] on div "Settings Company Configuration Notifications Online Bookings Payments Company n…" at bounding box center [760, 370] width 1521 height 740
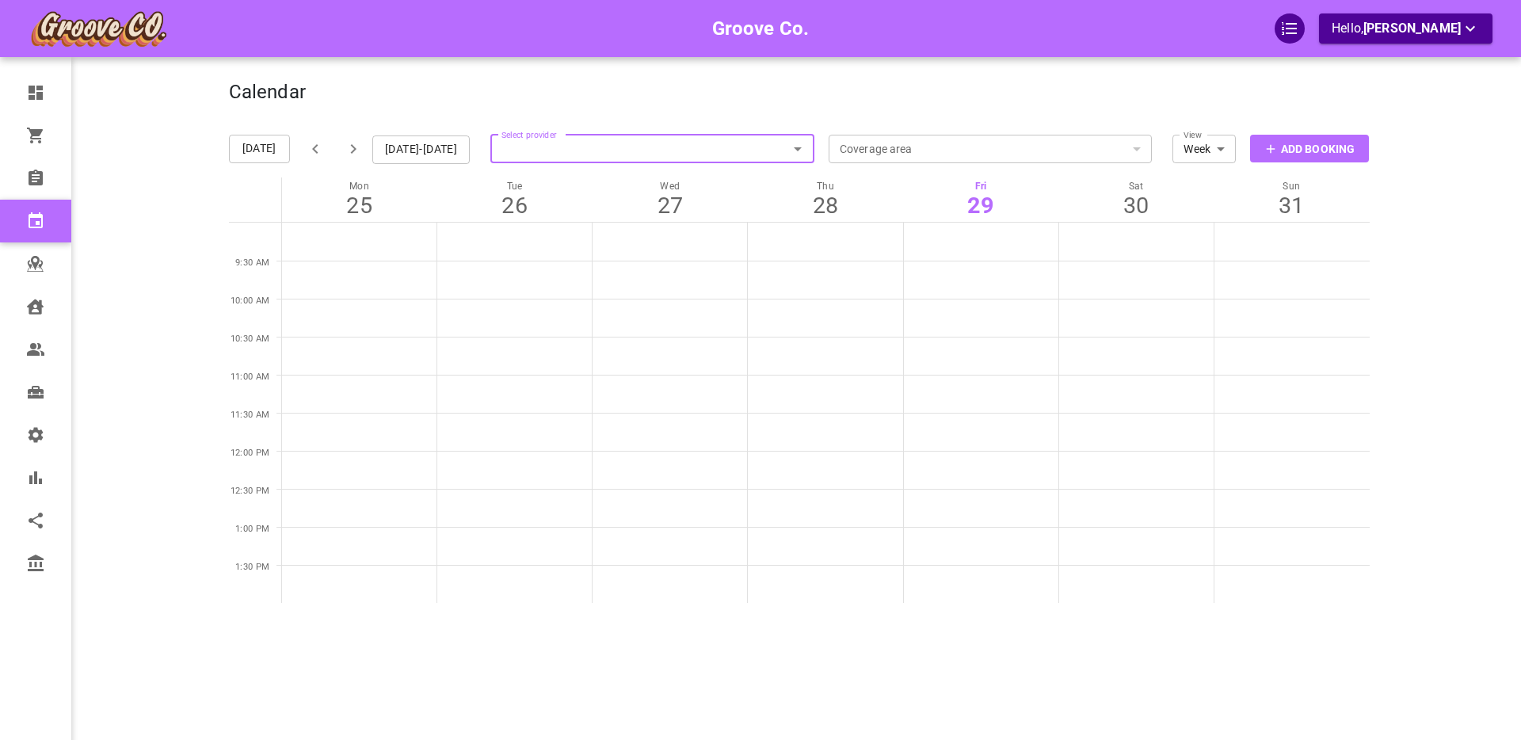
click at [1313, 147] on p "Add Booking" at bounding box center [1318, 149] width 74 height 17
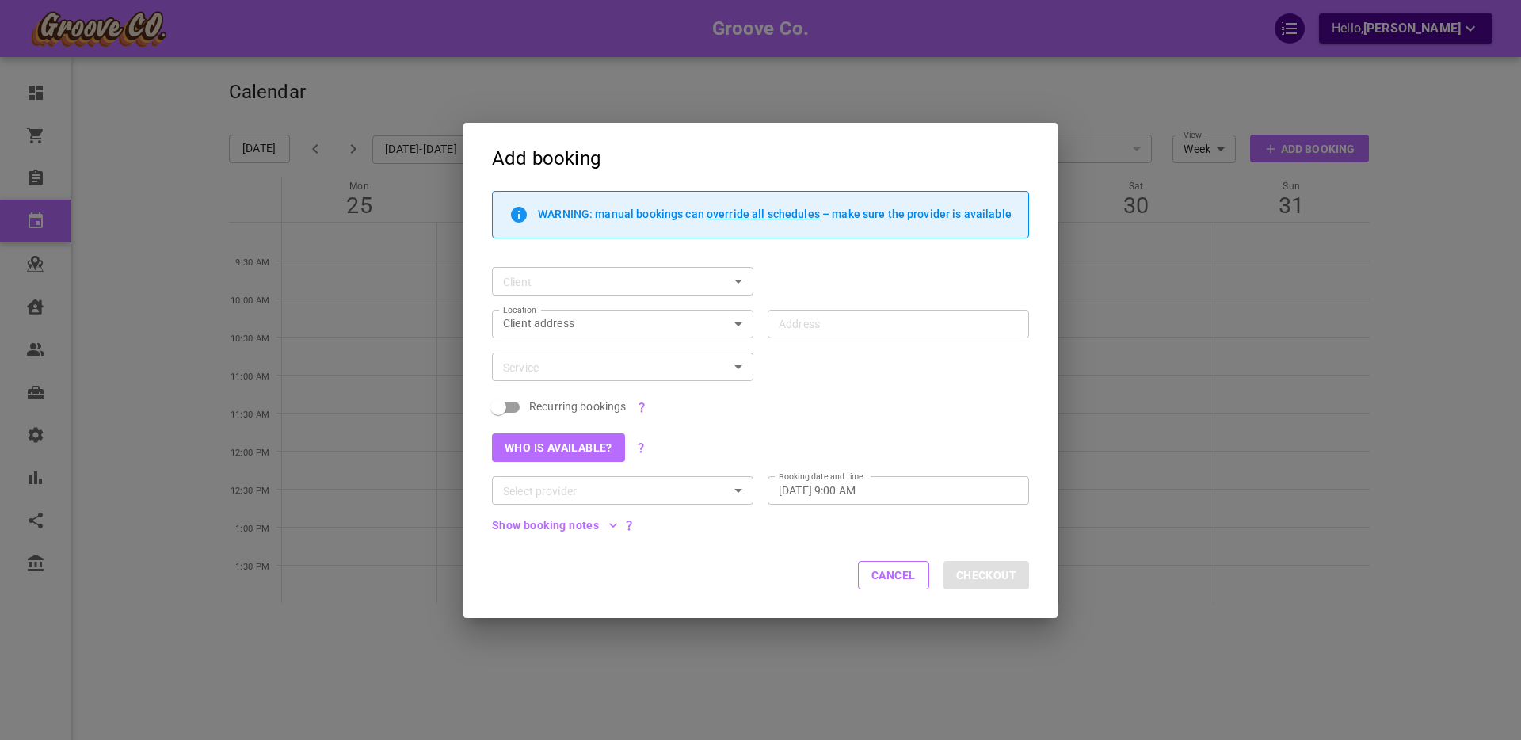
click at [644, 281] on input "Client" at bounding box center [610, 282] width 226 height 20
click at [534, 322] on button "Add client" at bounding box center [623, 318] width 236 height 22
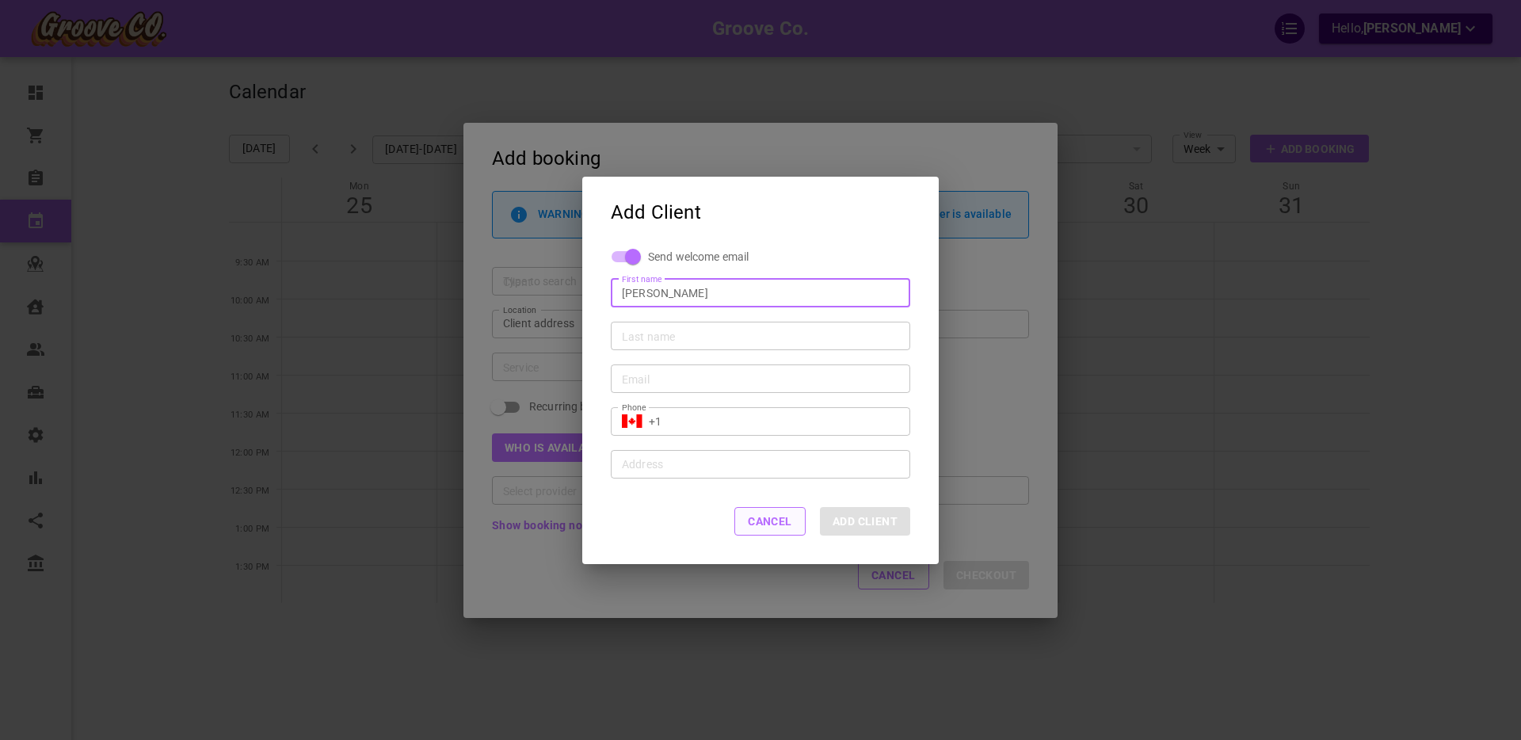
type input "[PERSON_NAME]"
type input "Addresstest"
type input "b"
type input "kskljds@skdjhkfdj.com"
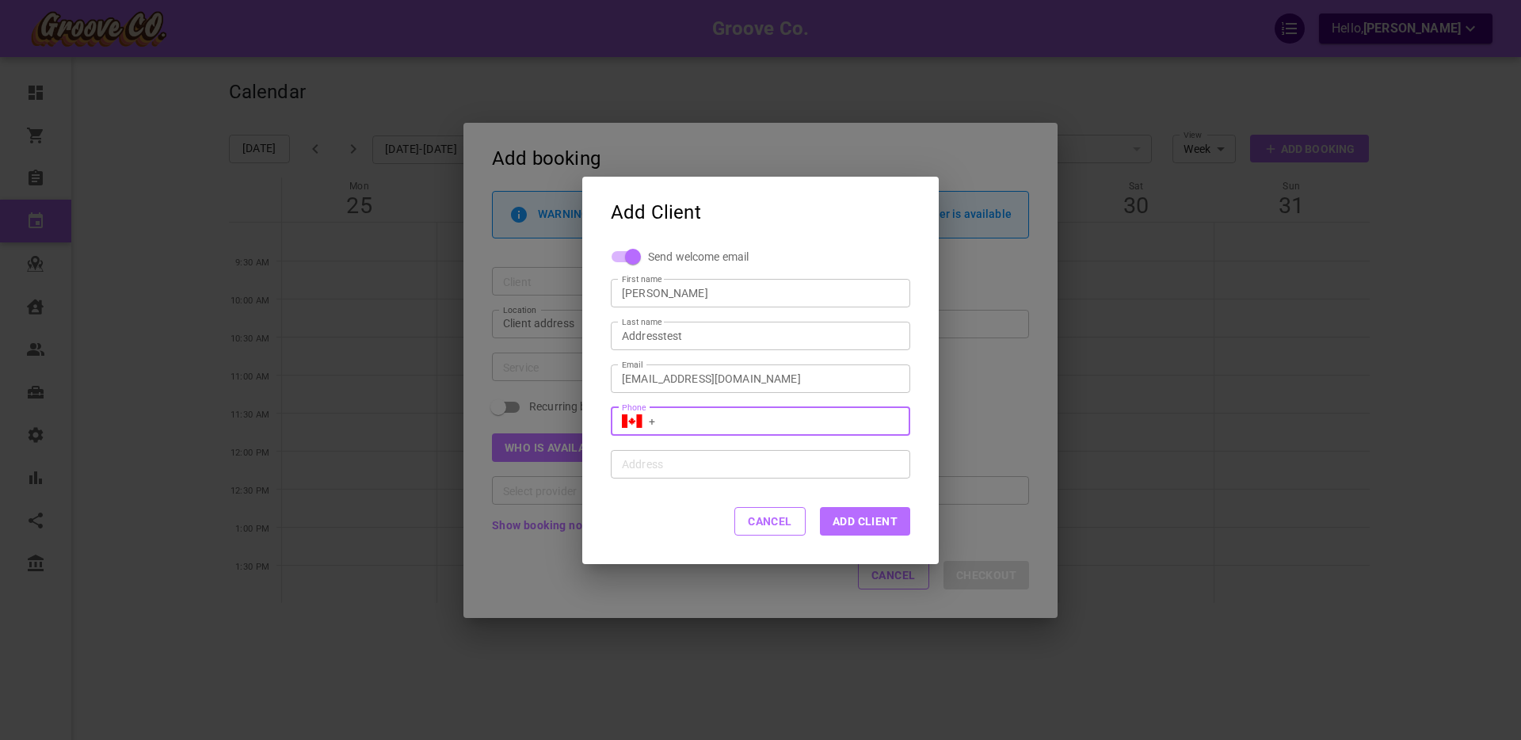
type input "+"
click at [631, 522] on div "Cancel Add Client" at bounding box center [760, 522] width 357 height 86
click at [851, 517] on button "Add Client" at bounding box center [865, 521] width 90 height 29
drag, startPoint x: 742, startPoint y: 381, endPoint x: 742, endPoint y: 397, distance: 15.8
click at [742, 381] on input "kskljds@skdjhkfdj.com" at bounding box center [760, 378] width 277 height 16
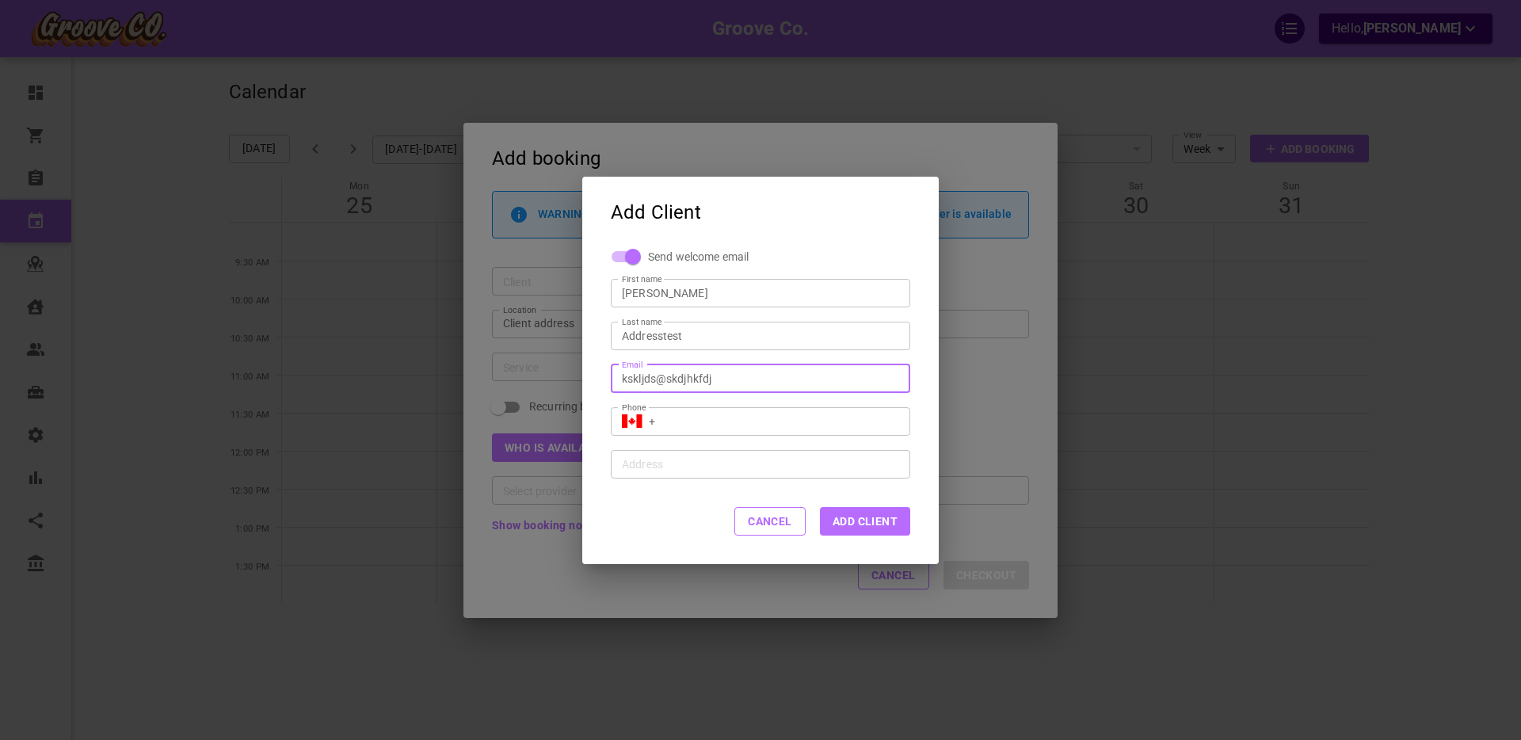
type input "kskljds@skdjhkfdj"
click at [679, 422] on input "+1" at bounding box center [774, 421] width 250 height 16
type input "+1 (416) 123-4577"
click at [864, 520] on button "Add Client" at bounding box center [865, 521] width 90 height 29
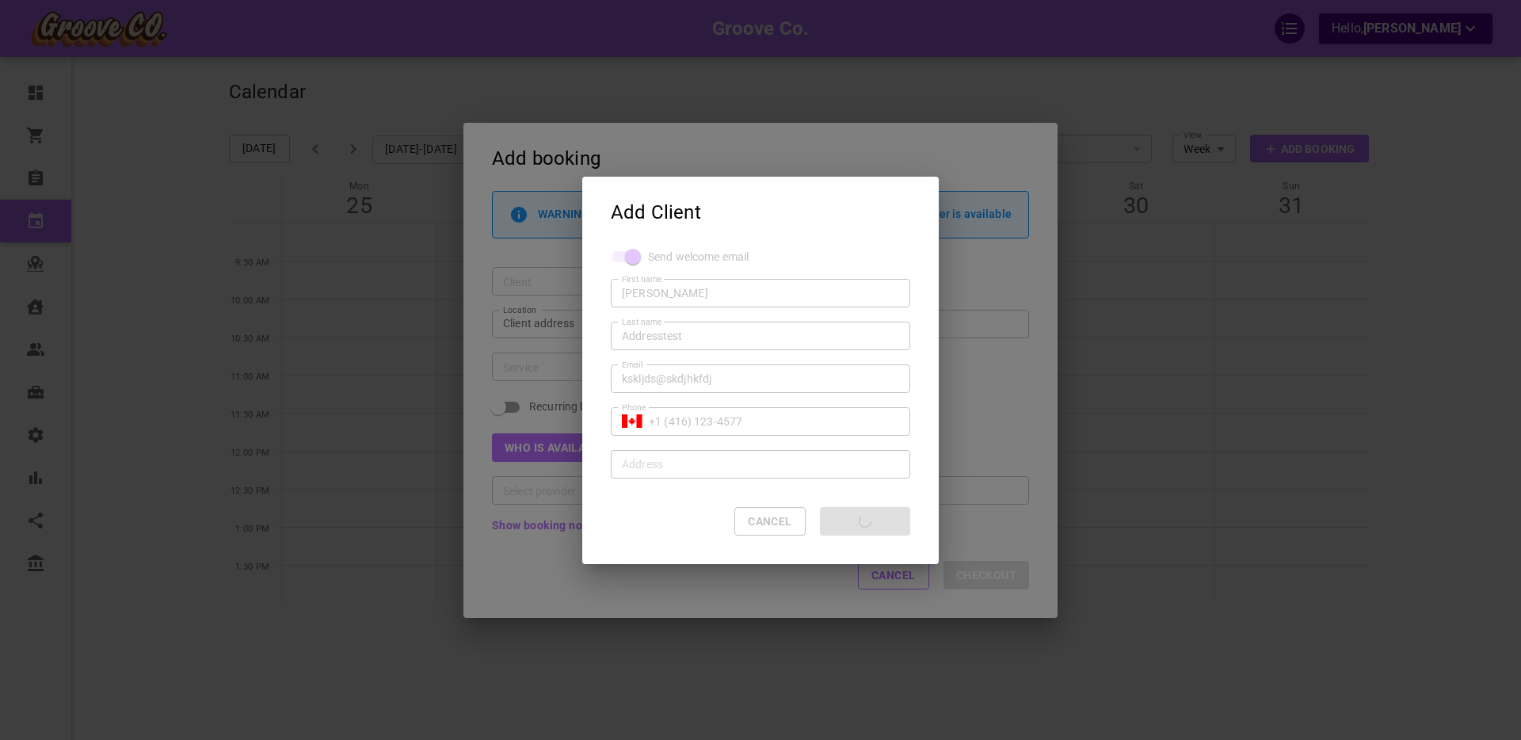
type input "+1"
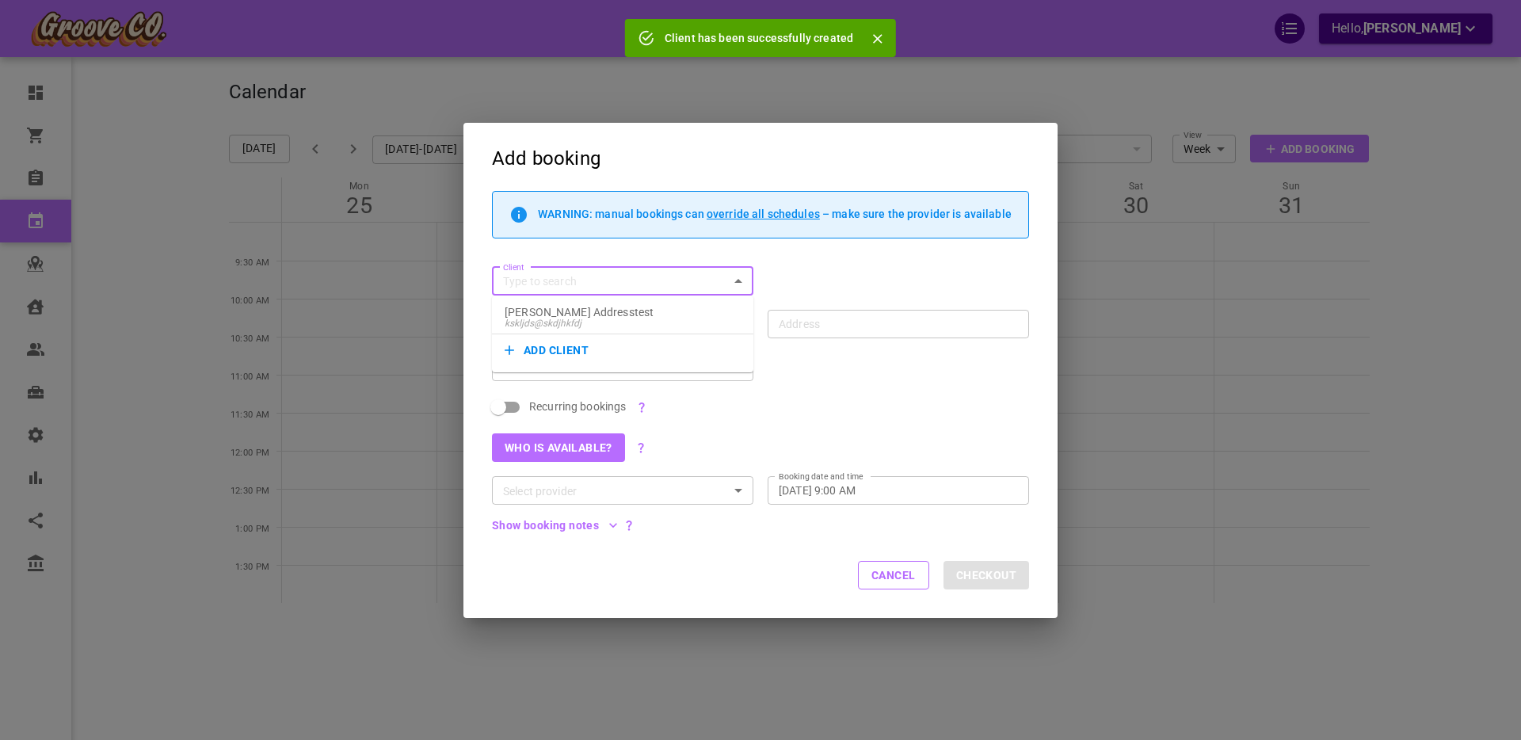
drag, startPoint x: 687, startPoint y: 276, endPoint x: 643, endPoint y: 300, distance: 49.6
click at [685, 277] on input "Client" at bounding box center [610, 282] width 226 height 20
click at [582, 351] on button "Add client" at bounding box center [623, 350] width 236 height 22
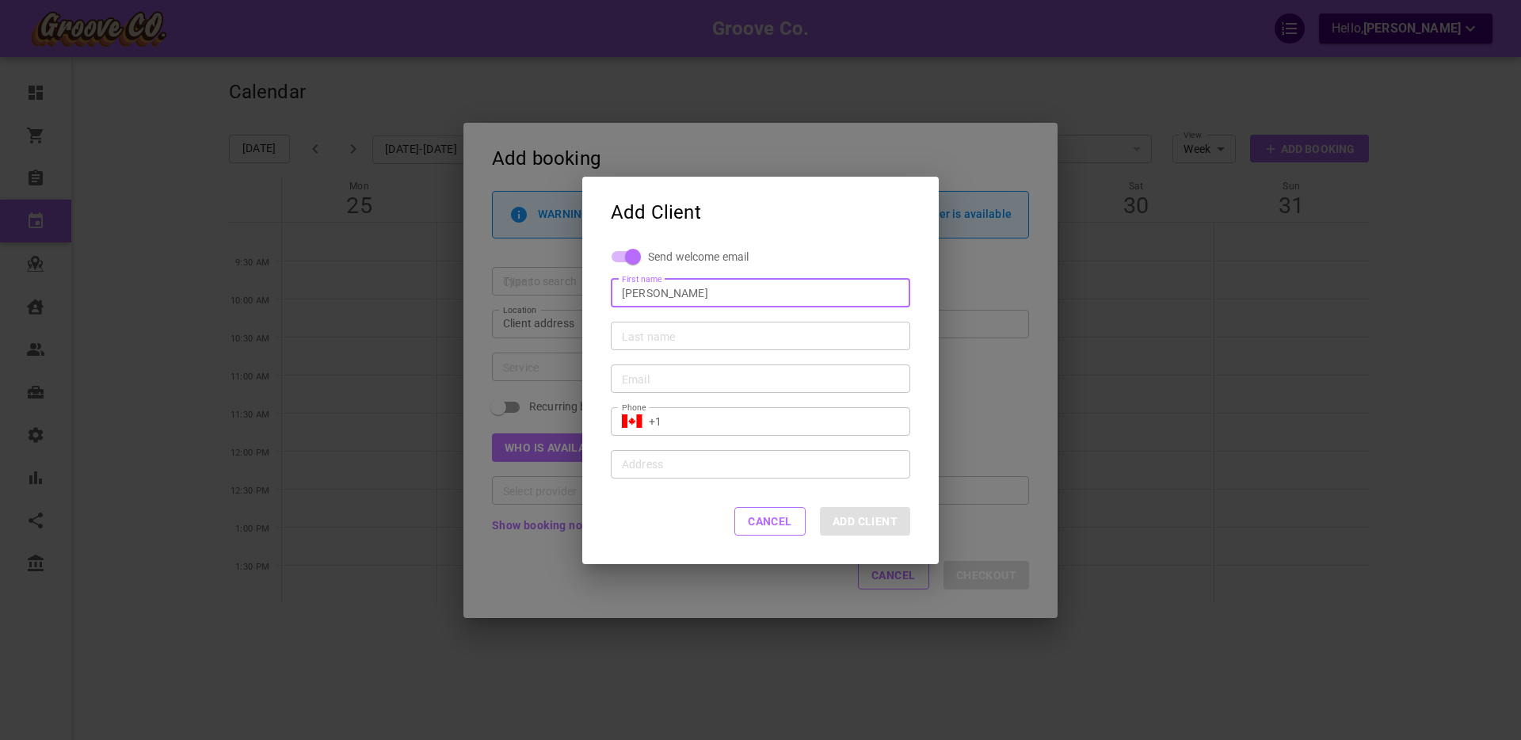
type input "[PERSON_NAME]"
type input "Anothertest"
type input "+1 (416) 123-4567"
click at [655, 377] on input "Email" at bounding box center [760, 378] width 277 height 16
type input "b"
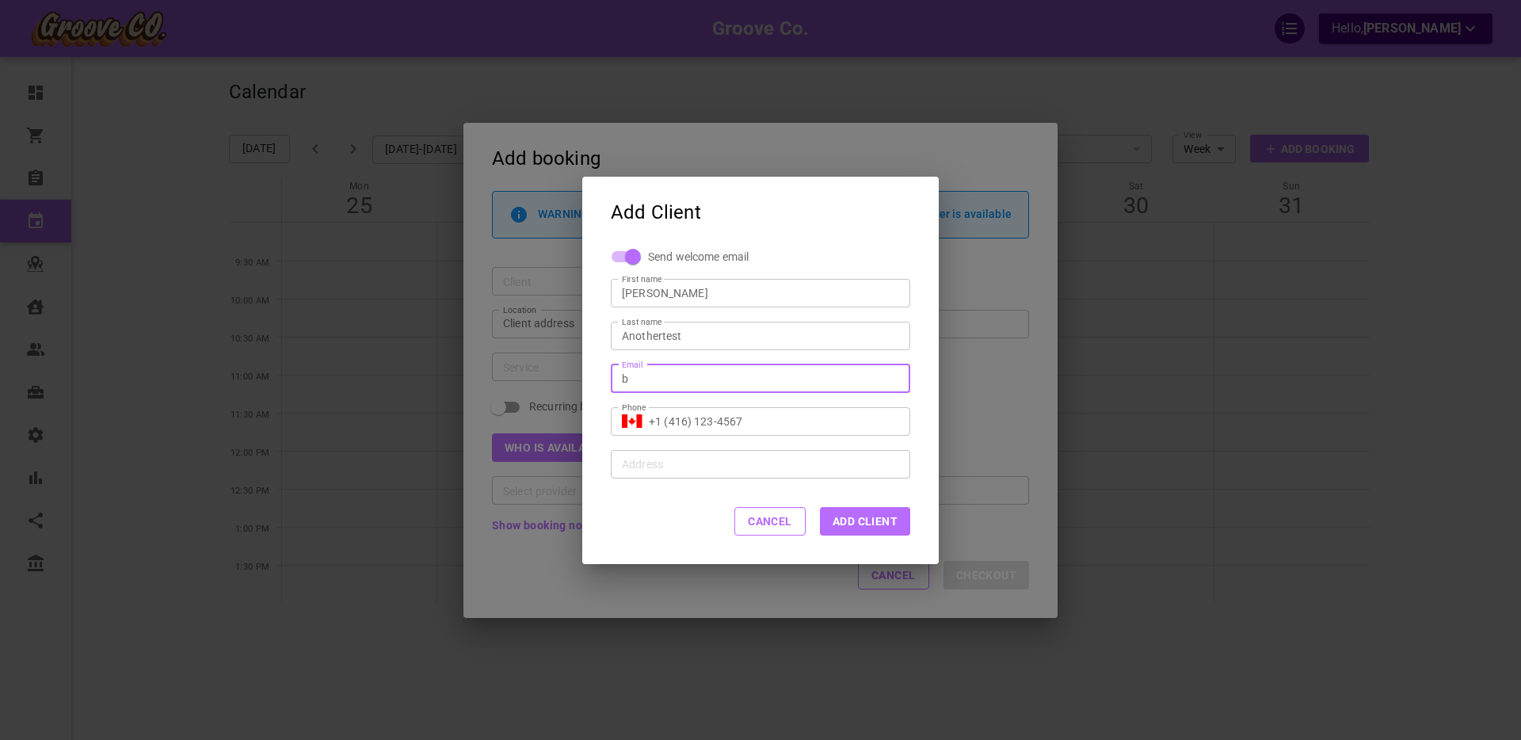
click at [674, 511] on div "Cancel Add Client" at bounding box center [760, 522] width 357 height 86
drag, startPoint x: 675, startPoint y: 422, endPoint x: 795, endPoint y: 429, distance: 119.8
click at [794, 429] on div "​ +1 (416) 123-4567 Phone" at bounding box center [761, 421] width 300 height 29
type input "+1 (4)"
click at [856, 523] on button "Add Client" at bounding box center [865, 521] width 90 height 29
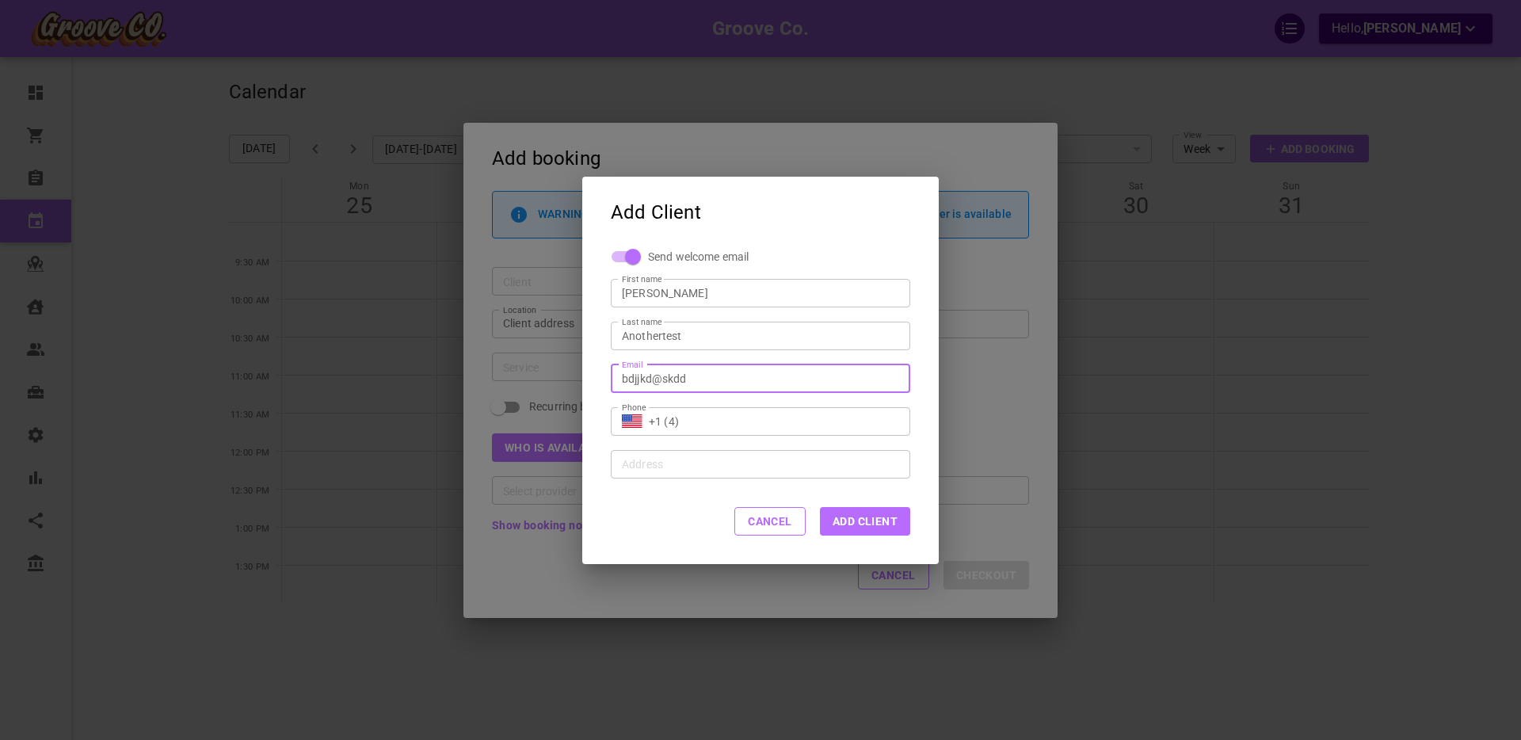
type input "bdjjkd@skdd"
click at [865, 525] on button "Add Client" at bounding box center [865, 521] width 90 height 29
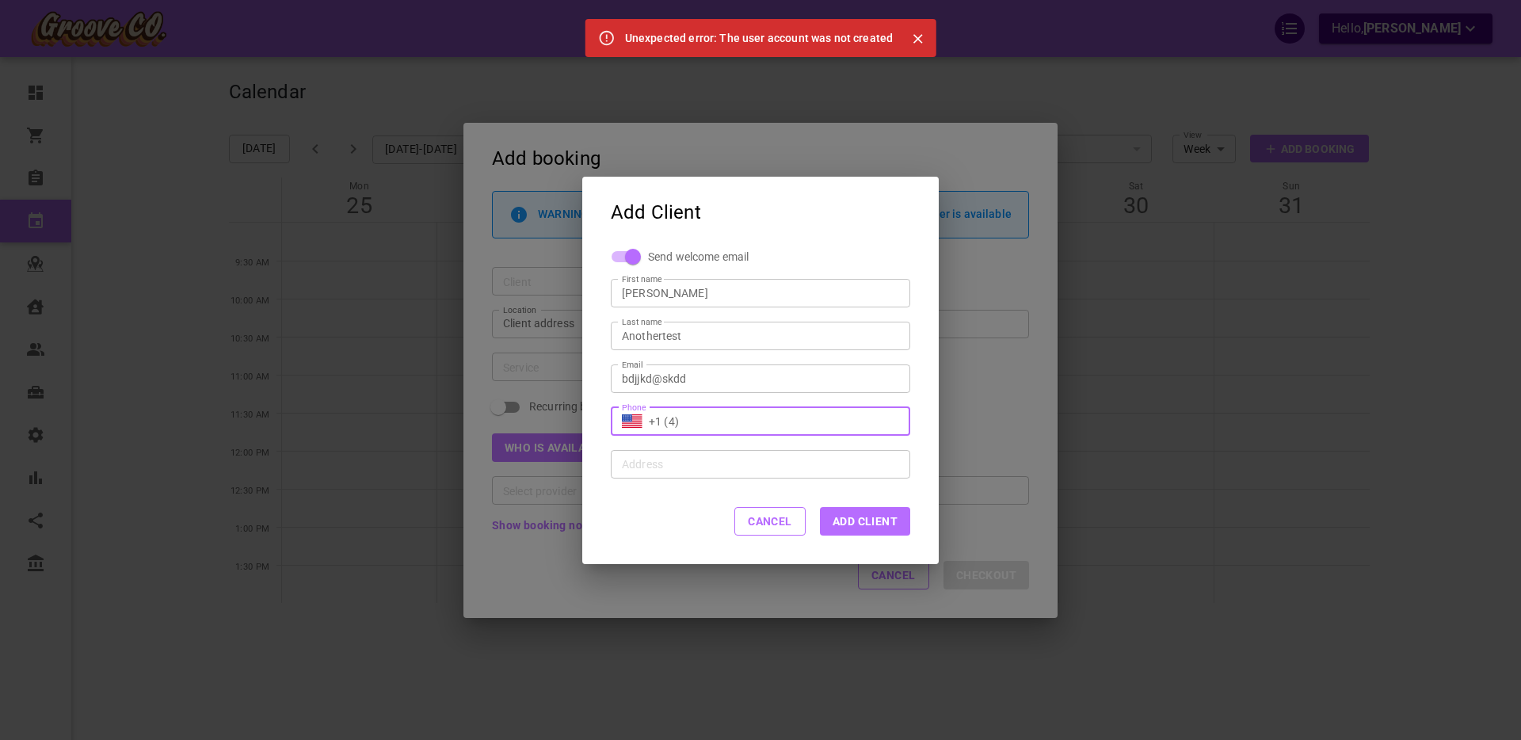
click at [697, 425] on input "+1 (4)" at bounding box center [774, 421] width 250 height 16
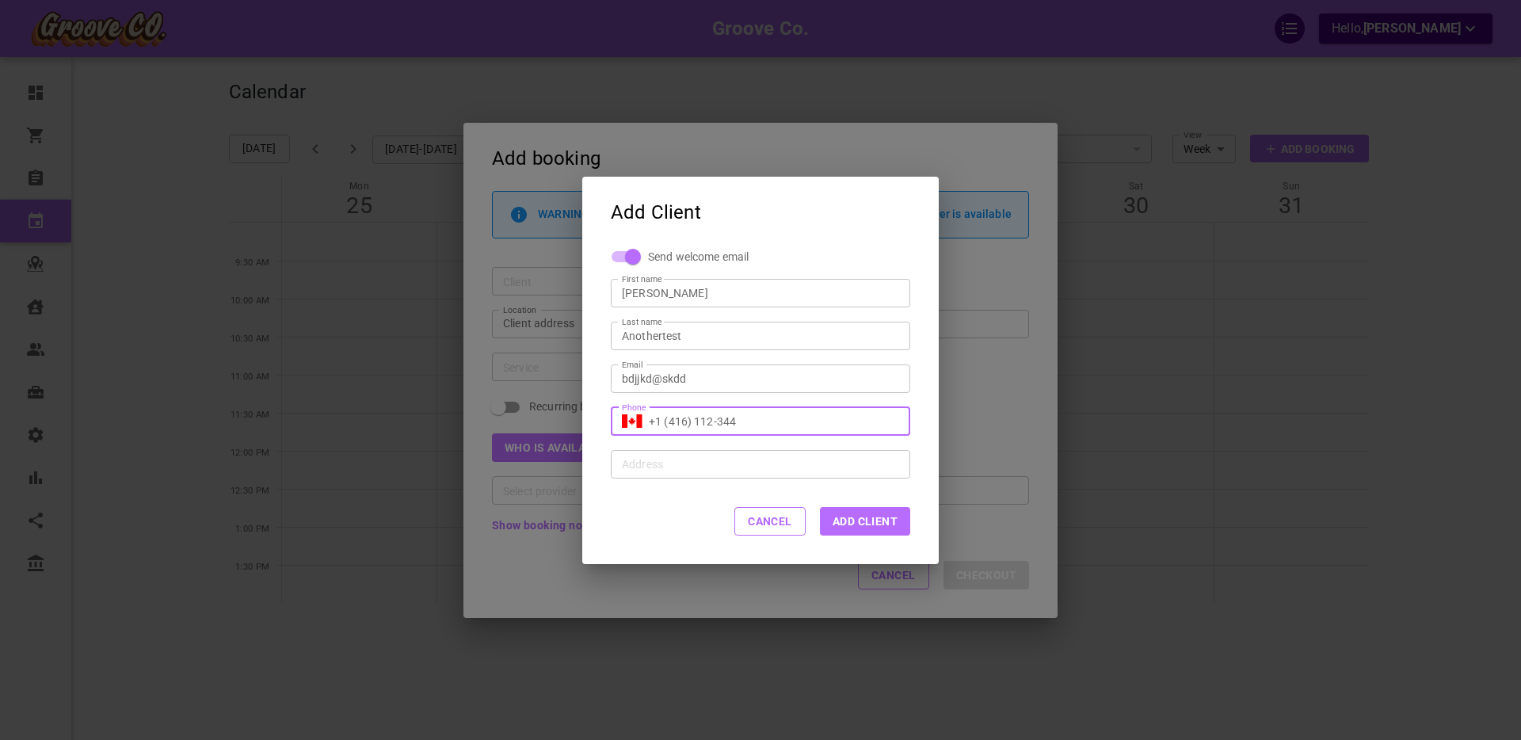
type input "+1 (416) 112-344"
click at [852, 520] on button "Add Client" at bounding box center [865, 521] width 90 height 29
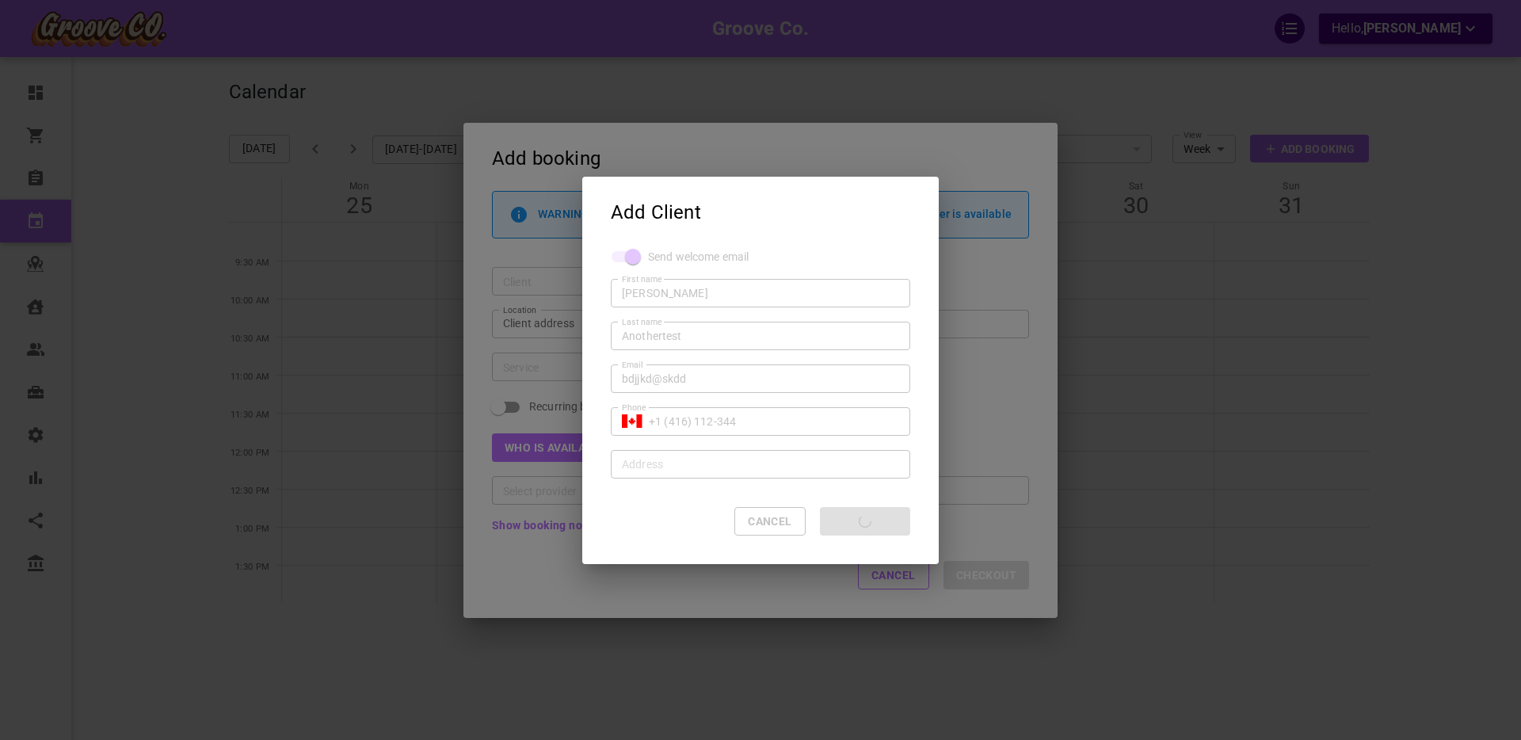
type input "+1"
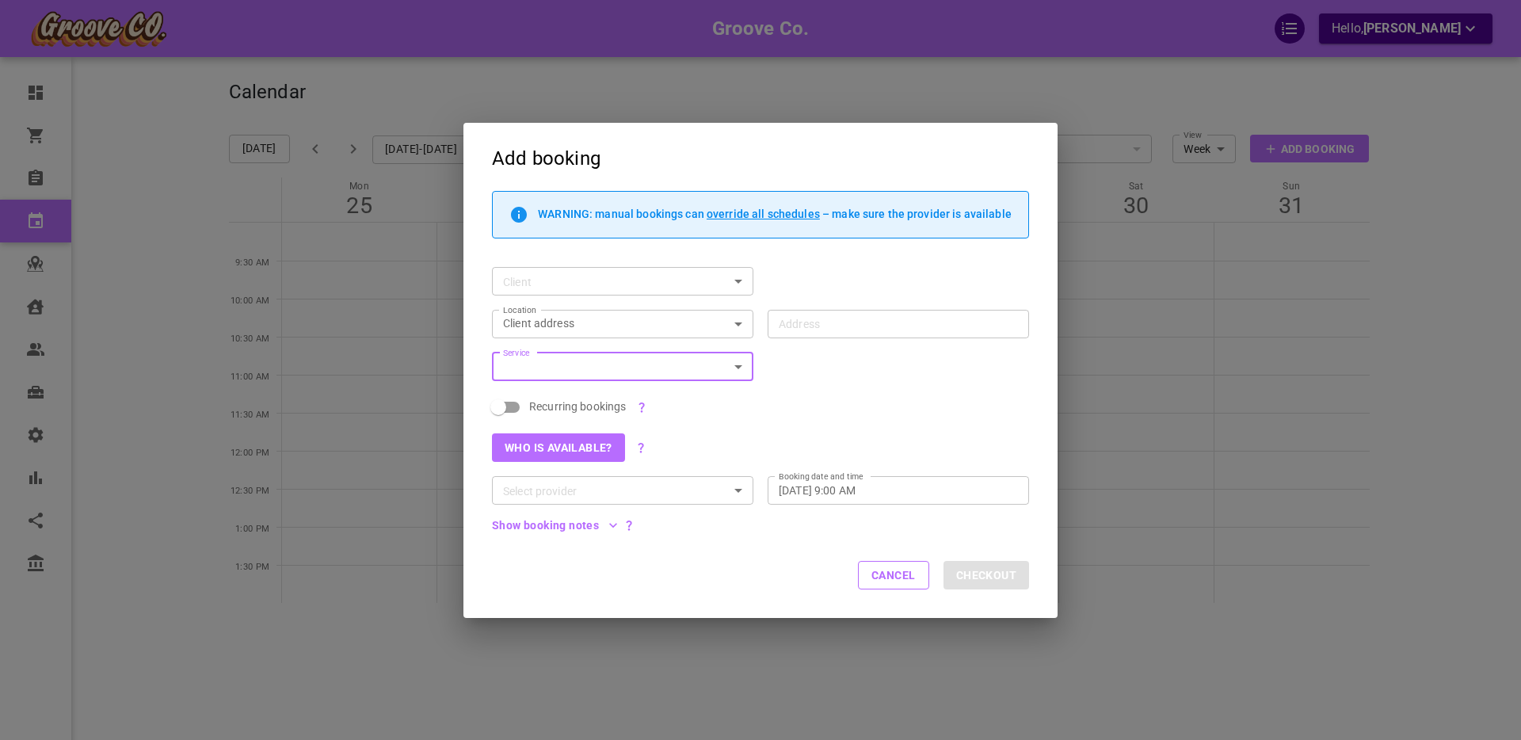
click at [545, 284] on input "Client" at bounding box center [610, 282] width 226 height 20
click at [548, 349] on button "Add client" at bounding box center [623, 350] width 236 height 22
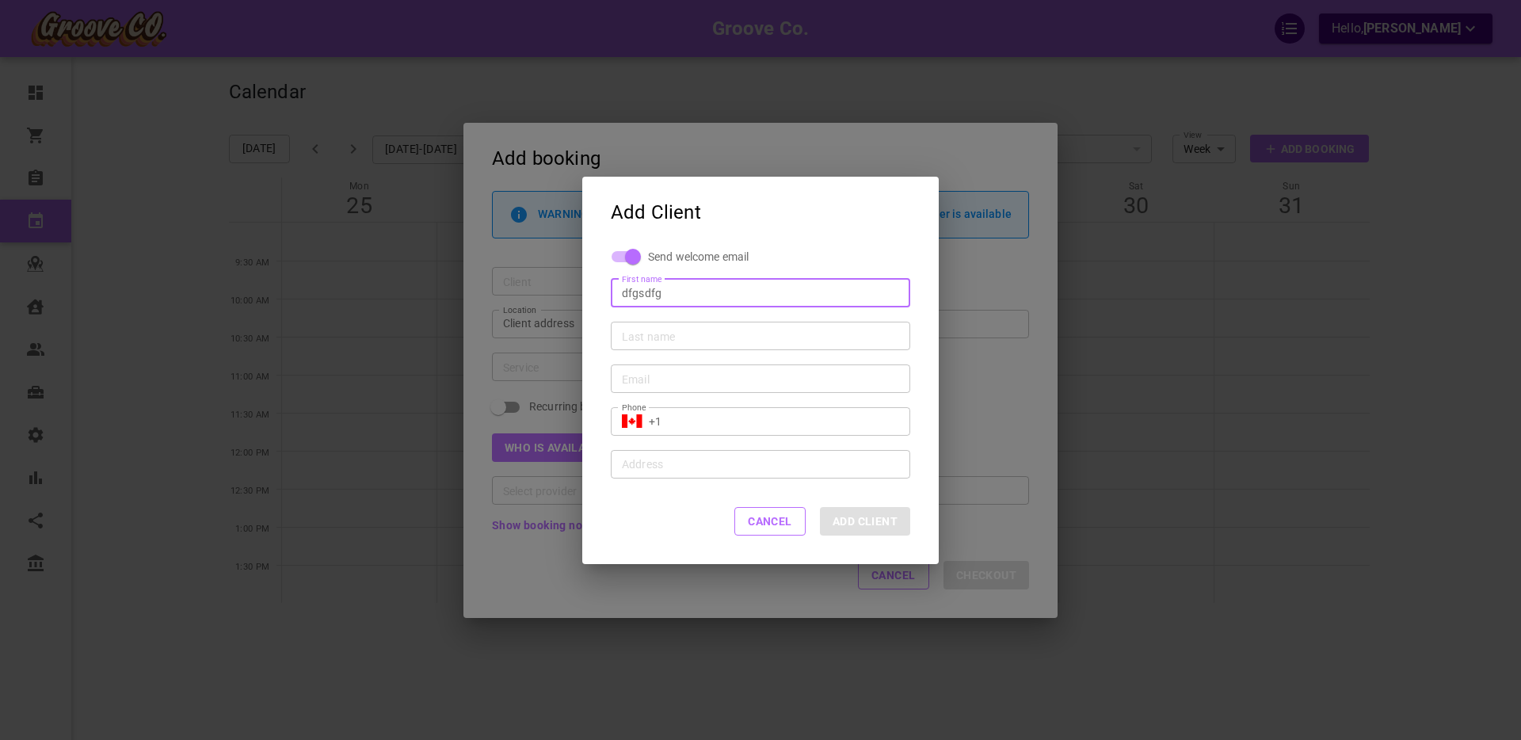
click at [640, 336] on input "Last name" at bounding box center [760, 335] width 277 height 16
type input "Dfgsdfg"
type input "adfgsdf"
click at [643, 370] on div "Email Email" at bounding box center [761, 378] width 300 height 29
type input "jkds"
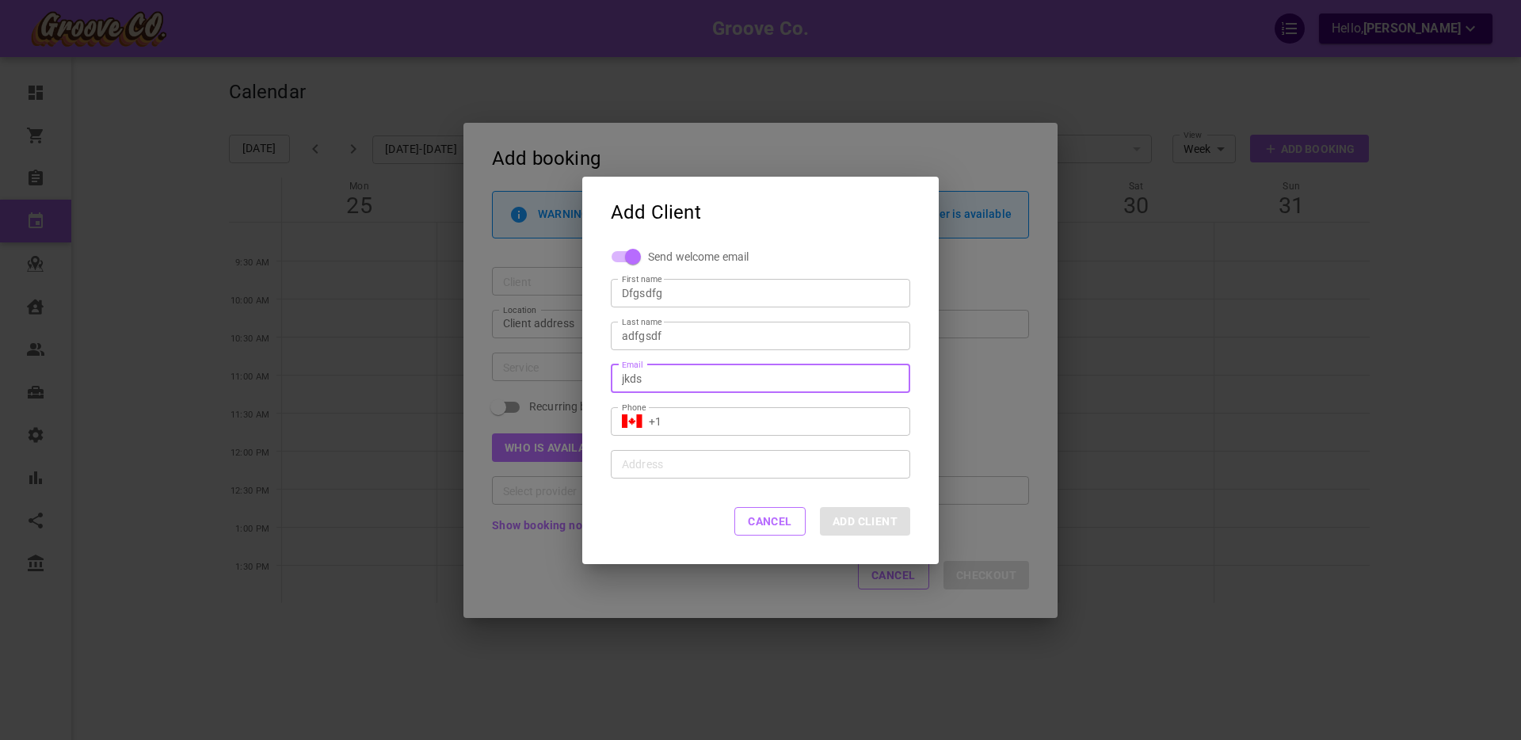
type input "Adfgsdf"
type input "jkdsfhk@djksfks.com"
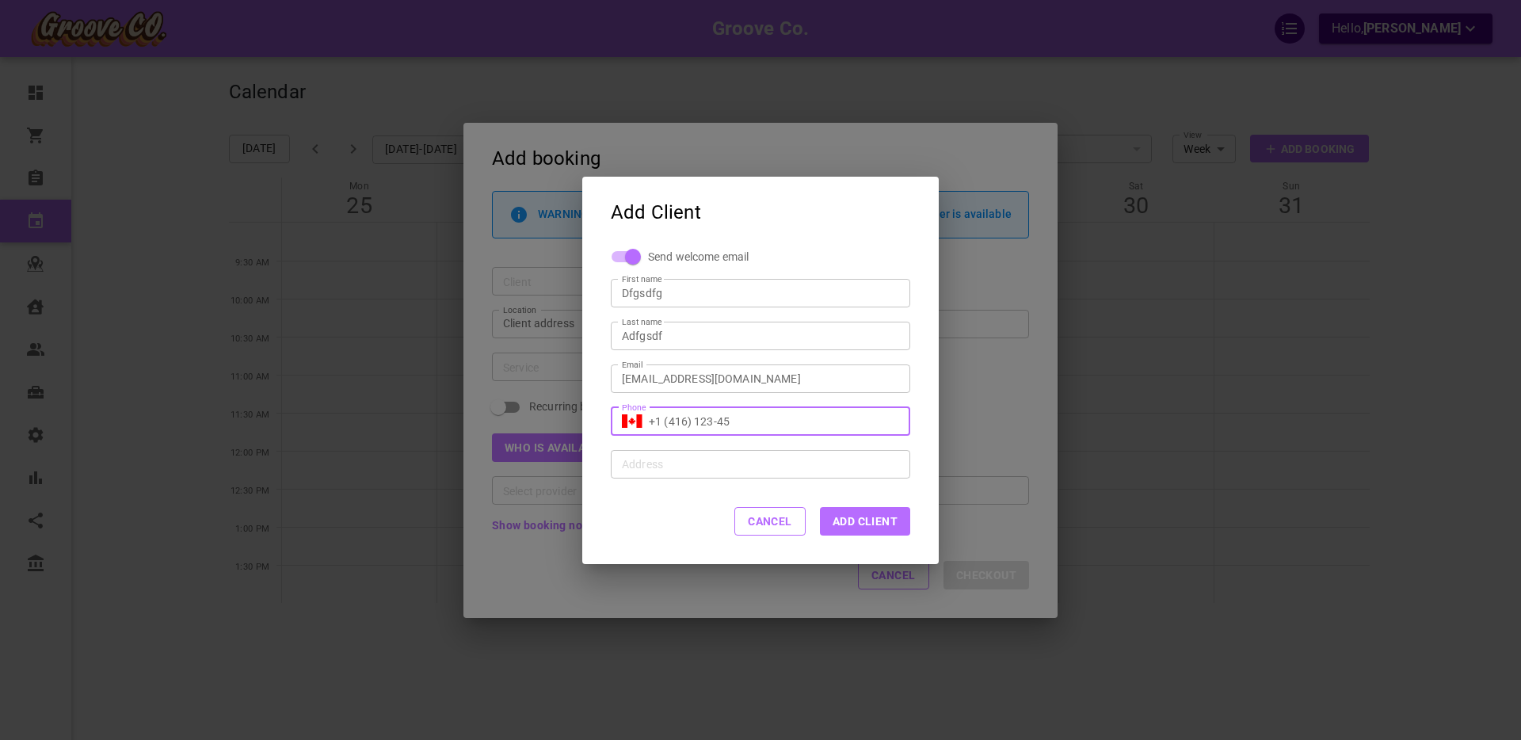
type input "+1 (416) 123-45"
click at [925, 449] on div "Send welcome email First name Dfgsdfg First name Last name Adfgsdf Last name Em…" at bounding box center [760, 363] width 357 height 231
click at [871, 515] on button "Add Client" at bounding box center [865, 521] width 90 height 29
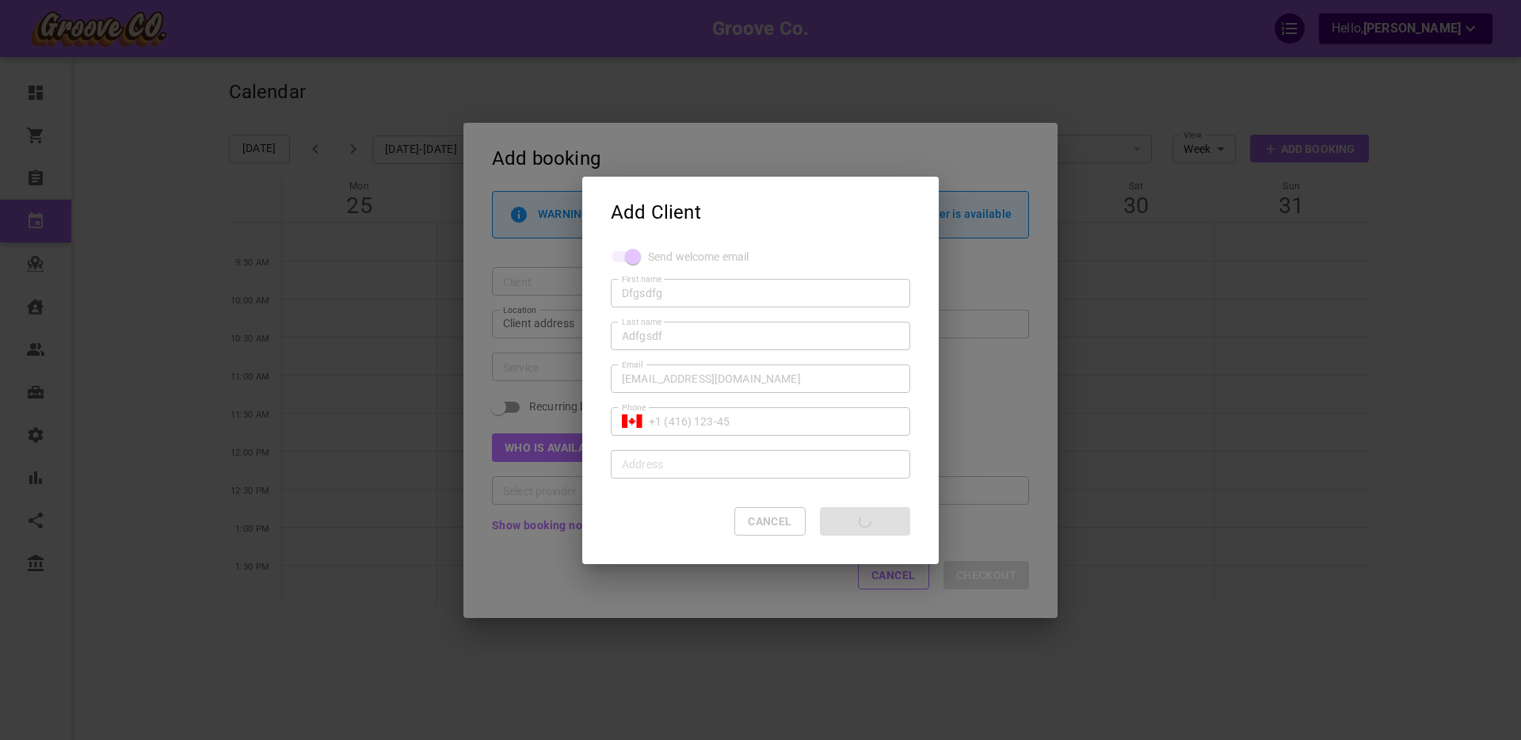
type input "+1"
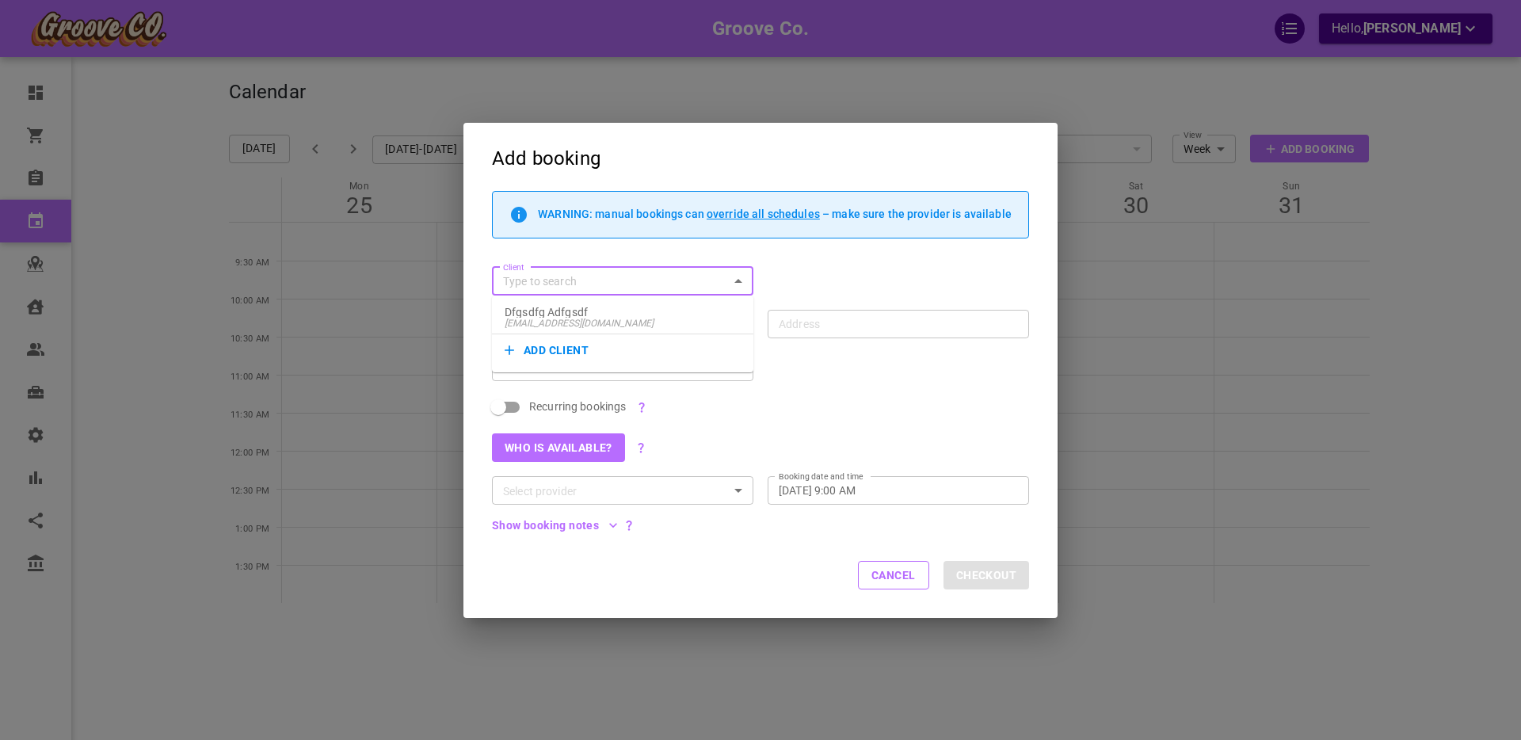
click at [601, 277] on input "Client" at bounding box center [610, 282] width 226 height 20
click at [796, 277] on div "Client Client" at bounding box center [753, 274] width 551 height 43
click at [895, 577] on button "Cancel" at bounding box center [893, 575] width 71 height 29
